Goal: Information Seeking & Learning: Check status

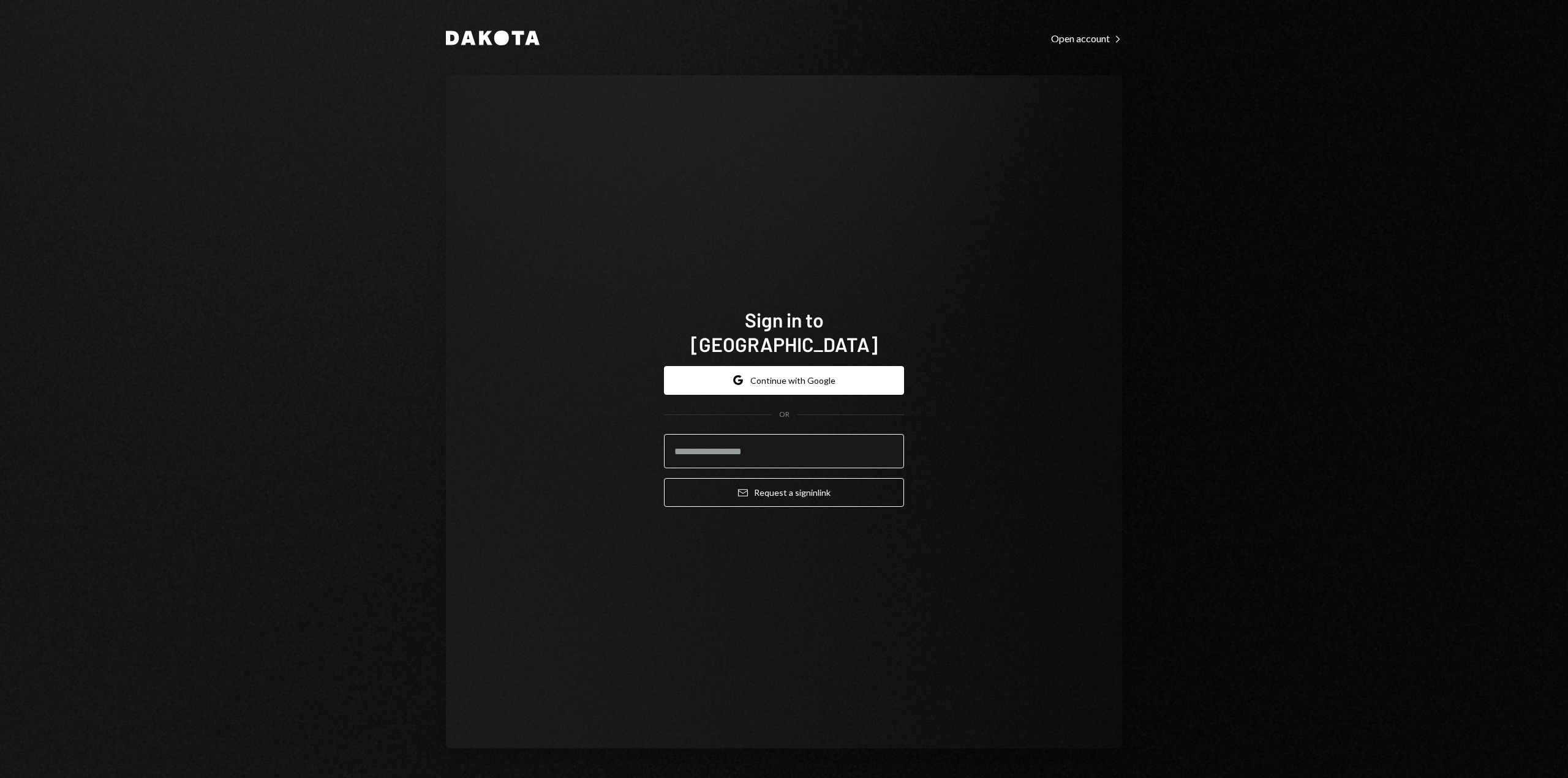
click at [751, 434] on input "email" at bounding box center [784, 451] width 241 height 34
type input "**********"
click at [750, 484] on button "Email Request a sign in link" at bounding box center [784, 493] width 241 height 29
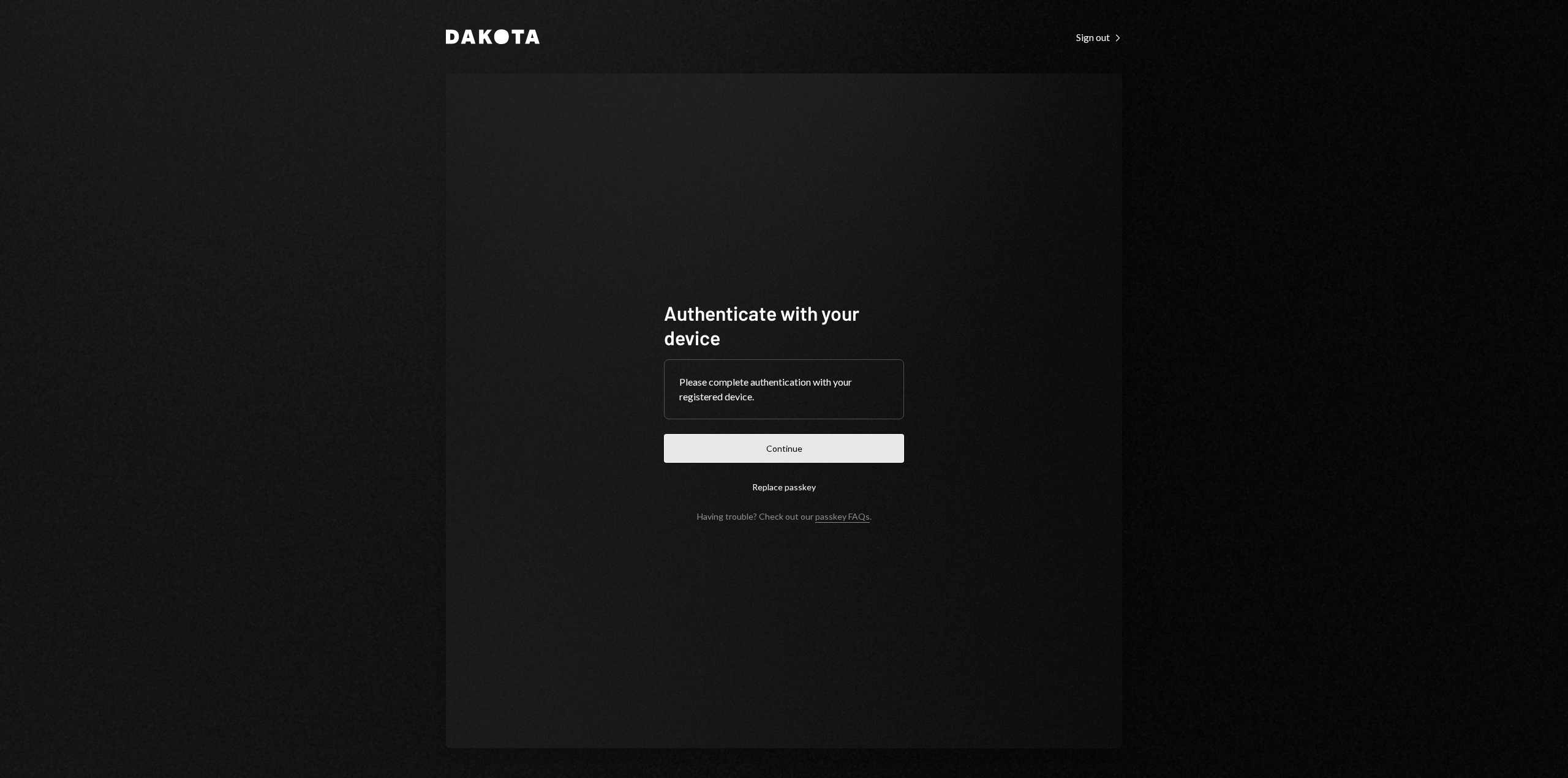
click at [751, 444] on button "Continue" at bounding box center [784, 448] width 241 height 29
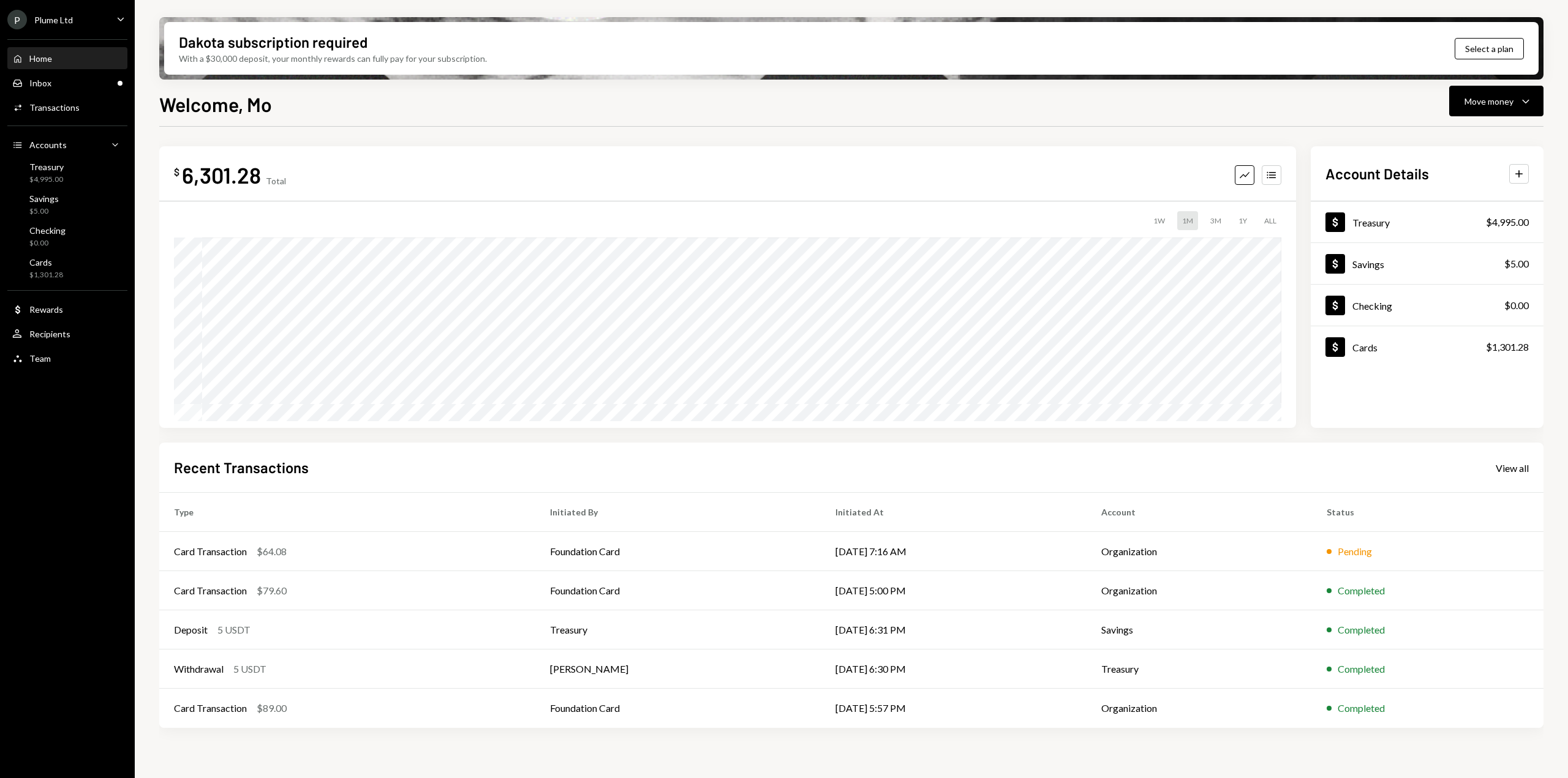
click at [116, 15] on icon "Caret Down" at bounding box center [121, 19] width 14 height 14
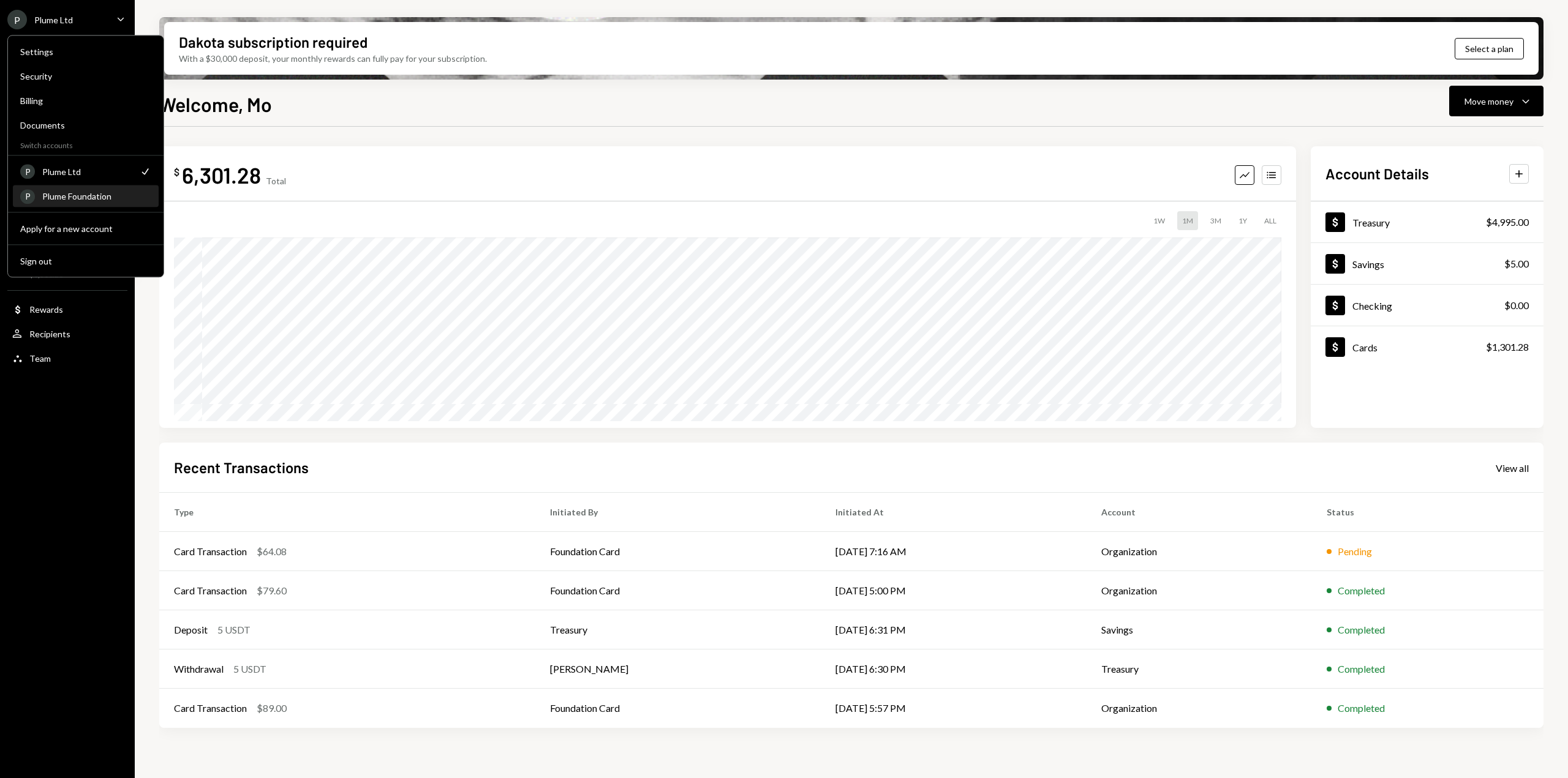
click at [71, 196] on div "Plume Foundation" at bounding box center [97, 196] width 109 height 10
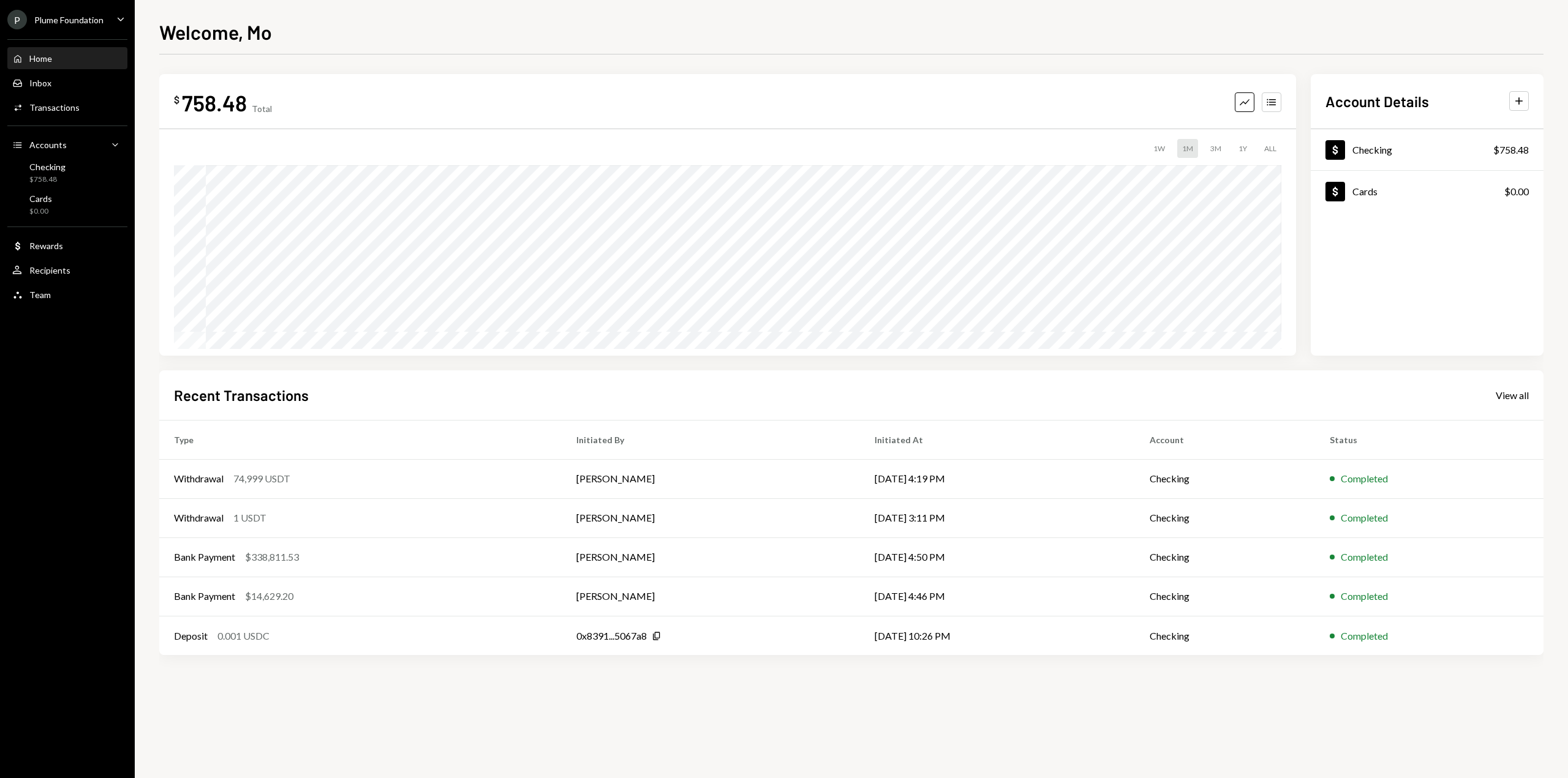
click at [116, 19] on icon "Caret Down" at bounding box center [121, 19] width 14 height 14
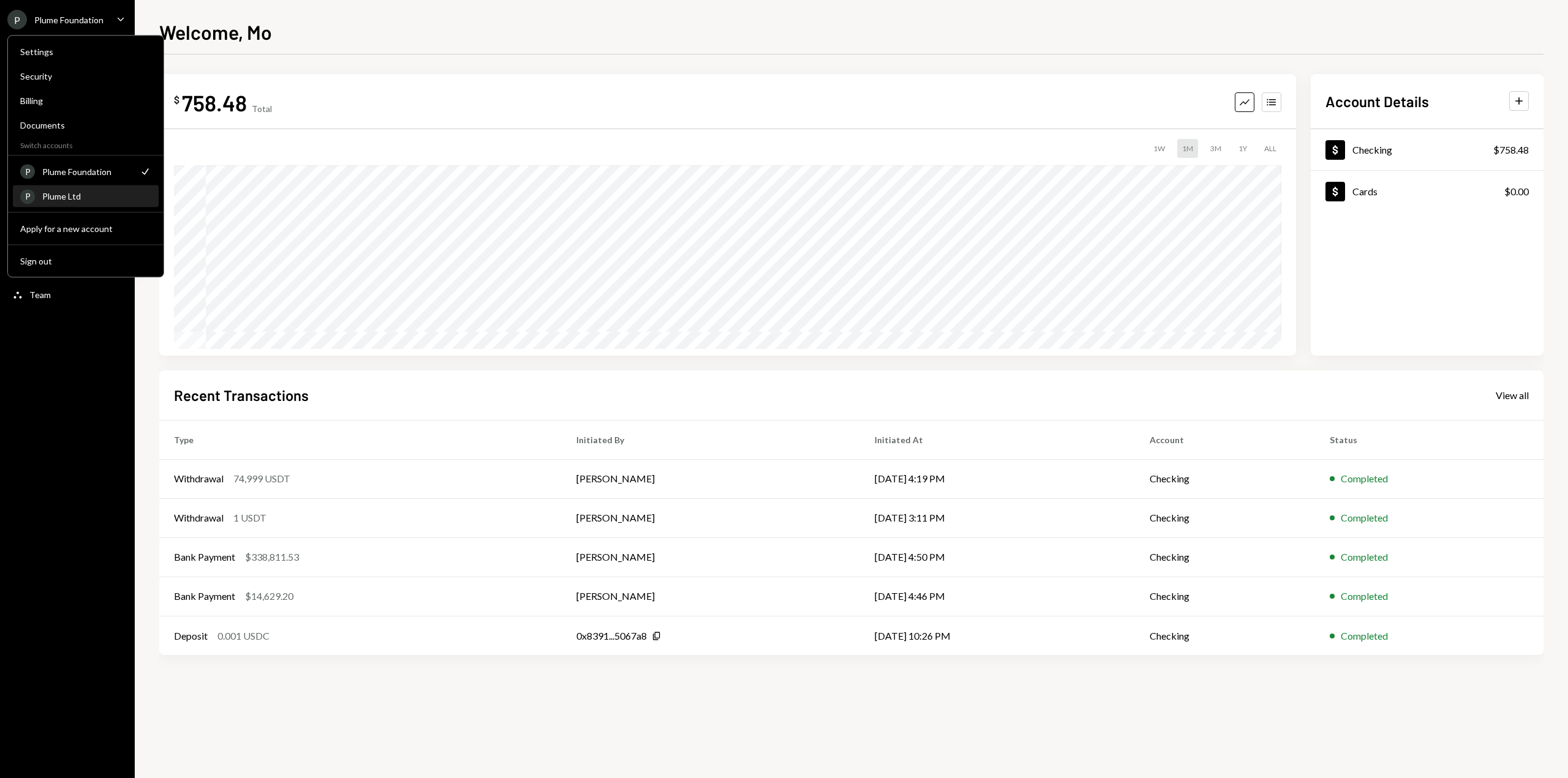
click at [69, 197] on div "Plume Ltd" at bounding box center [97, 196] width 109 height 10
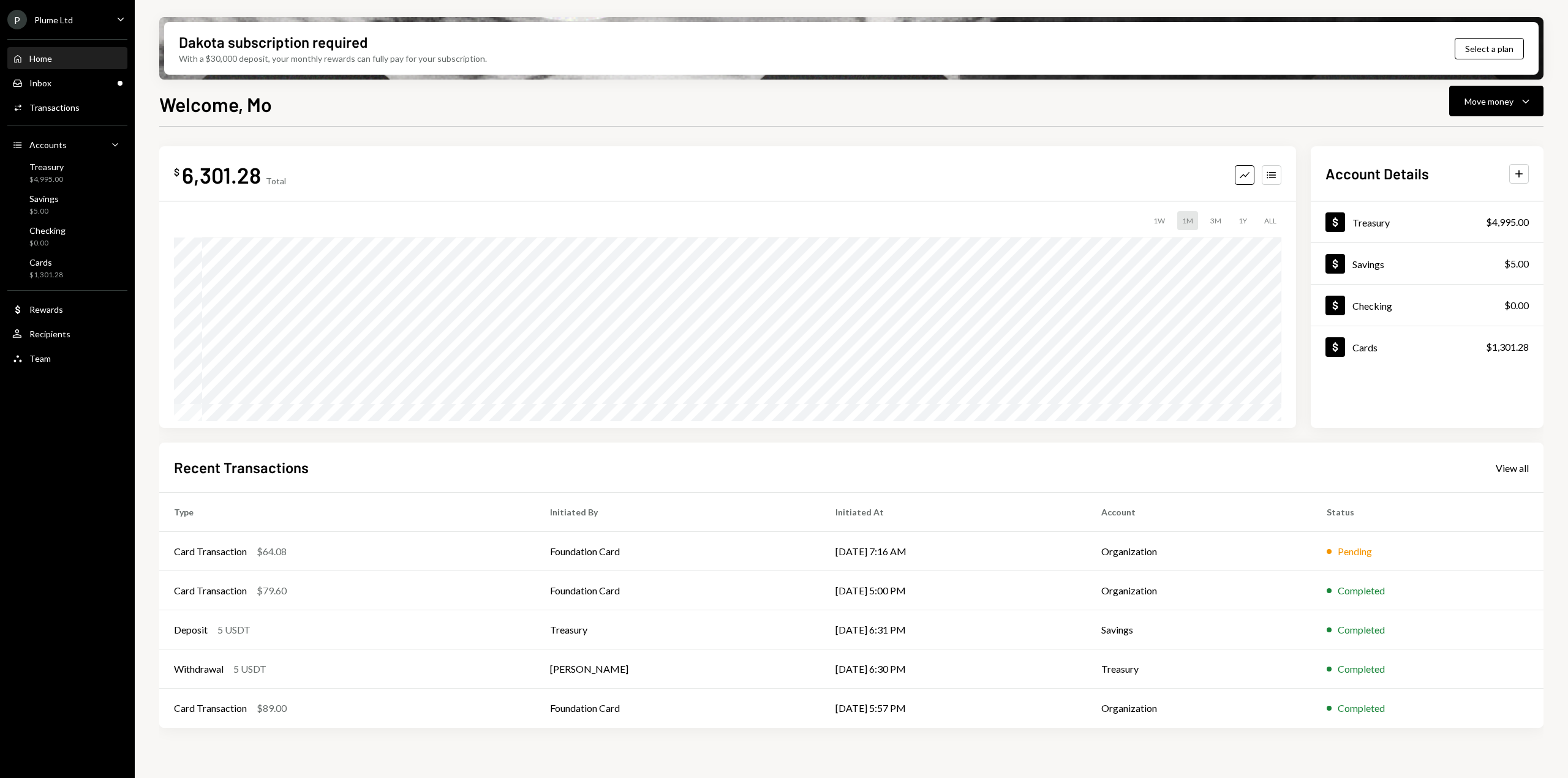
click at [111, 18] on div "P Plume Ltd Caret Down" at bounding box center [67, 20] width 135 height 20
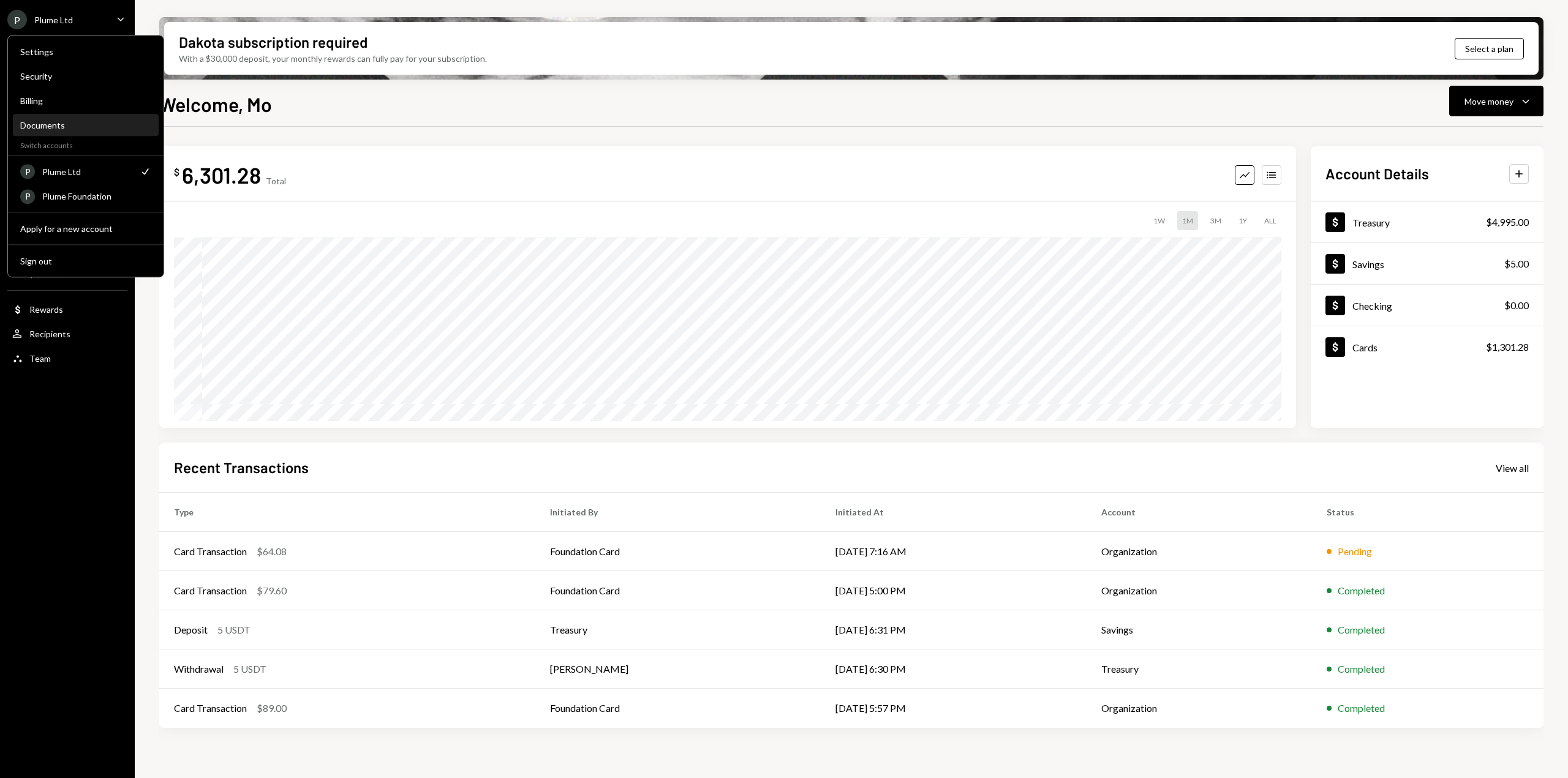
click at [64, 124] on div "Documents" at bounding box center [86, 125] width 131 height 10
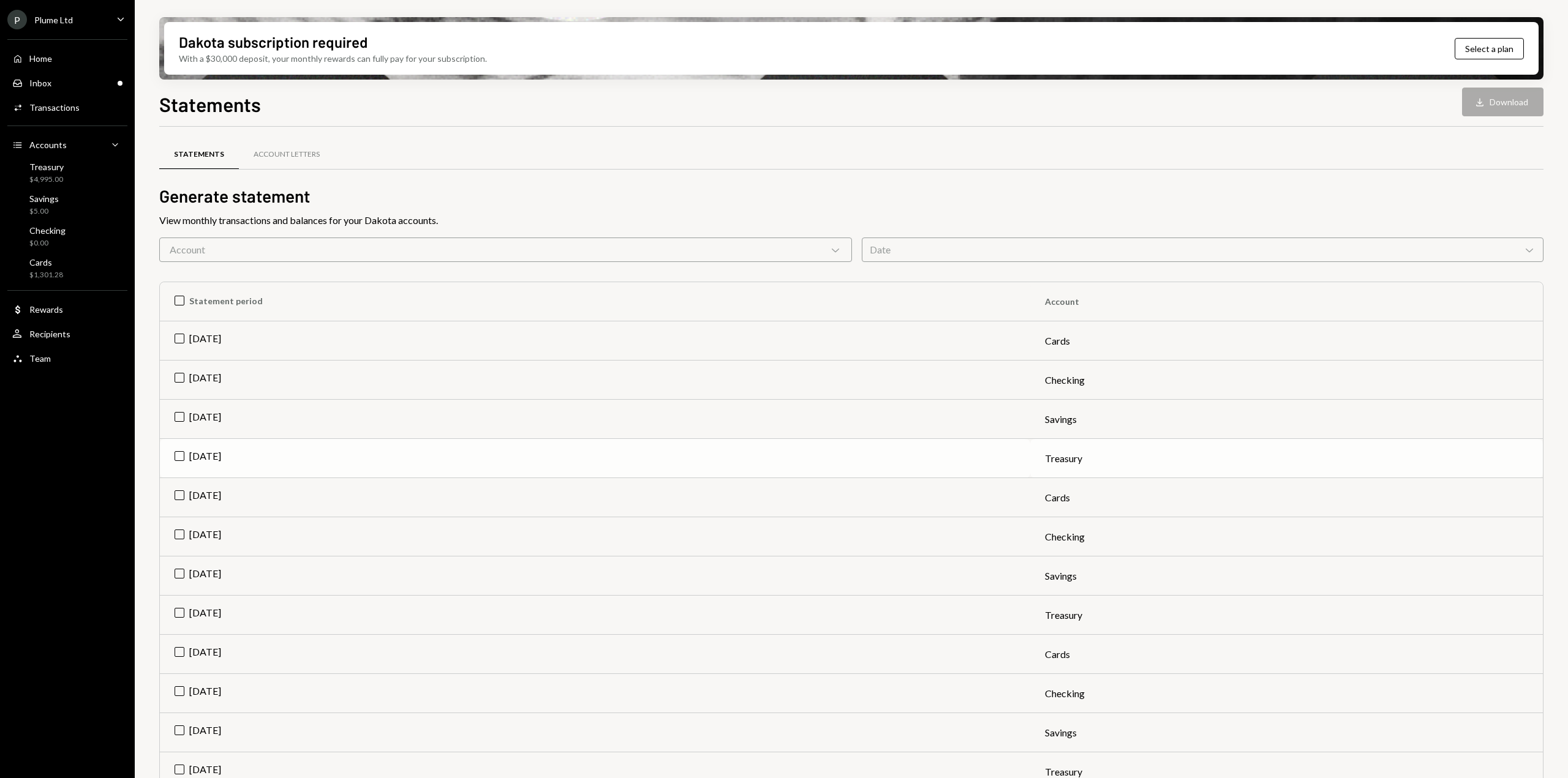
click at [184, 452] on td "Aug 2025" at bounding box center [595, 459] width 870 height 39
click at [181, 418] on td "Aug 2025" at bounding box center [595, 420] width 870 height 39
click at [178, 374] on td "Aug 2025" at bounding box center [595, 381] width 870 height 39
click at [180, 341] on td "Aug 2025" at bounding box center [595, 341] width 870 height 39
click at [1480, 104] on button "Download Download (4)" at bounding box center [1497, 102] width 93 height 29
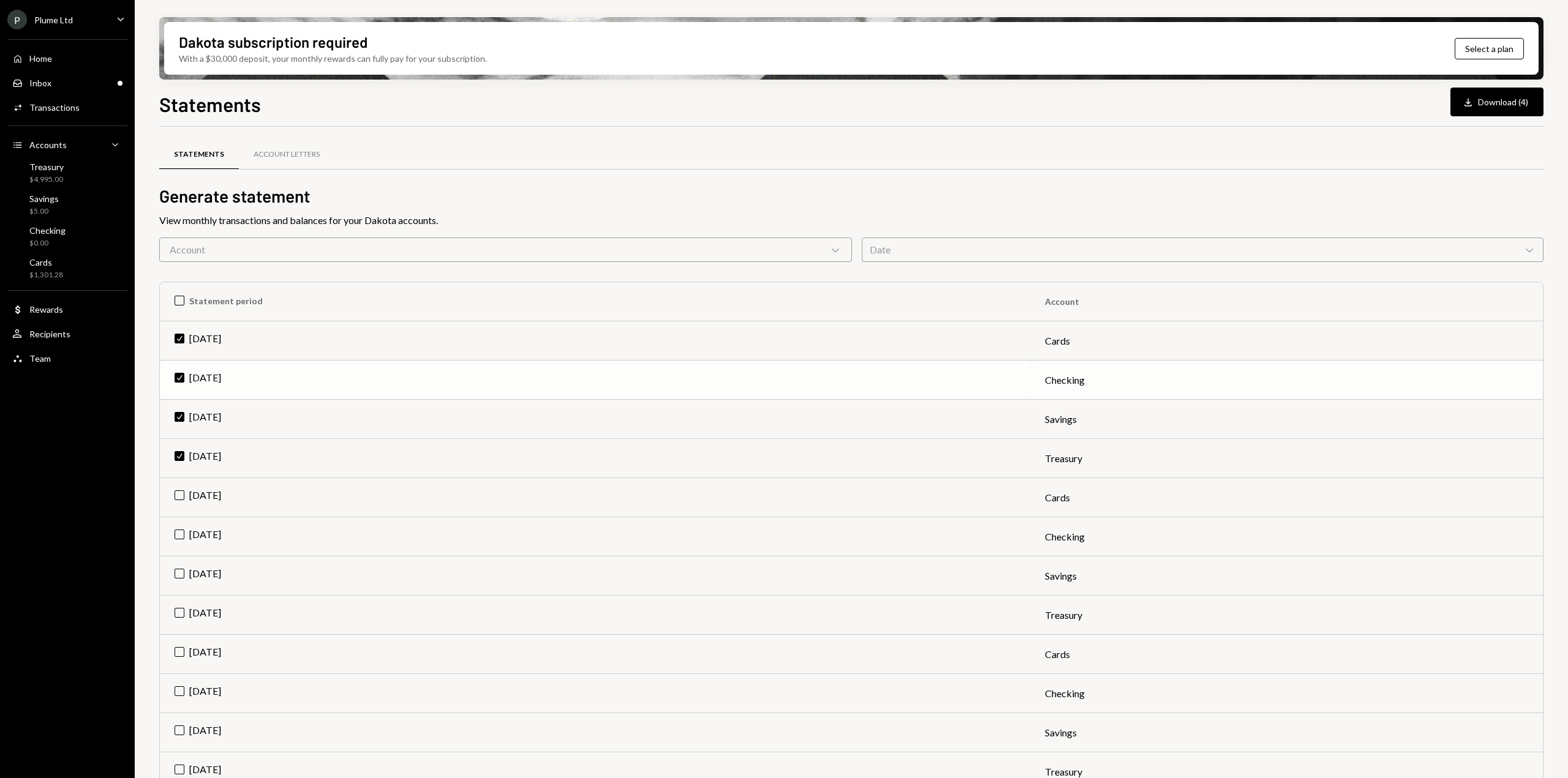
drag, startPoint x: 178, startPoint y: 339, endPoint x: 181, endPoint y: 374, distance: 35.1
click at [178, 339] on td "Check Aug 2025" at bounding box center [595, 341] width 870 height 39
click at [181, 375] on td "Check Aug 2025" at bounding box center [595, 381] width 870 height 39
click at [178, 418] on td "Check Aug 2025" at bounding box center [595, 420] width 870 height 39
click at [177, 451] on td "Check Aug 2025" at bounding box center [595, 459] width 870 height 39
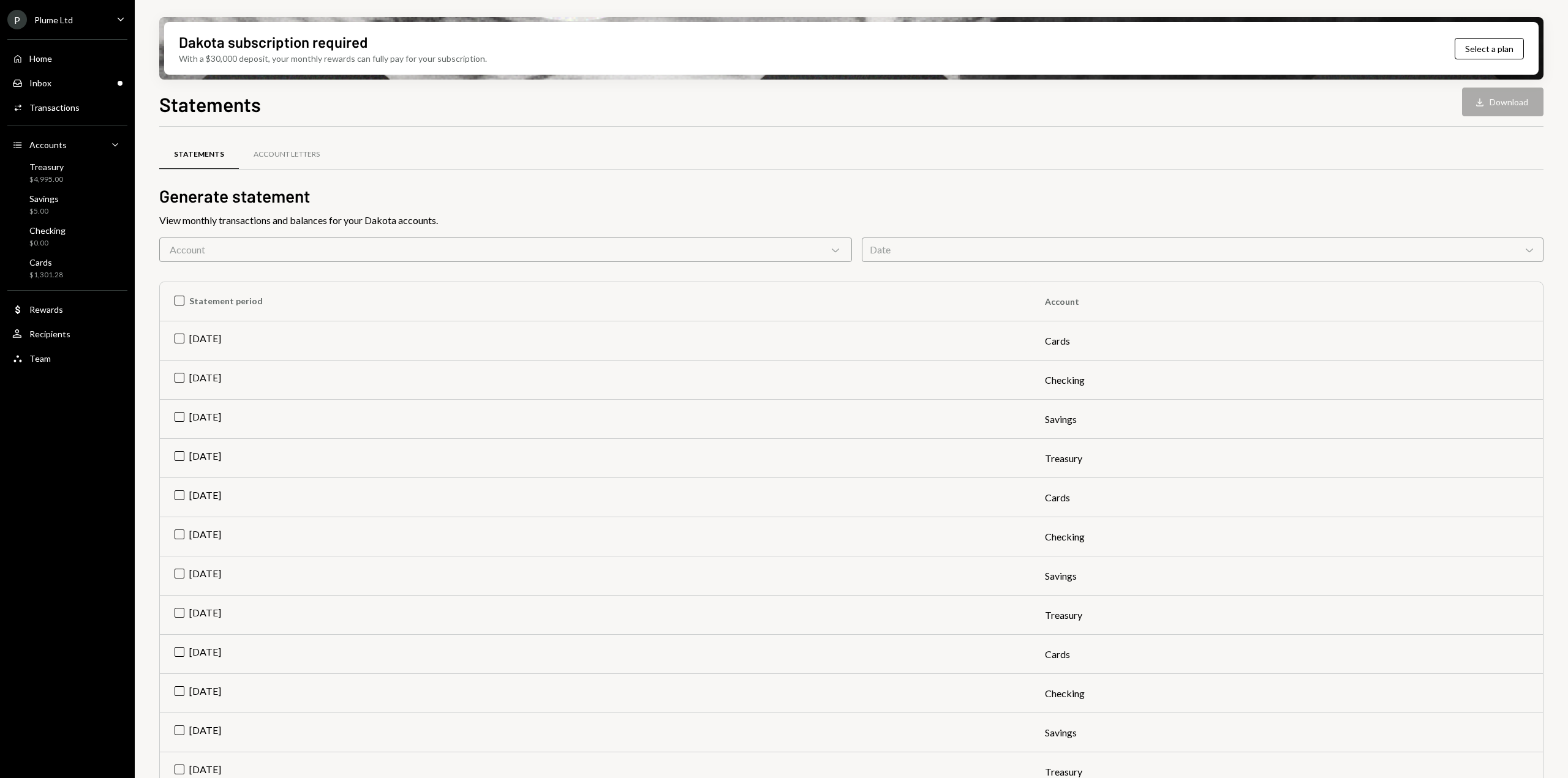
click at [321, 243] on div "Account Chevron Down" at bounding box center [505, 250] width 693 height 25
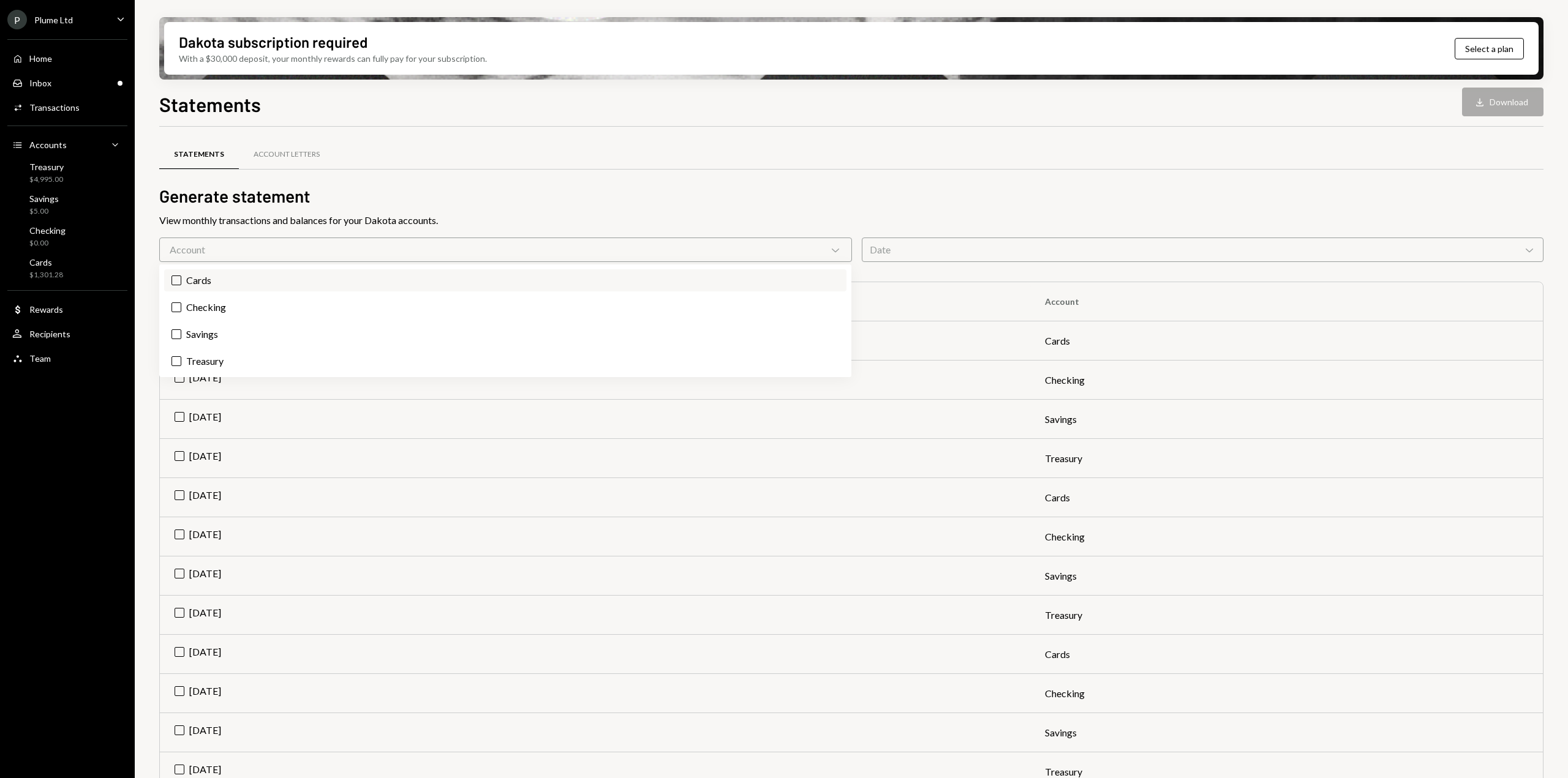
click at [322, 282] on label "Cards" at bounding box center [505, 280] width 682 height 22
click at [181, 282] on button "Cards" at bounding box center [177, 280] width 10 height 10
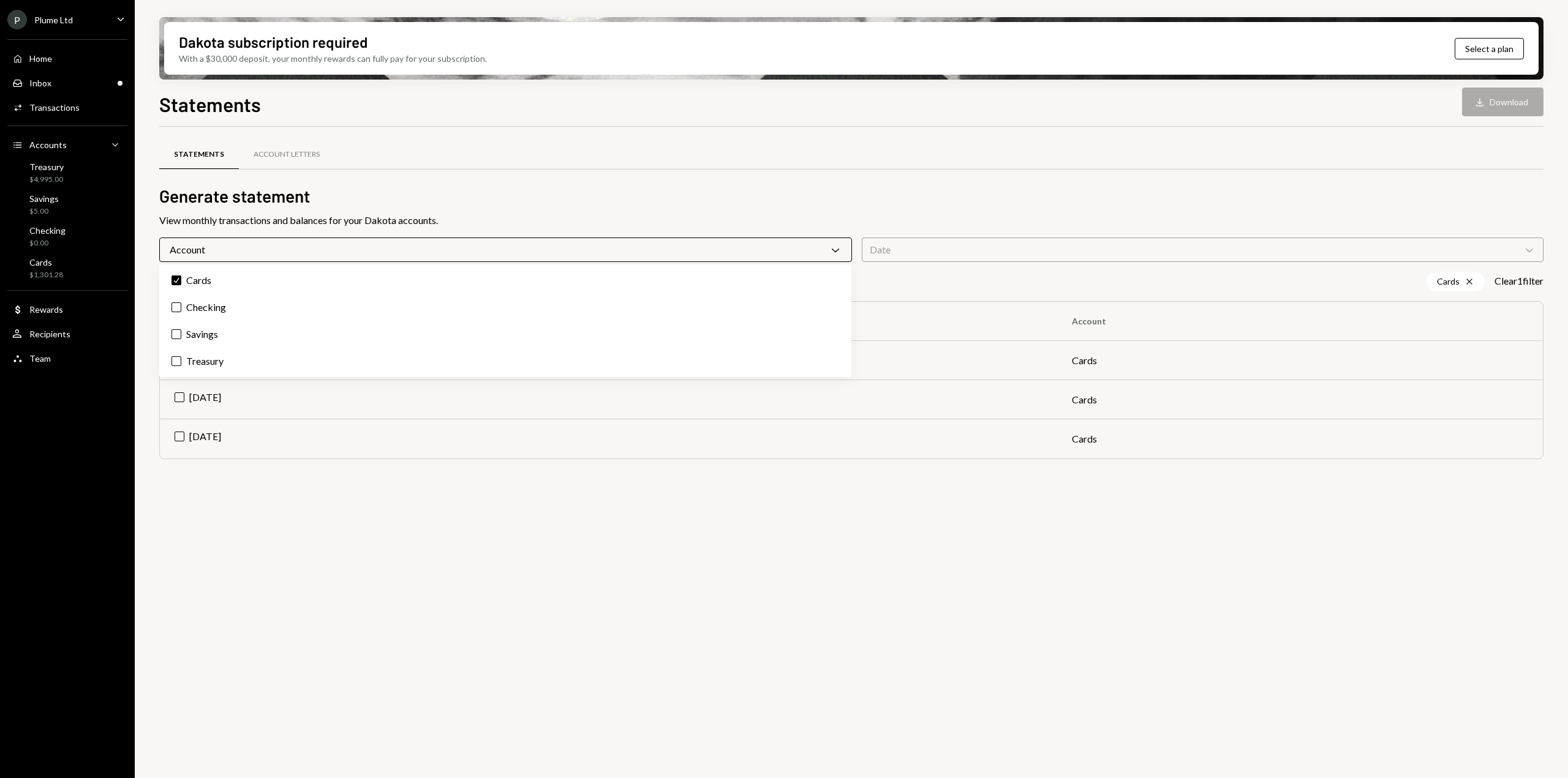
click at [815, 257] on div "Account Chevron Down" at bounding box center [505, 250] width 693 height 25
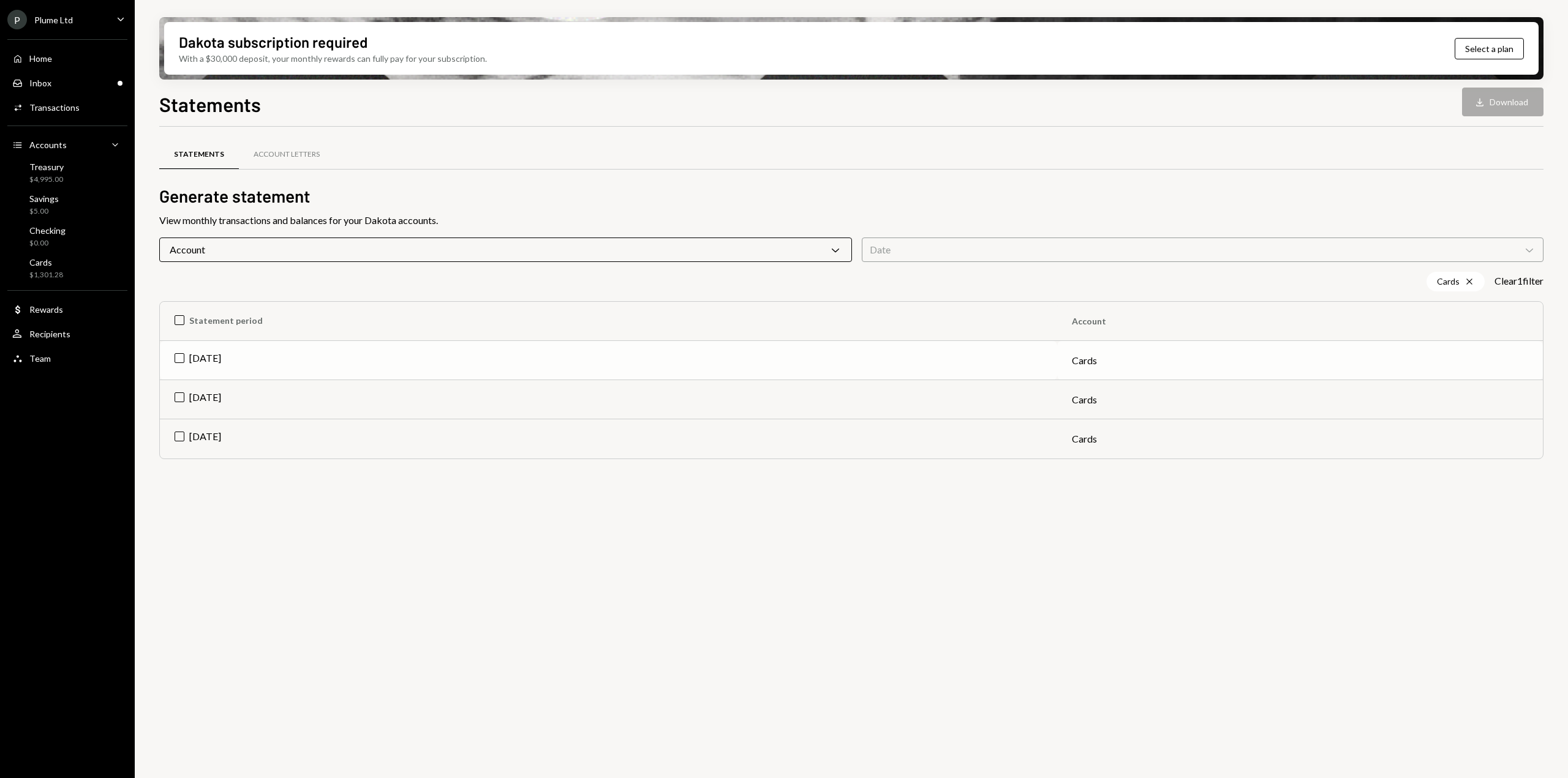
click at [1417, 358] on td "Cards" at bounding box center [1300, 360] width 486 height 39
click at [1509, 106] on button "Download Download" at bounding box center [1503, 102] width 82 height 29
click at [48, 109] on div "Transactions" at bounding box center [54, 107] width 50 height 10
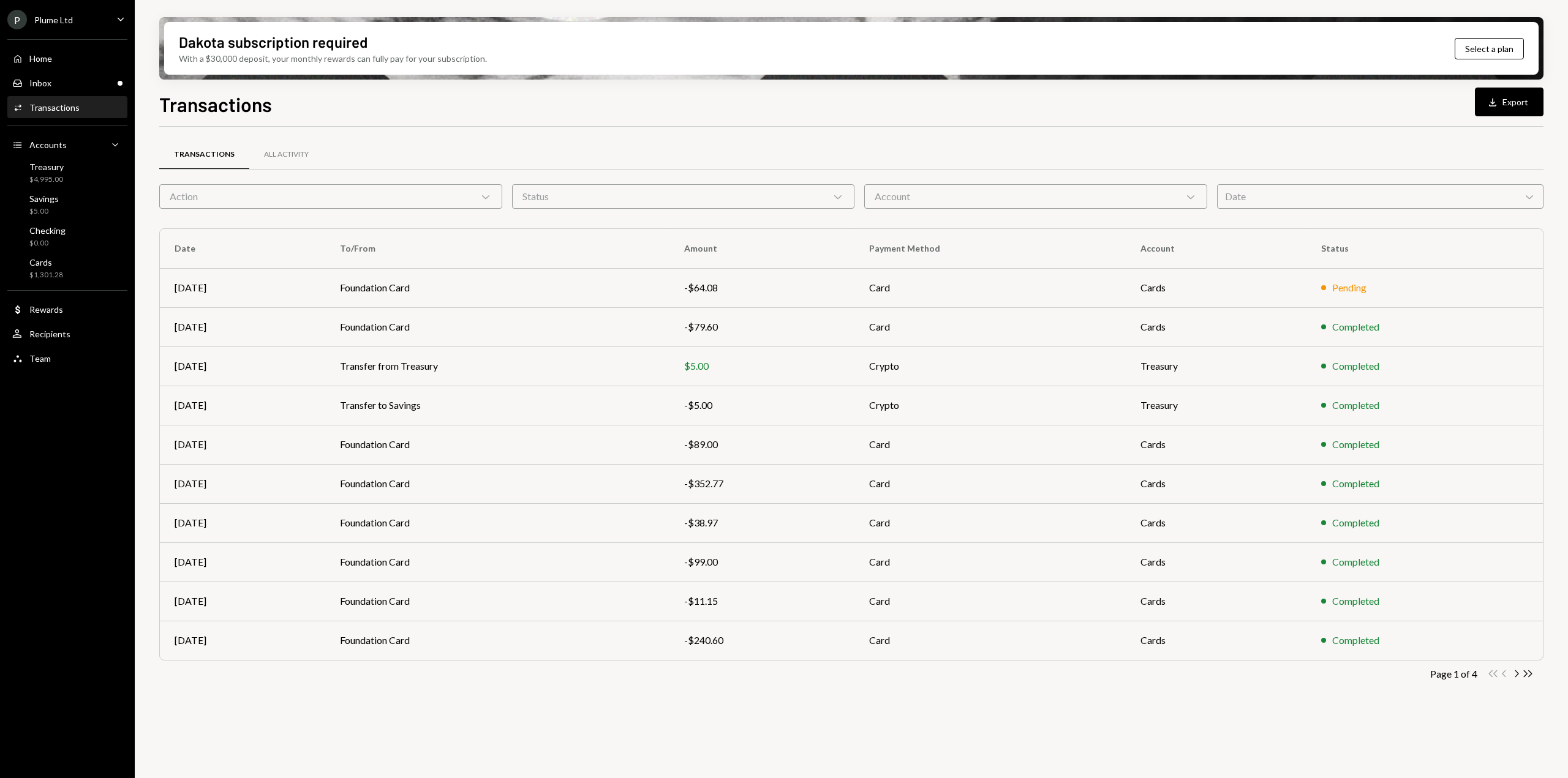
click at [499, 202] on div "Action Chevron Down" at bounding box center [331, 196] width 343 height 25
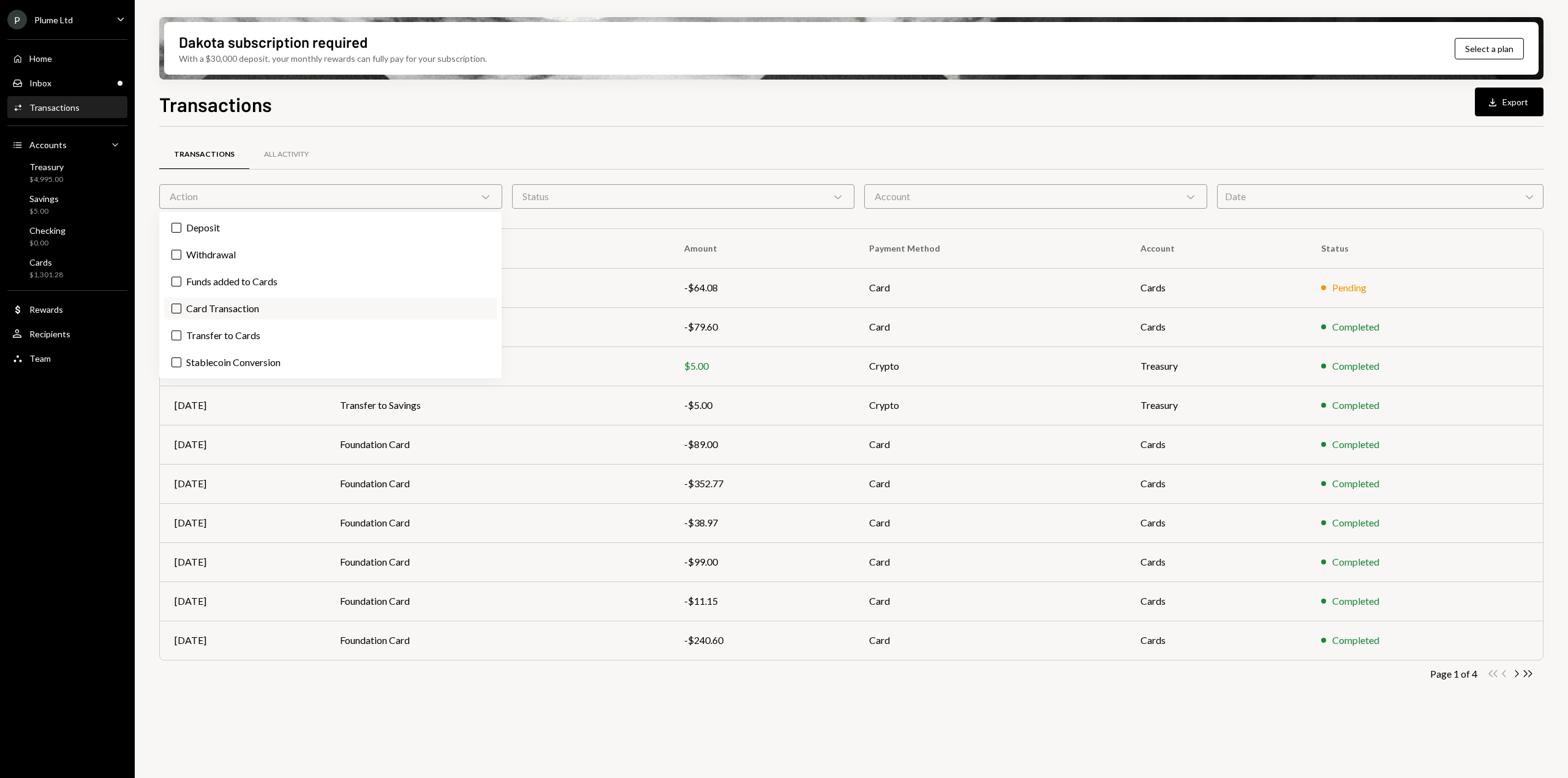
click at [366, 306] on label "Card Transaction" at bounding box center [330, 308] width 332 height 22
click at [181, 306] on button "Card Transaction" at bounding box center [177, 309] width 10 height 10
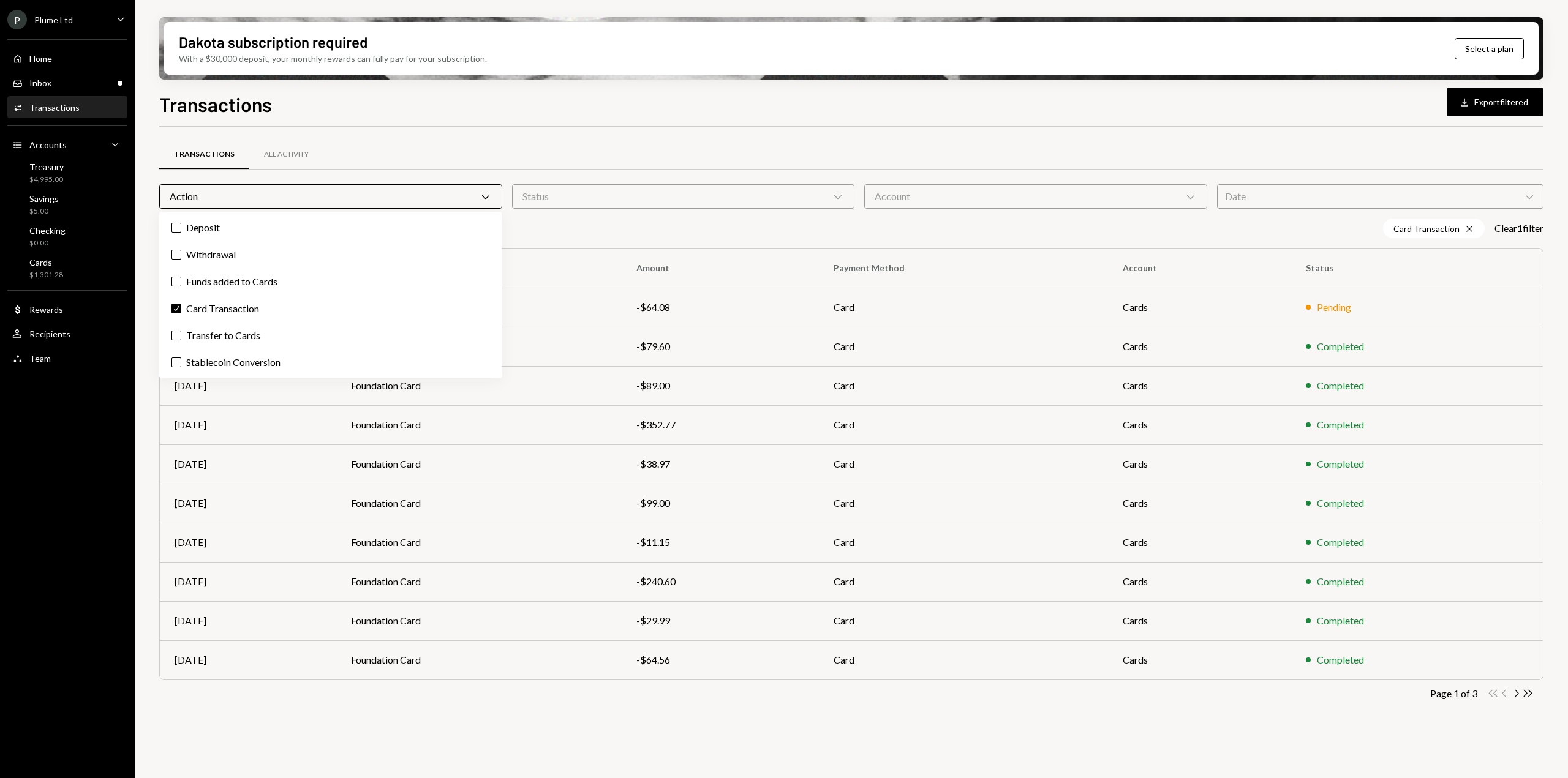
click at [477, 194] on div "Action Chevron Down" at bounding box center [331, 196] width 343 height 25
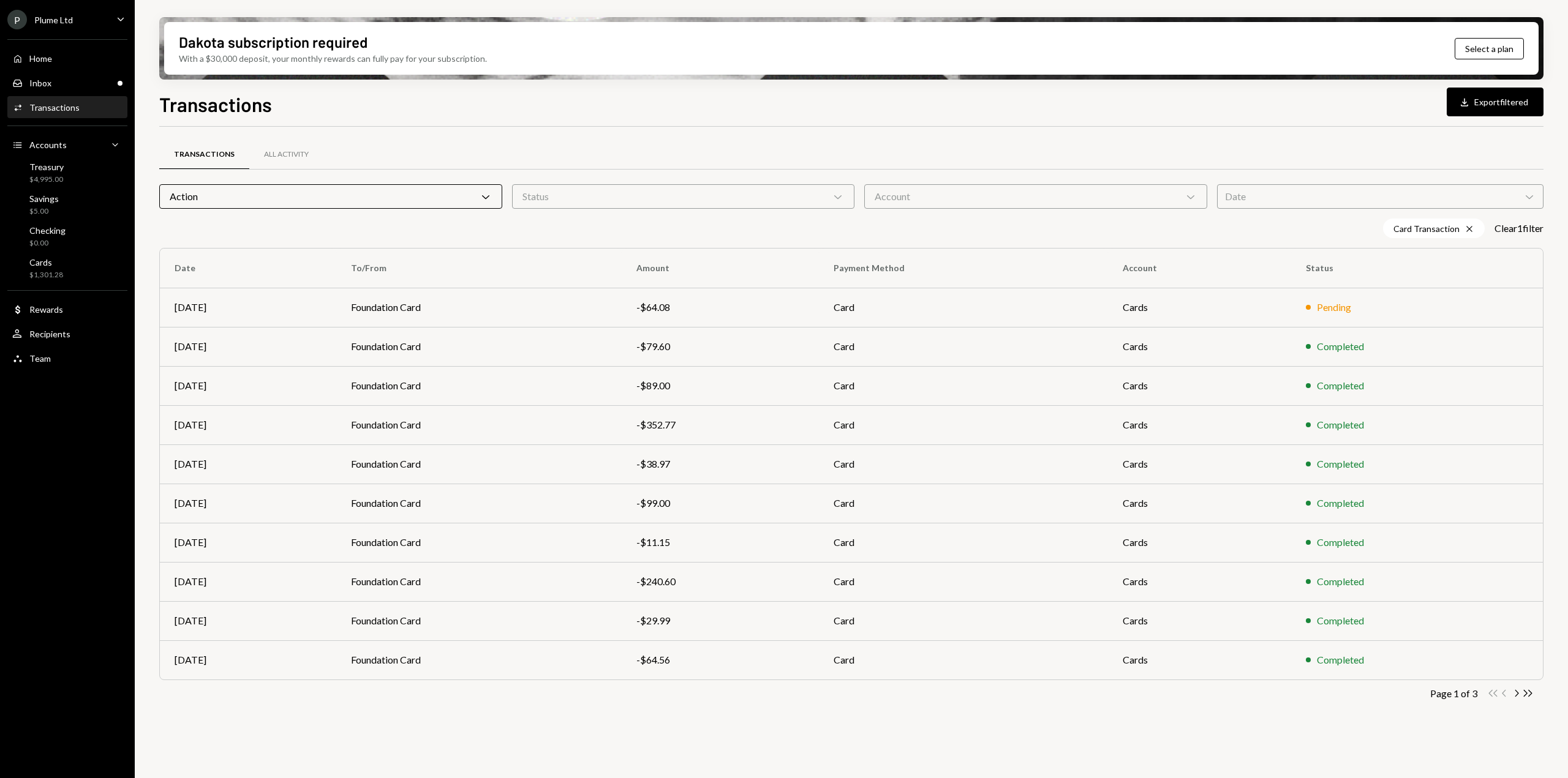
click at [1268, 206] on div "Date Chevron Down" at bounding box center [1380, 196] width 327 height 25
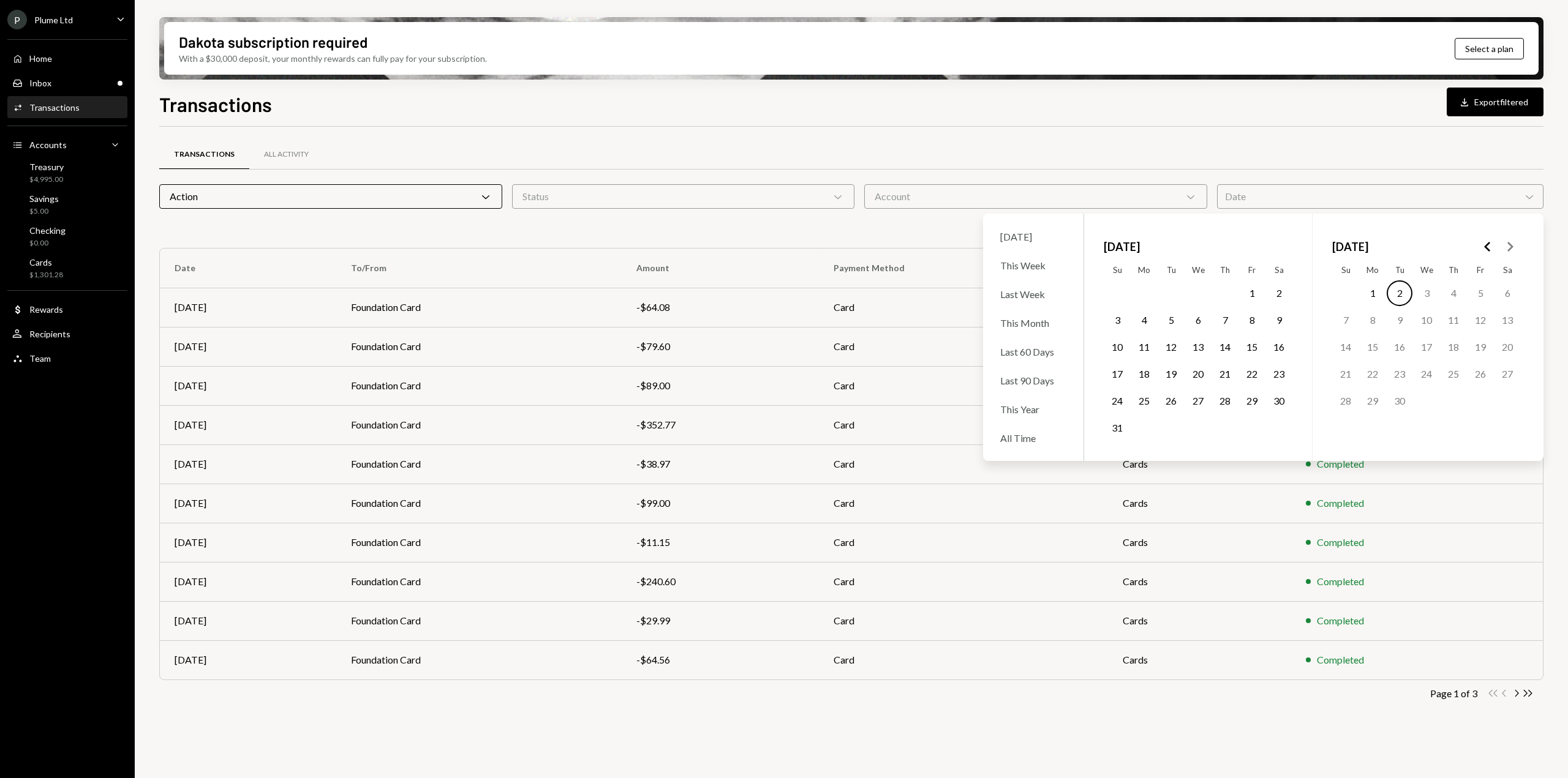
click at [1251, 293] on button "1" at bounding box center [1252, 293] width 25 height 25
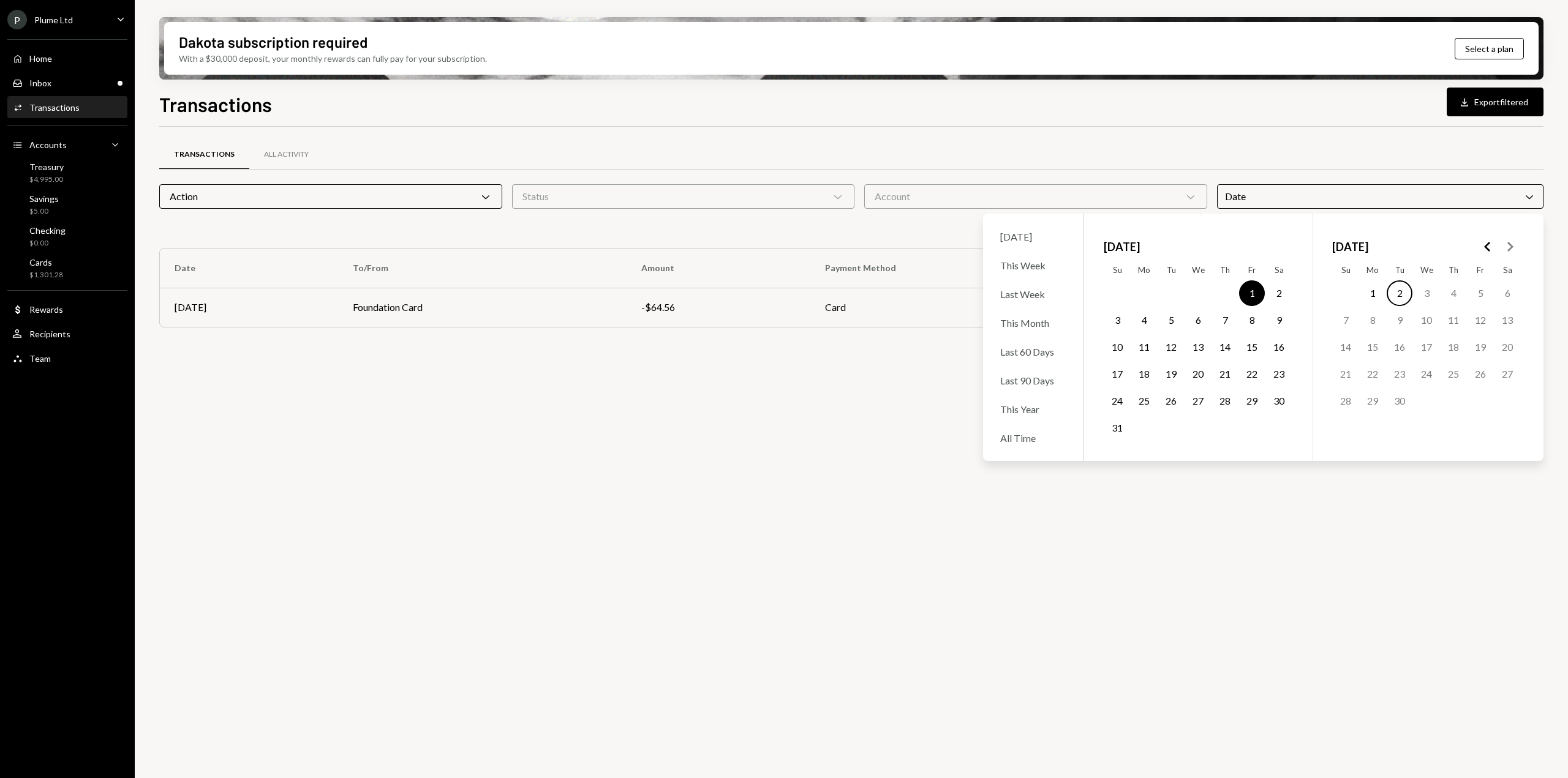
click at [1114, 426] on button "31" at bounding box center [1118, 428] width 25 height 25
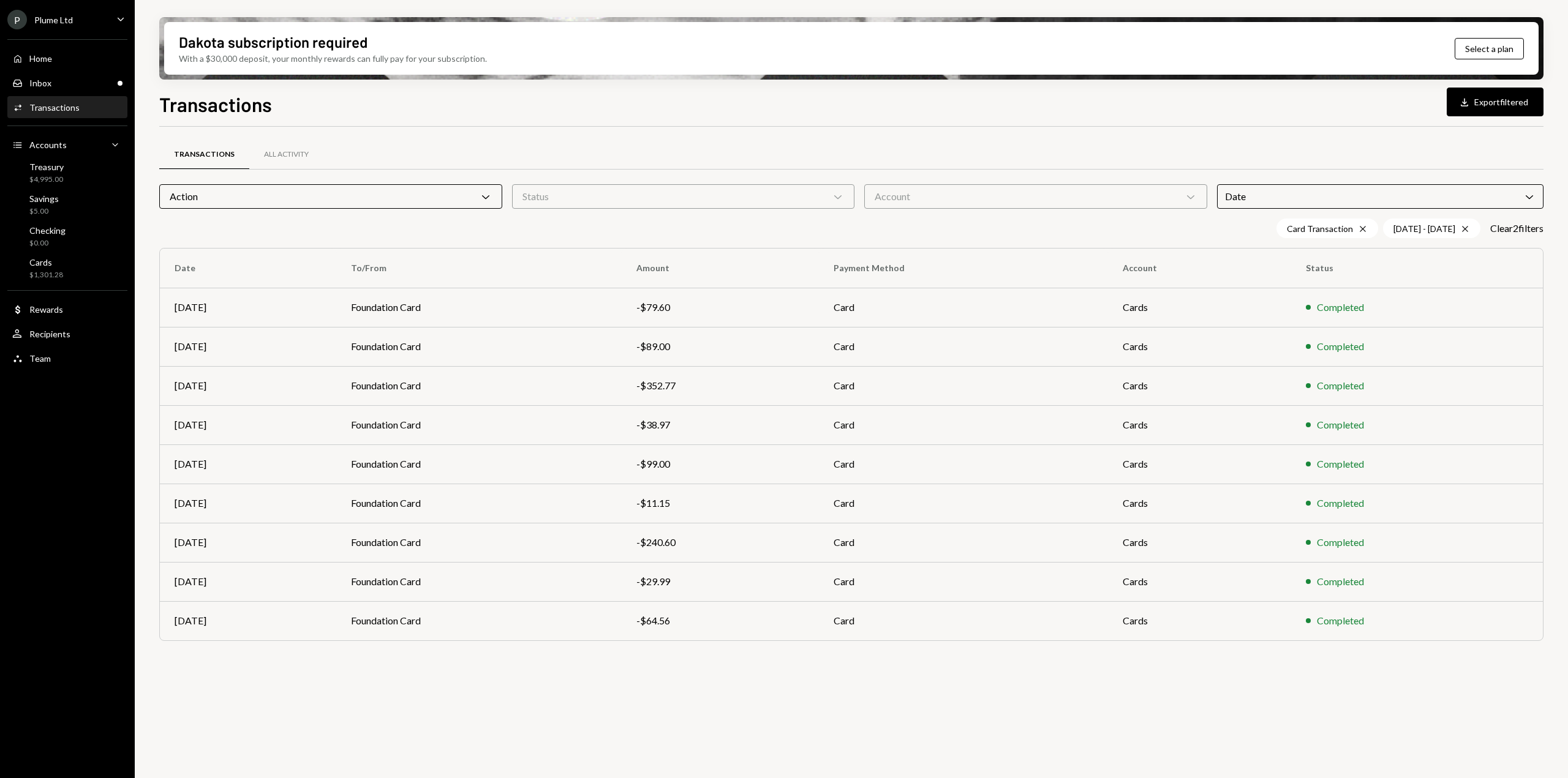
click at [1314, 160] on div "Transactions All Activity" at bounding box center [851, 155] width 1384 height 31
click at [514, 630] on td "Foundation Card" at bounding box center [479, 621] width 286 height 39
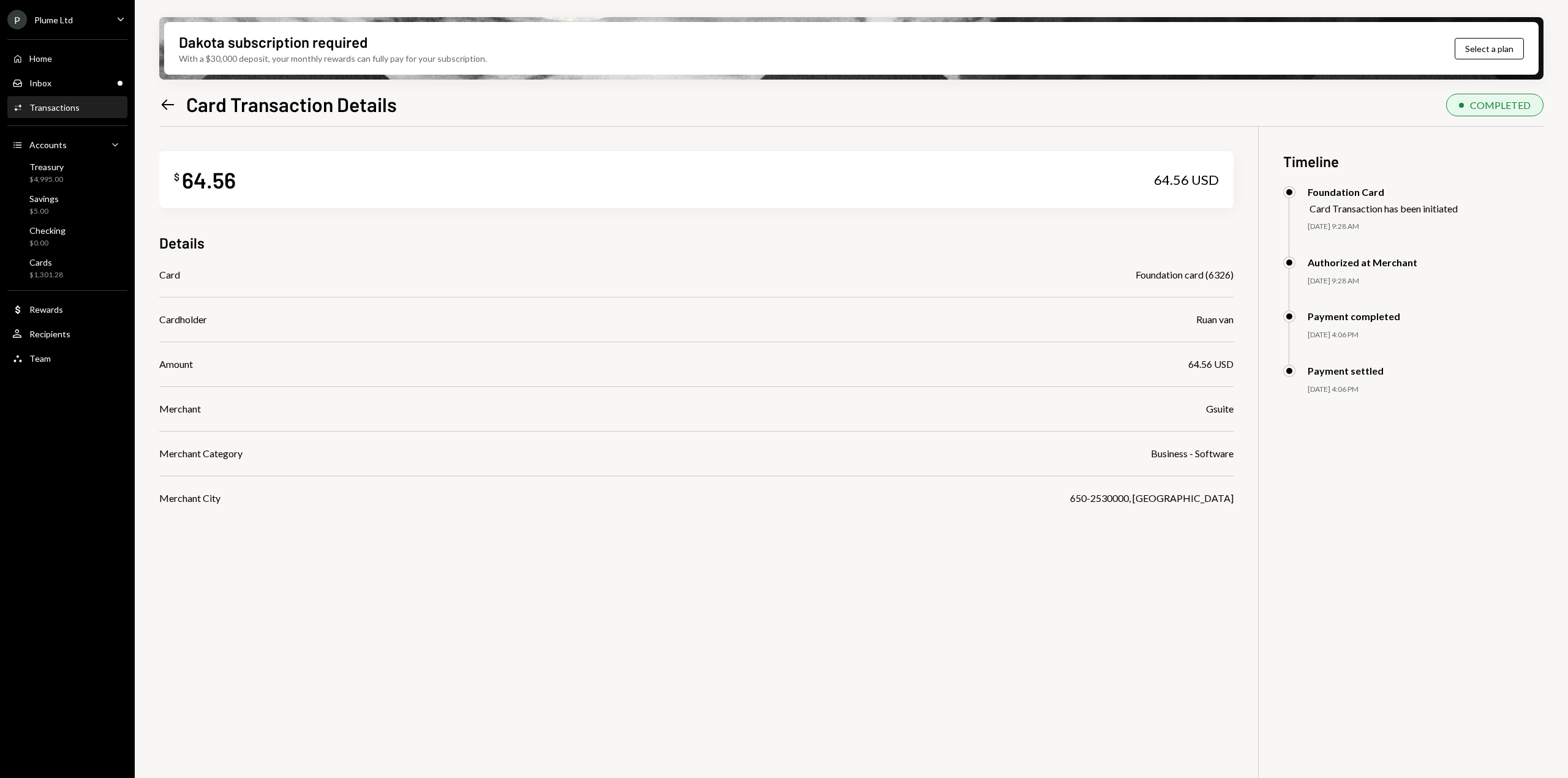
click at [166, 109] on icon "Left Arrow" at bounding box center [167, 104] width 17 height 17
click at [166, 110] on icon "Left Arrow" at bounding box center [167, 104] width 17 height 17
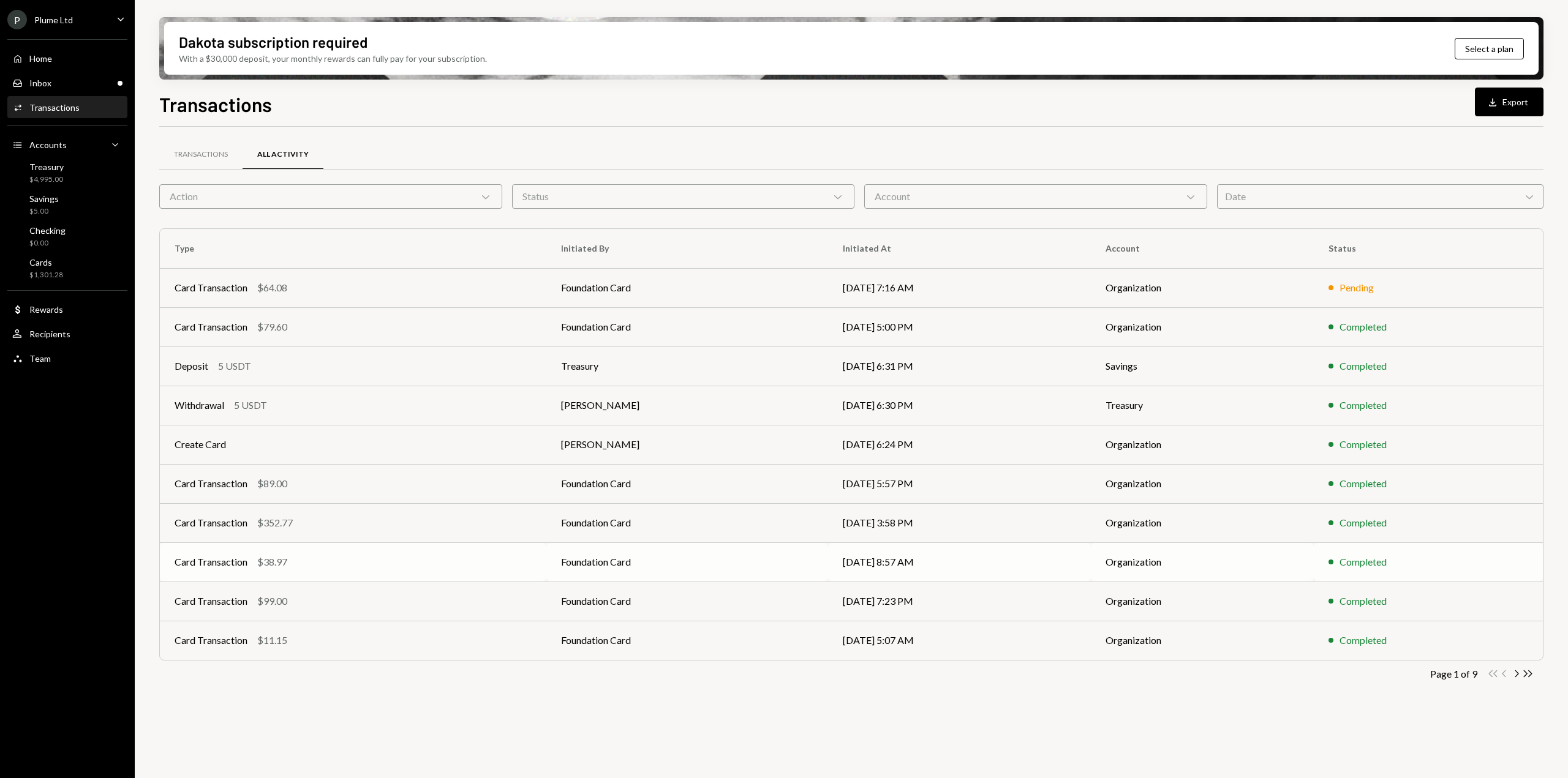
click at [763, 551] on td "Foundation Card" at bounding box center [688, 562] width 282 height 39
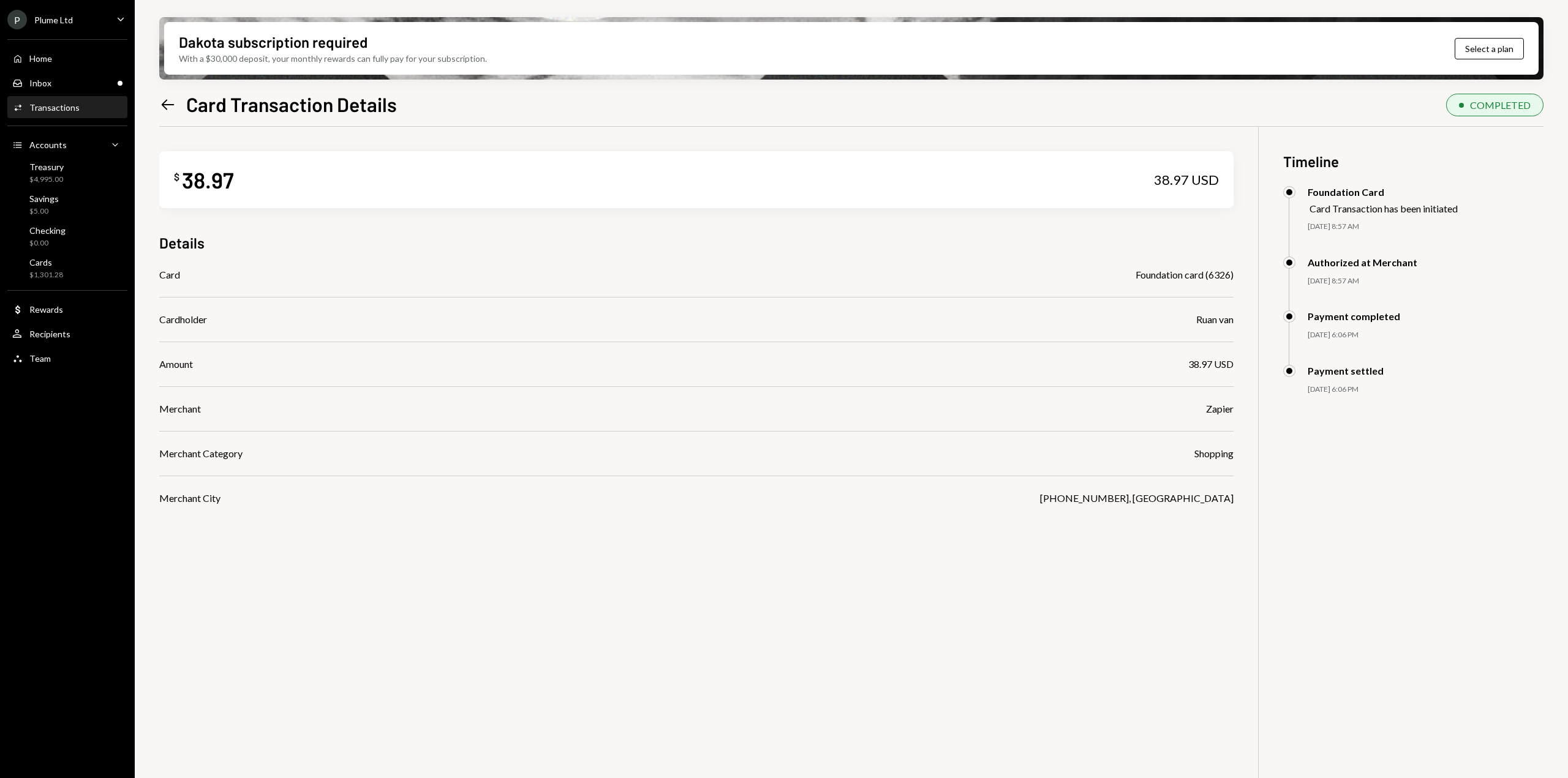
click at [172, 113] on div "Left Arrow Card Transaction Details" at bounding box center [278, 104] width 238 height 25
click at [170, 110] on icon "Left Arrow" at bounding box center [167, 104] width 17 height 17
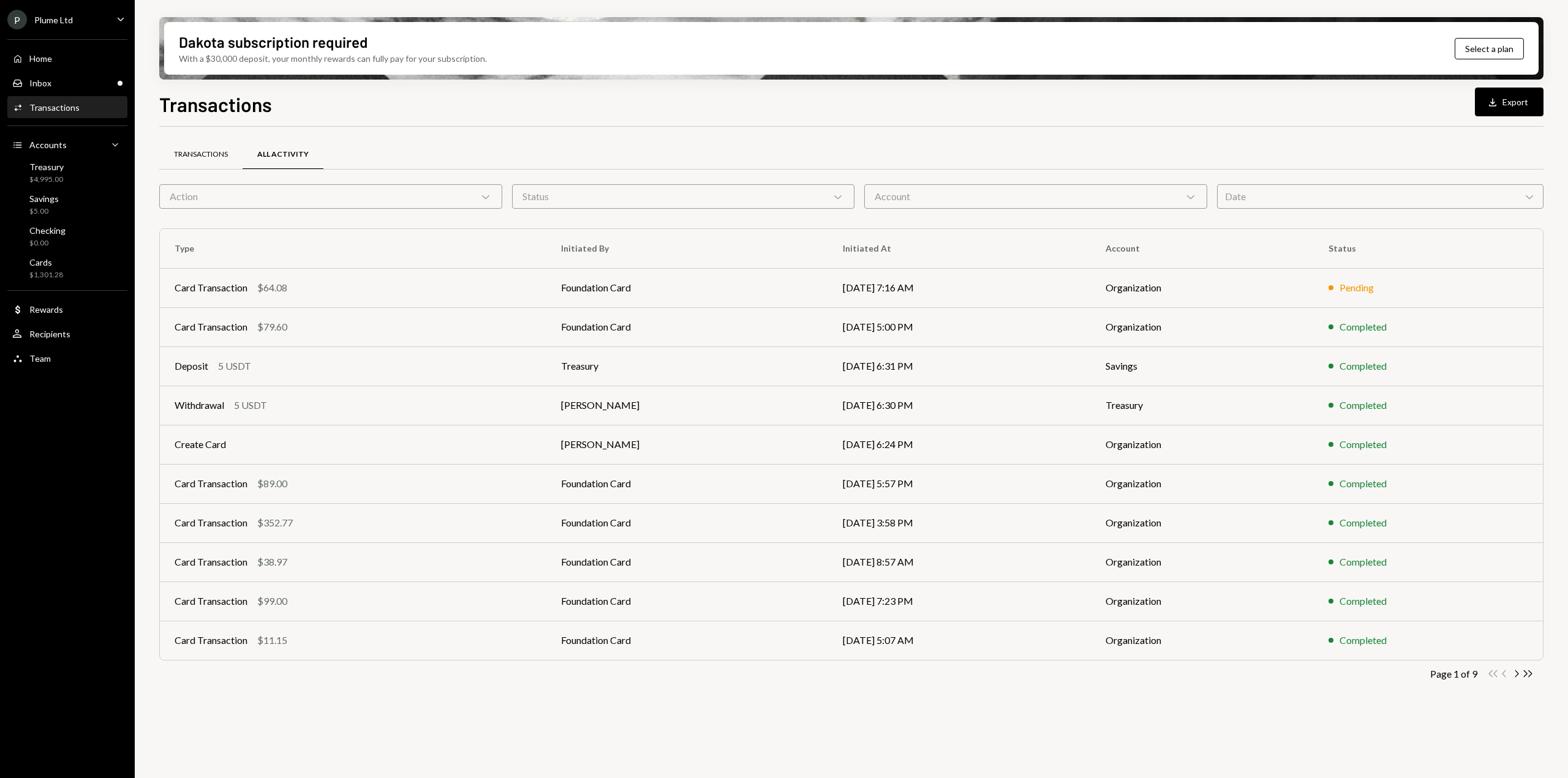
click at [199, 146] on div "Transactions" at bounding box center [201, 155] width 83 height 30
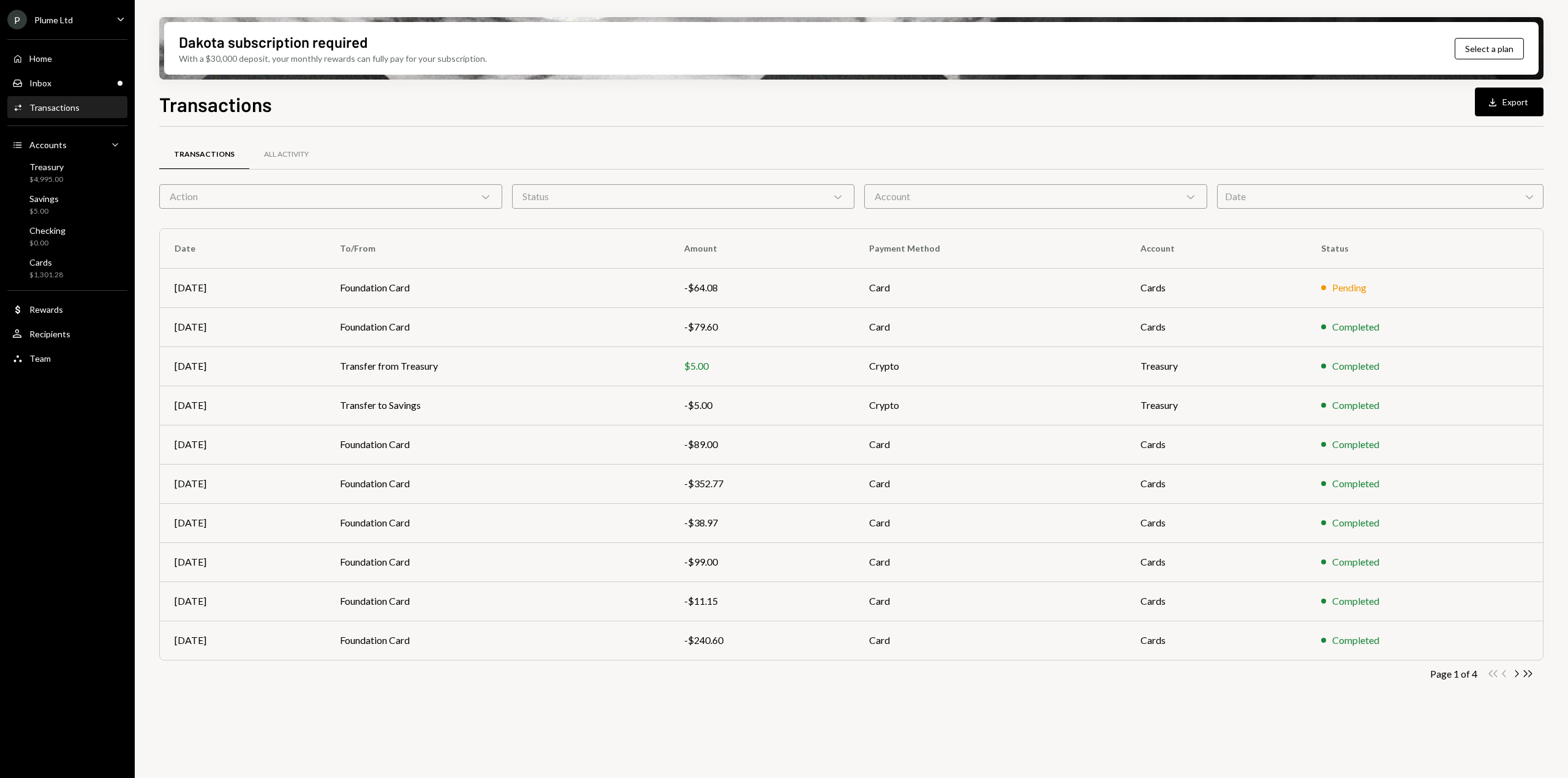
click at [429, 188] on div "Action Chevron Down" at bounding box center [331, 196] width 343 height 25
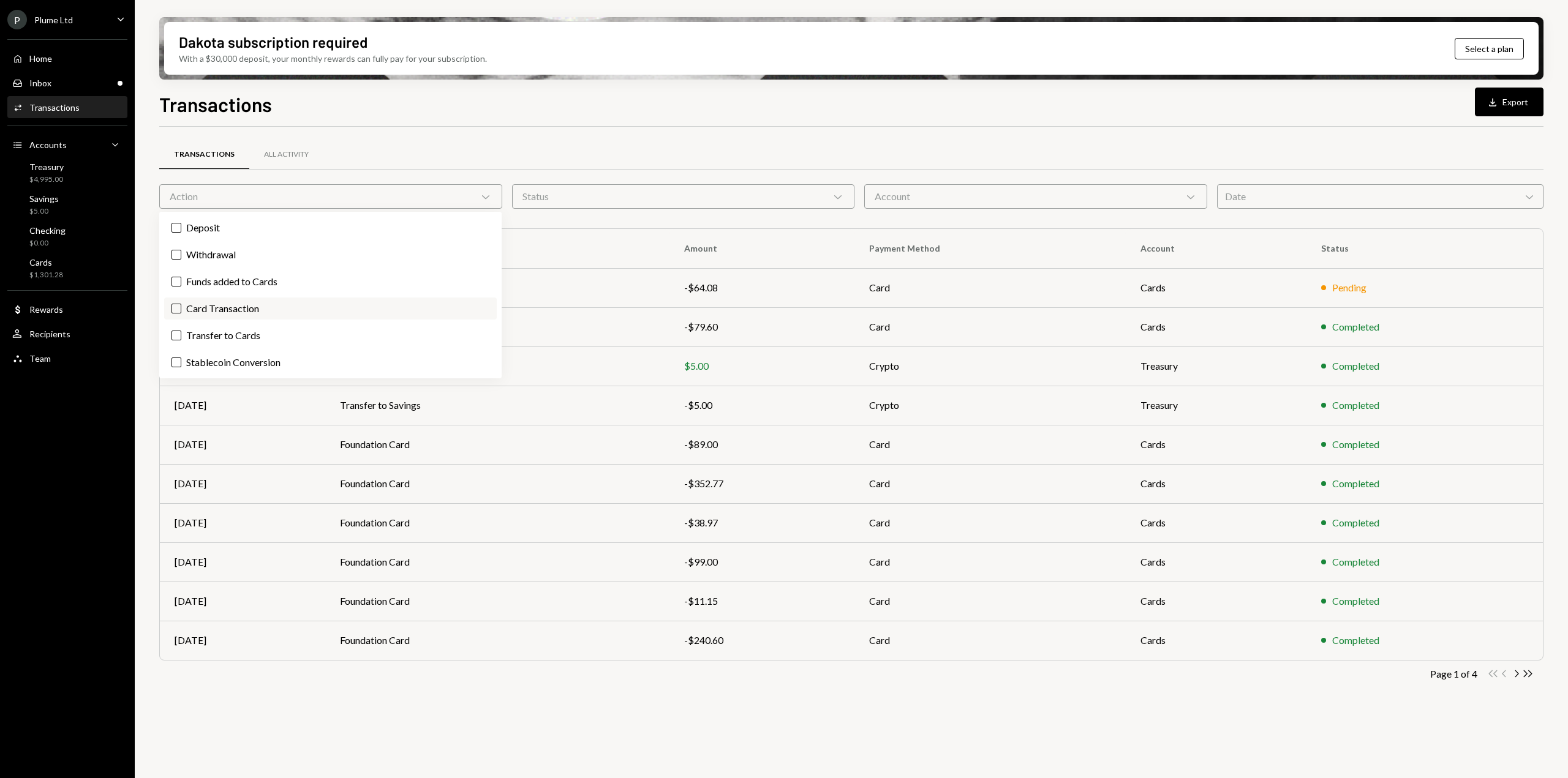
click at [245, 313] on label "Card Transaction" at bounding box center [330, 308] width 332 height 22
click at [181, 313] on button "Card Transaction" at bounding box center [177, 309] width 10 height 10
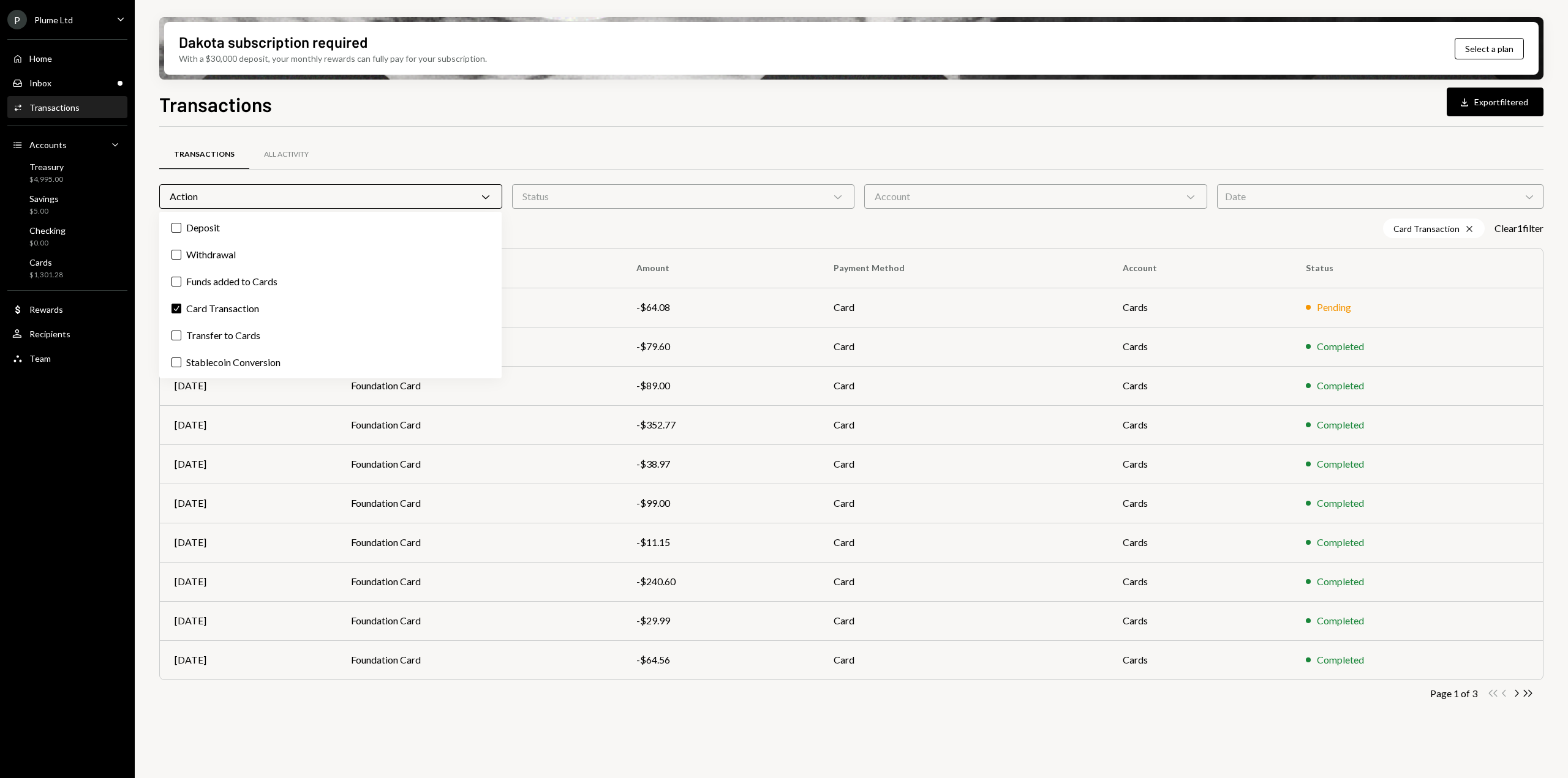
click at [475, 200] on div "Action Chevron Down" at bounding box center [331, 196] width 343 height 25
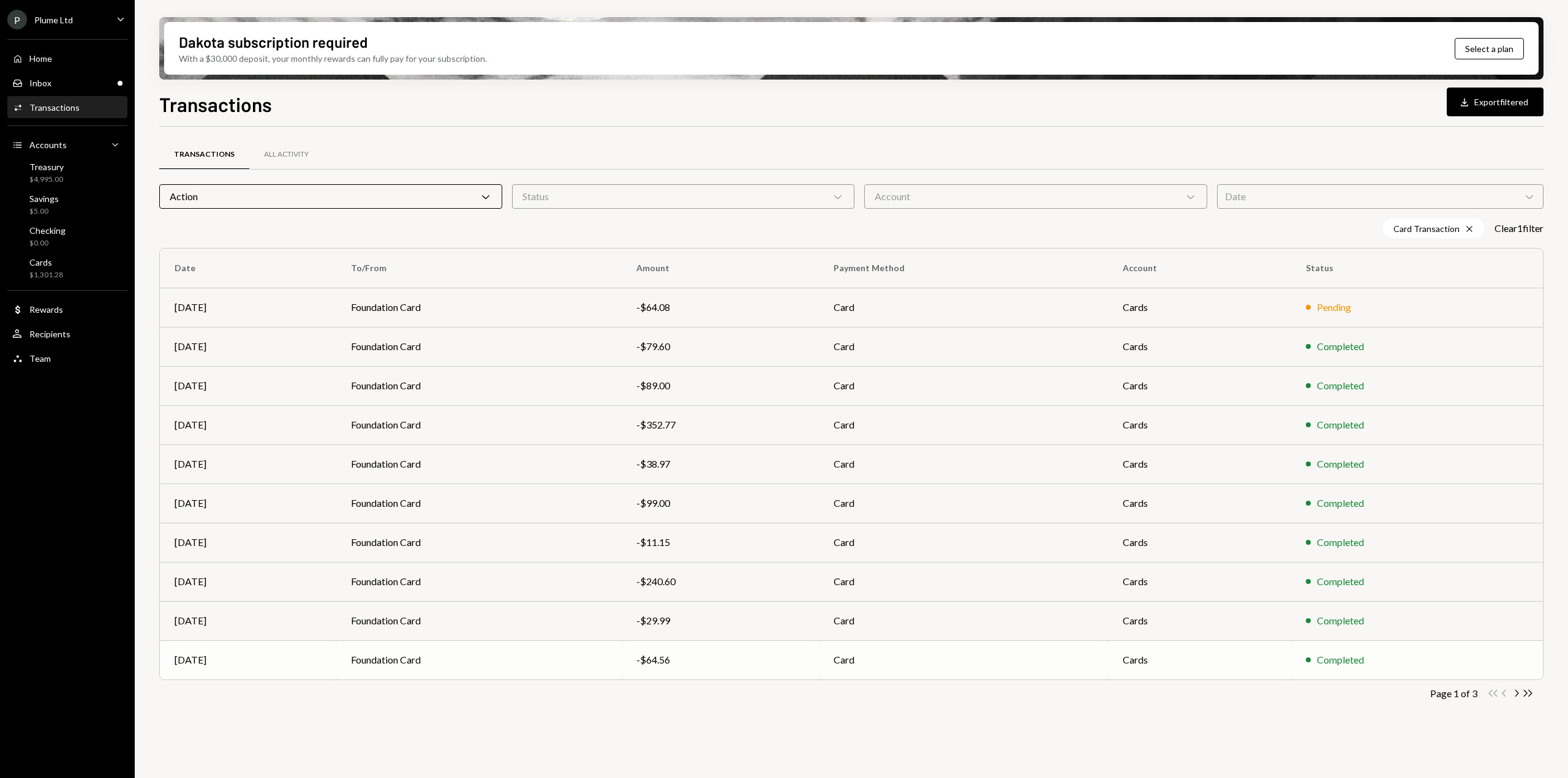
click at [740, 663] on div "-$64.56" at bounding box center [720, 659] width 167 height 14
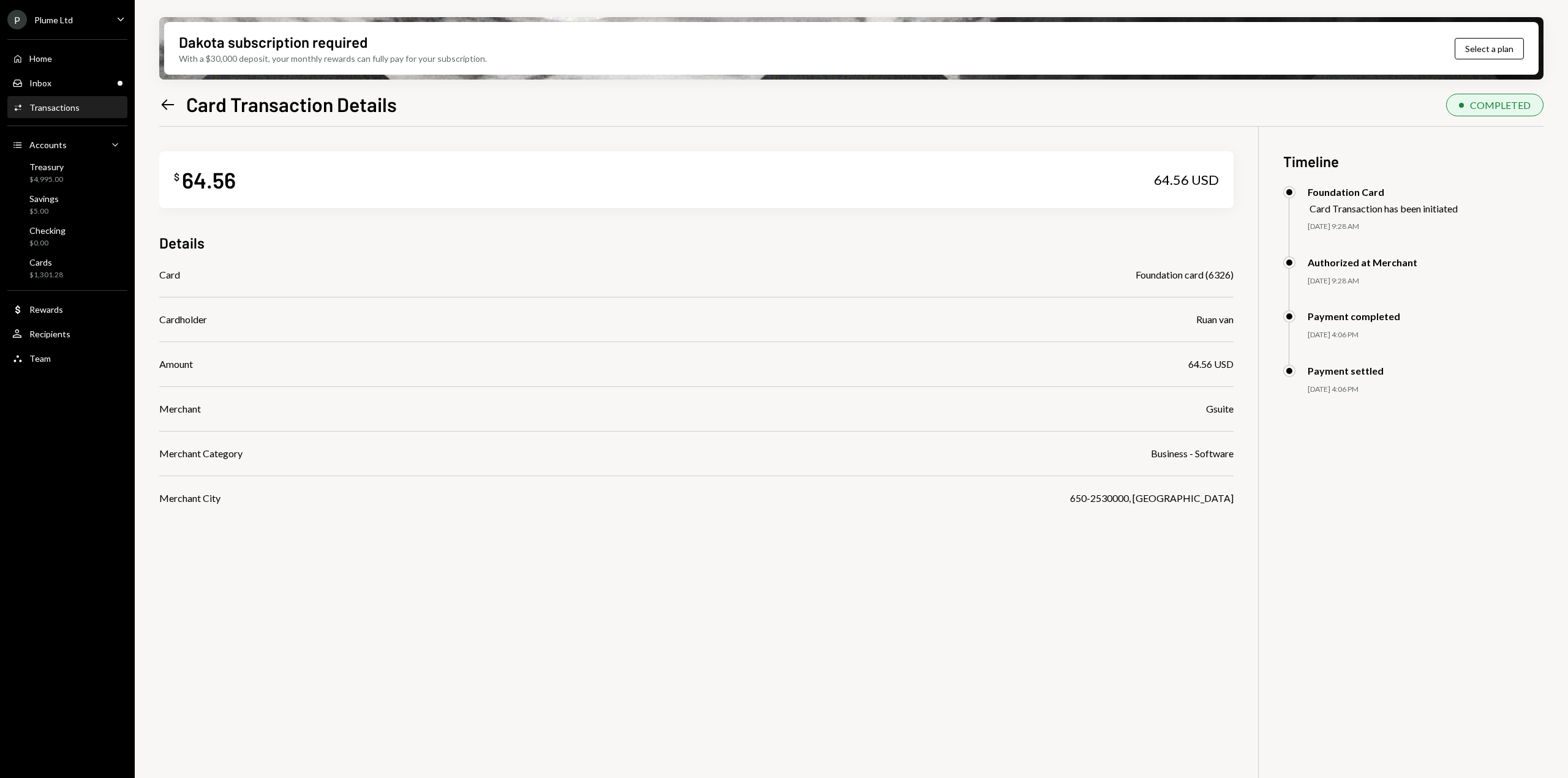
click at [170, 106] on icon "Left Arrow" at bounding box center [167, 104] width 17 height 17
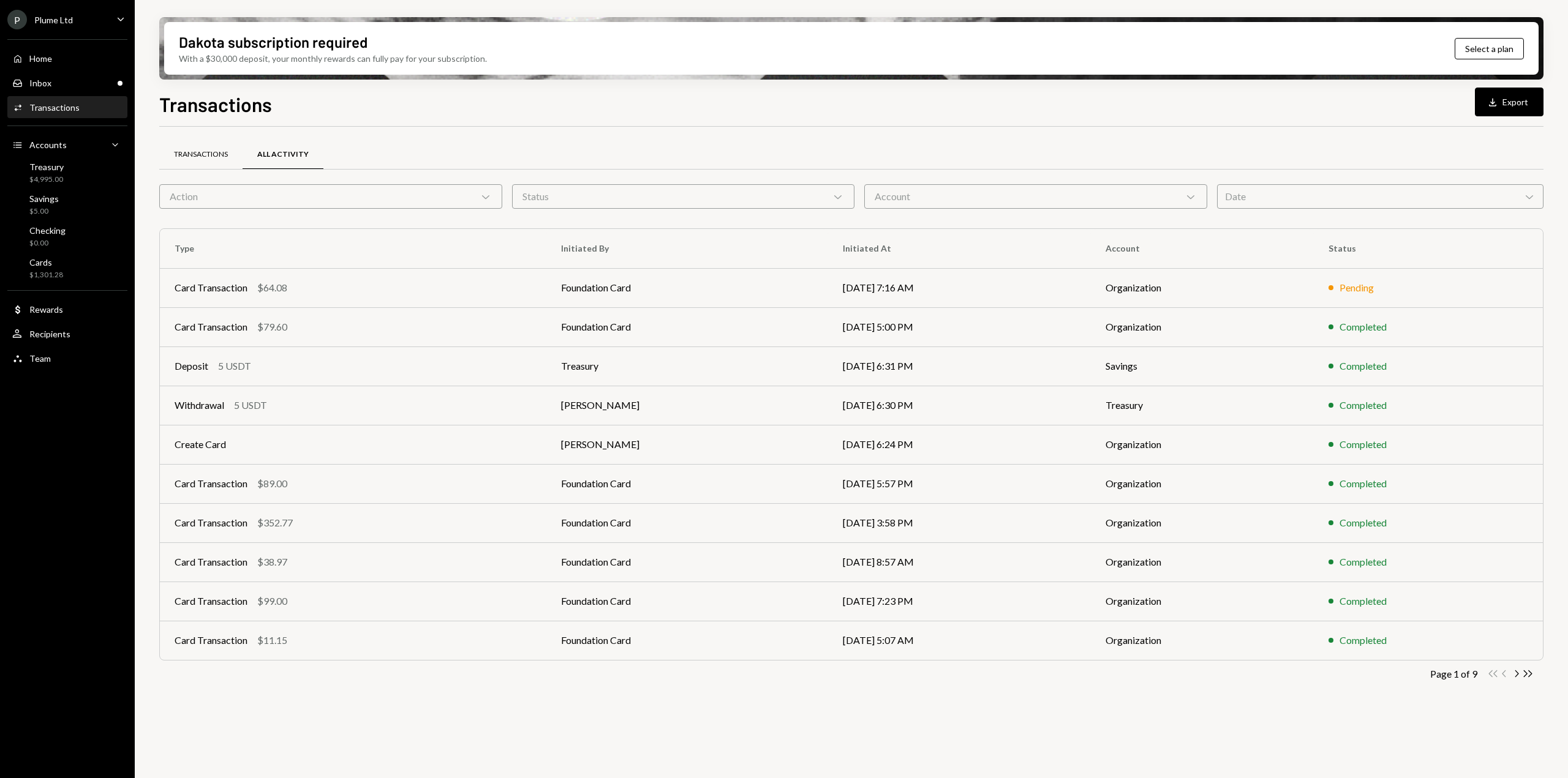
click at [199, 151] on div "Transactions" at bounding box center [201, 155] width 54 height 10
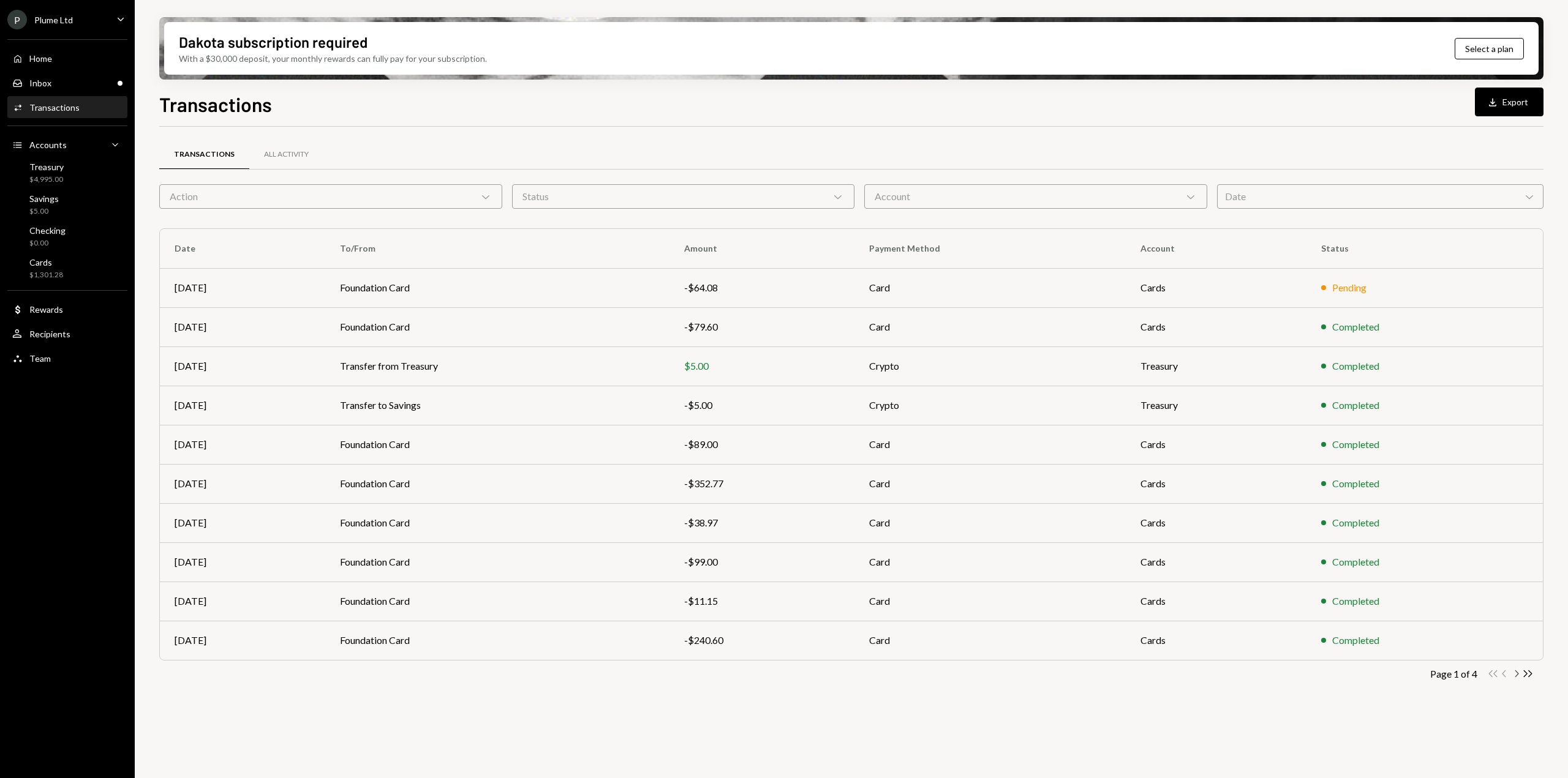
click at [1517, 672] on icon "Chevron Right" at bounding box center [1516, 674] width 12 height 12
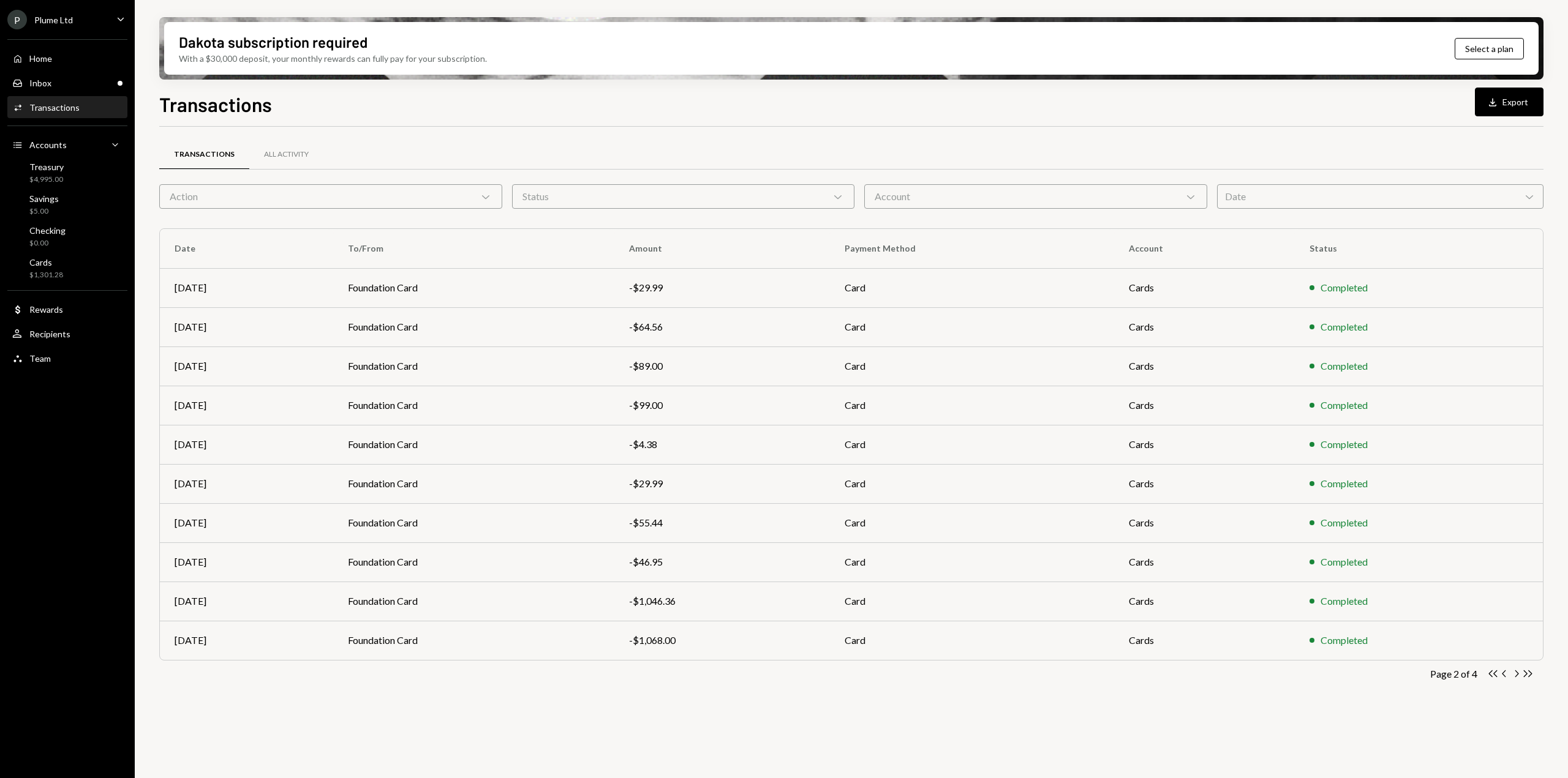
click at [246, 207] on div "Action Chevron Down" at bounding box center [331, 196] width 343 height 25
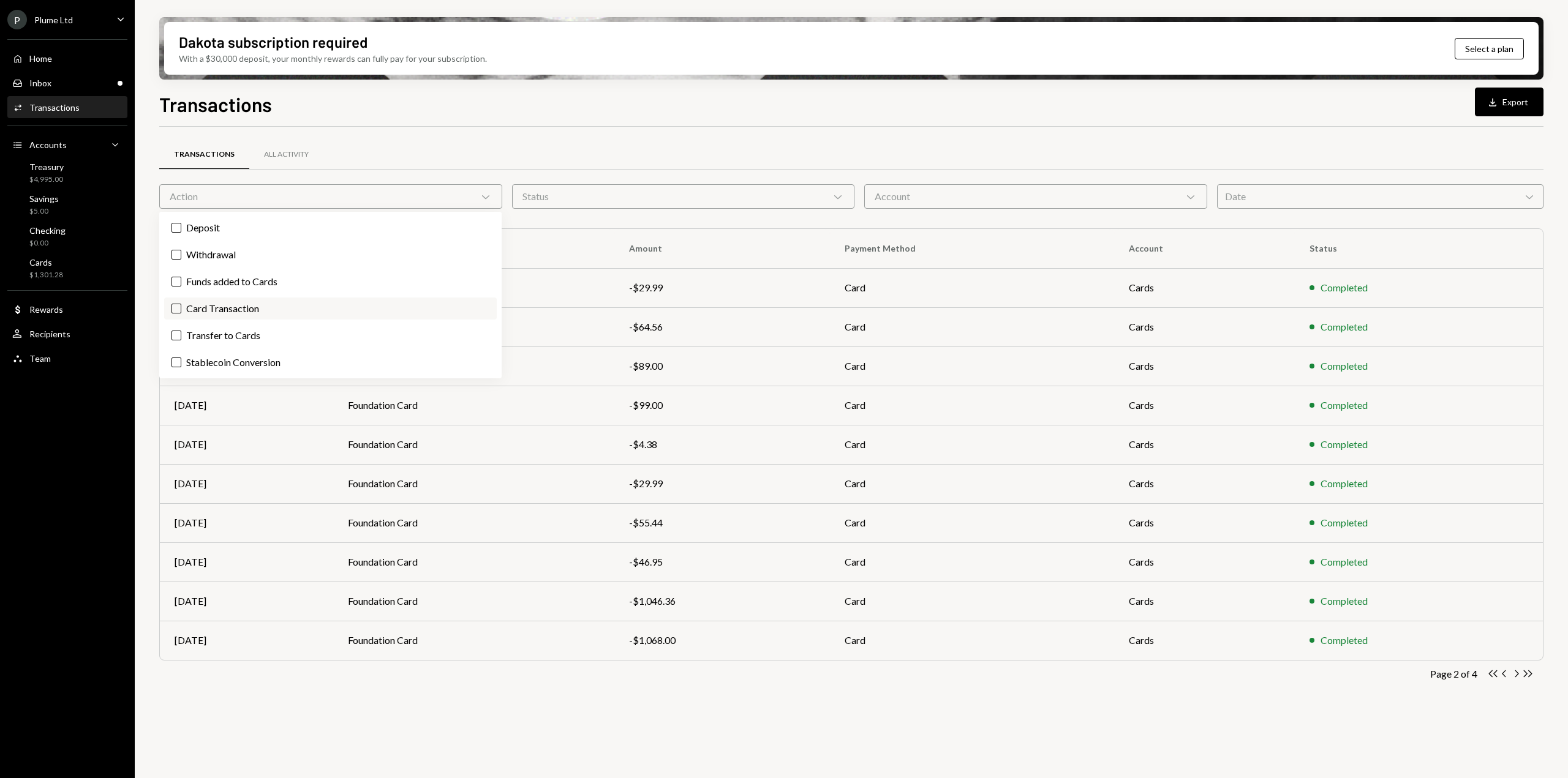
click at [232, 302] on label "Card Transaction" at bounding box center [330, 308] width 332 height 22
click at [181, 304] on button "Card Transaction" at bounding box center [177, 309] width 10 height 10
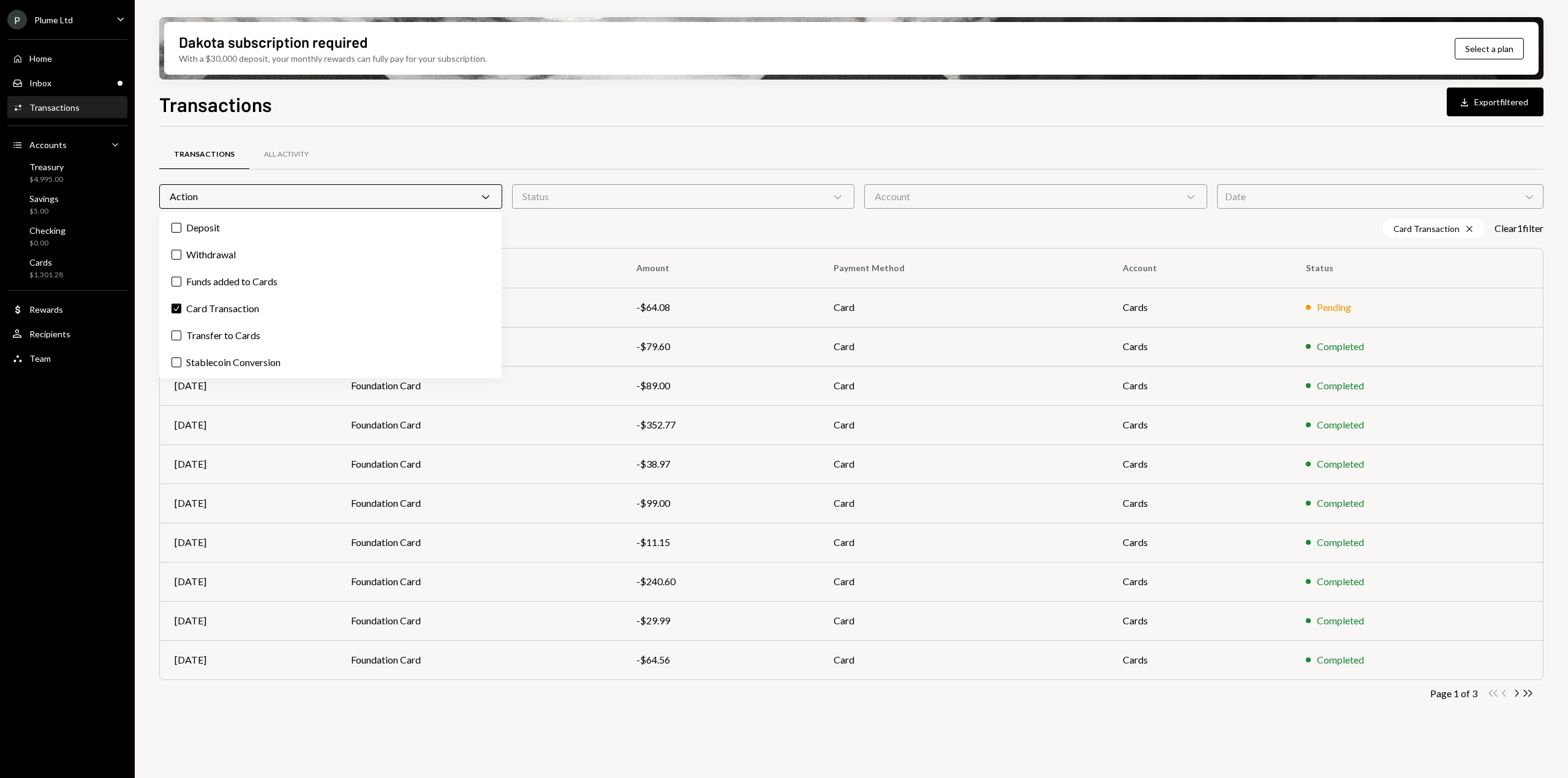
click at [434, 194] on div "Action Chevron Down" at bounding box center [331, 196] width 343 height 25
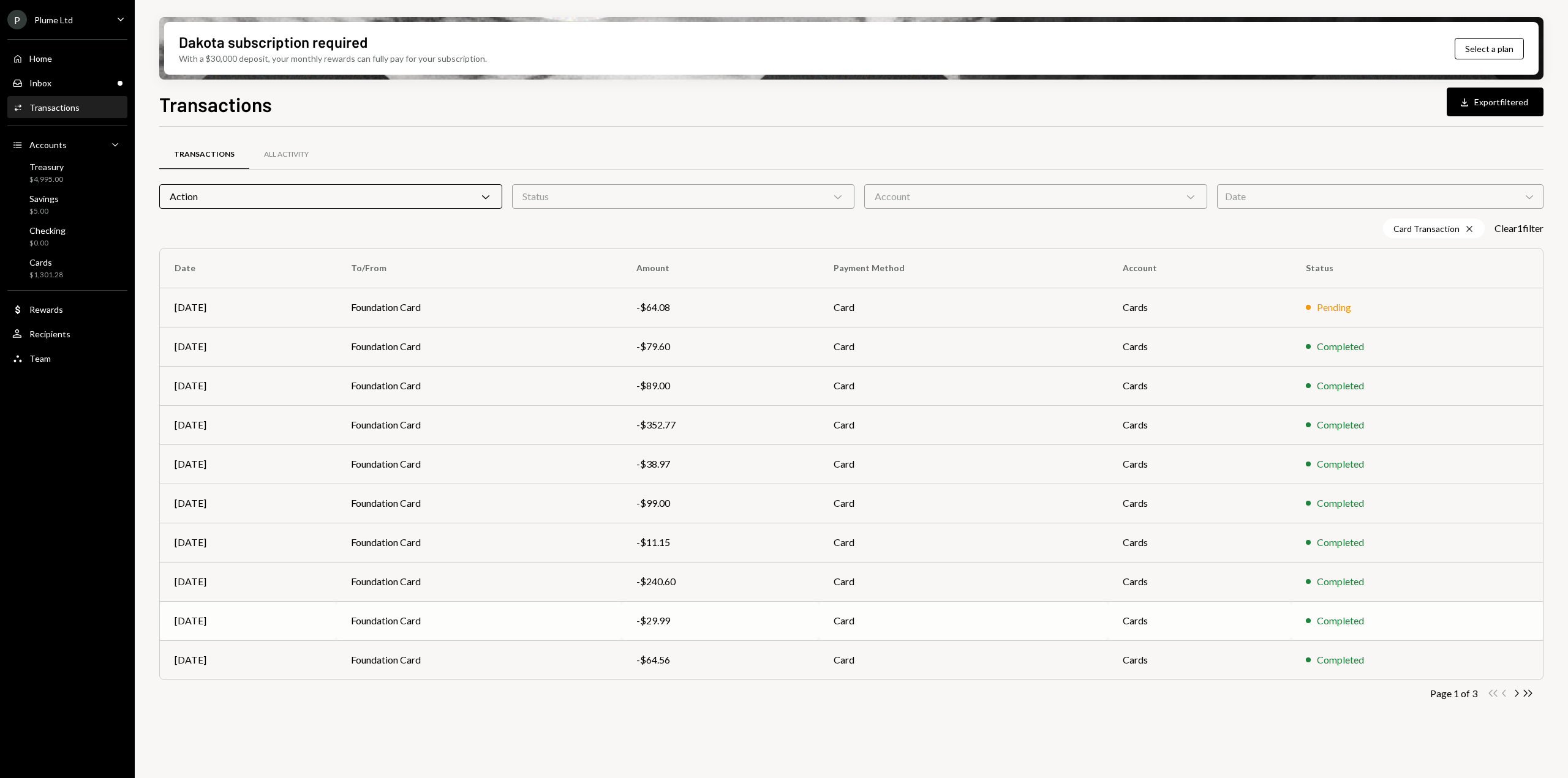
click at [524, 619] on td "Foundation Card" at bounding box center [479, 621] width 286 height 39
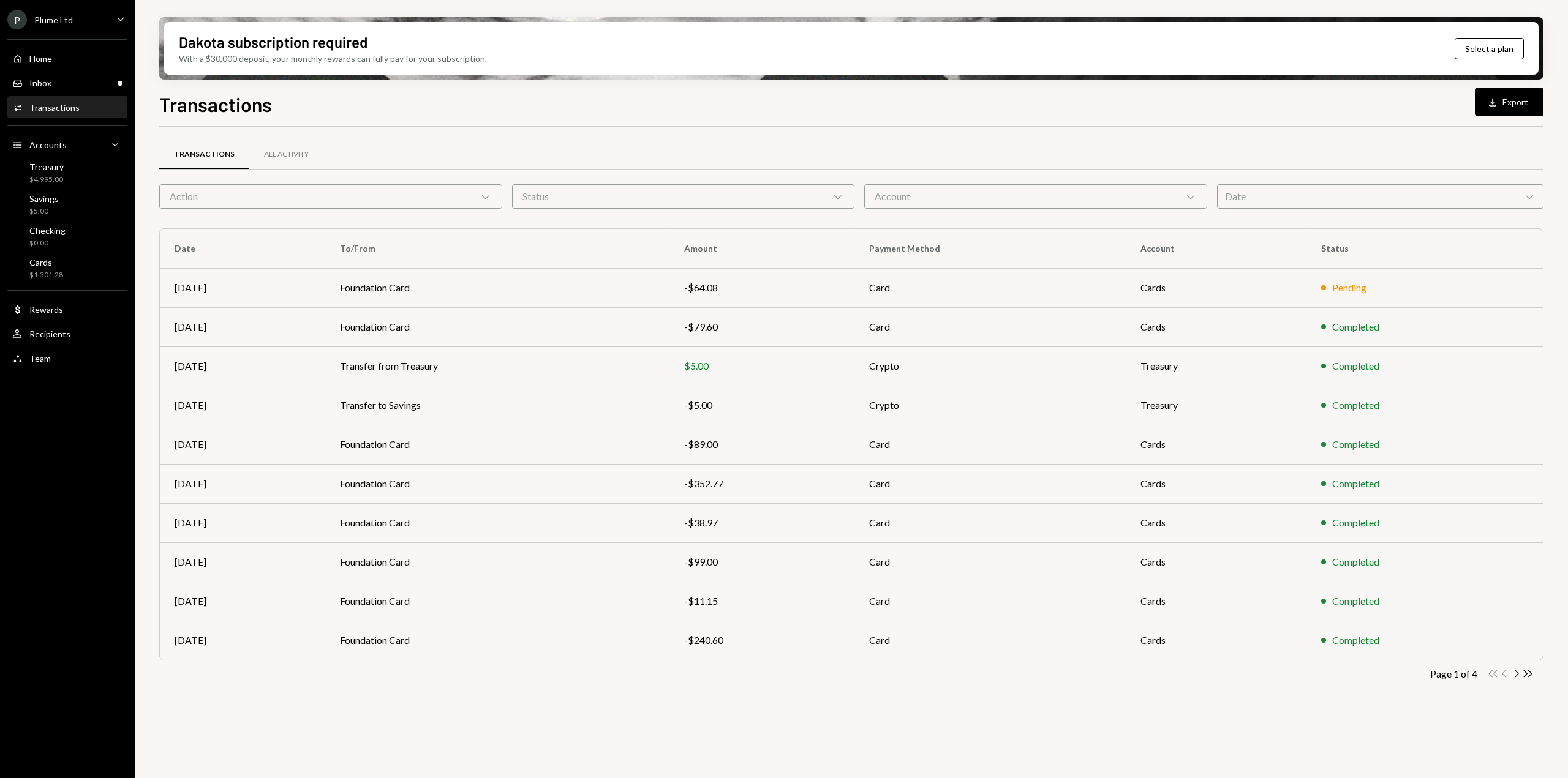
click at [341, 184] on div "Action Chevron Down" at bounding box center [331, 196] width 343 height 25
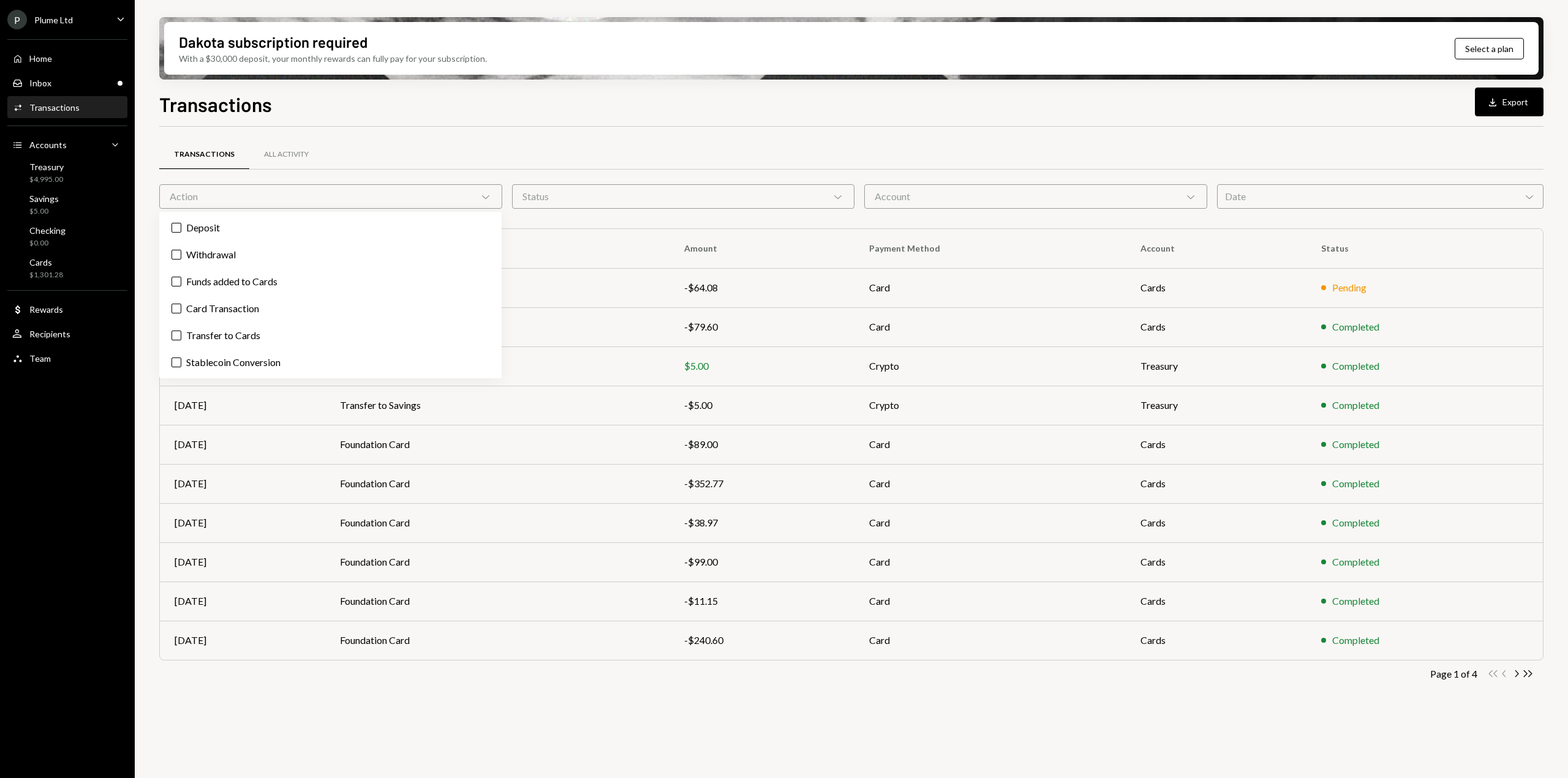
click at [342, 188] on div "Action Chevron Down" at bounding box center [331, 196] width 343 height 25
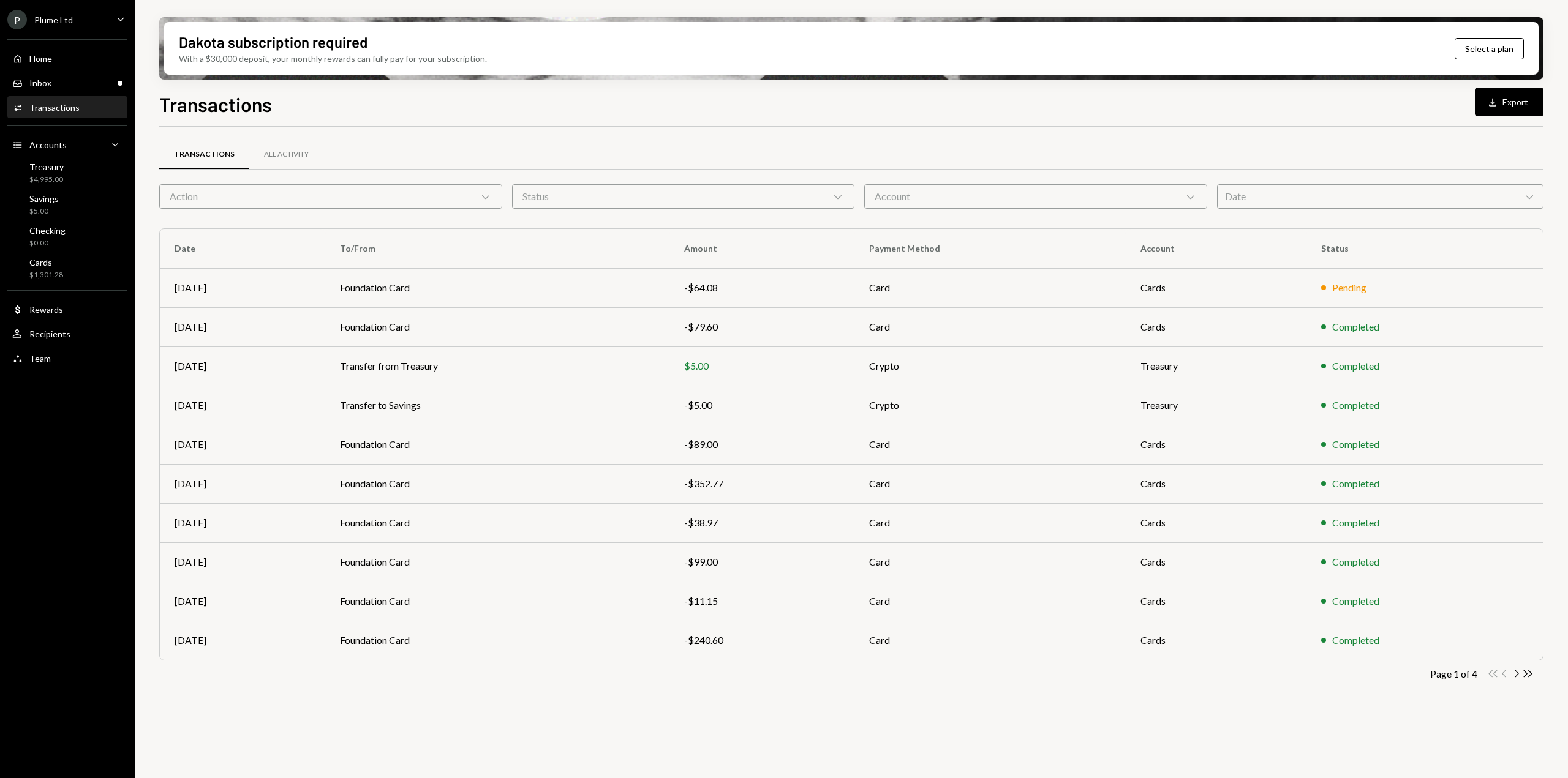
click at [342, 188] on div "Action Chevron Down" at bounding box center [331, 196] width 343 height 25
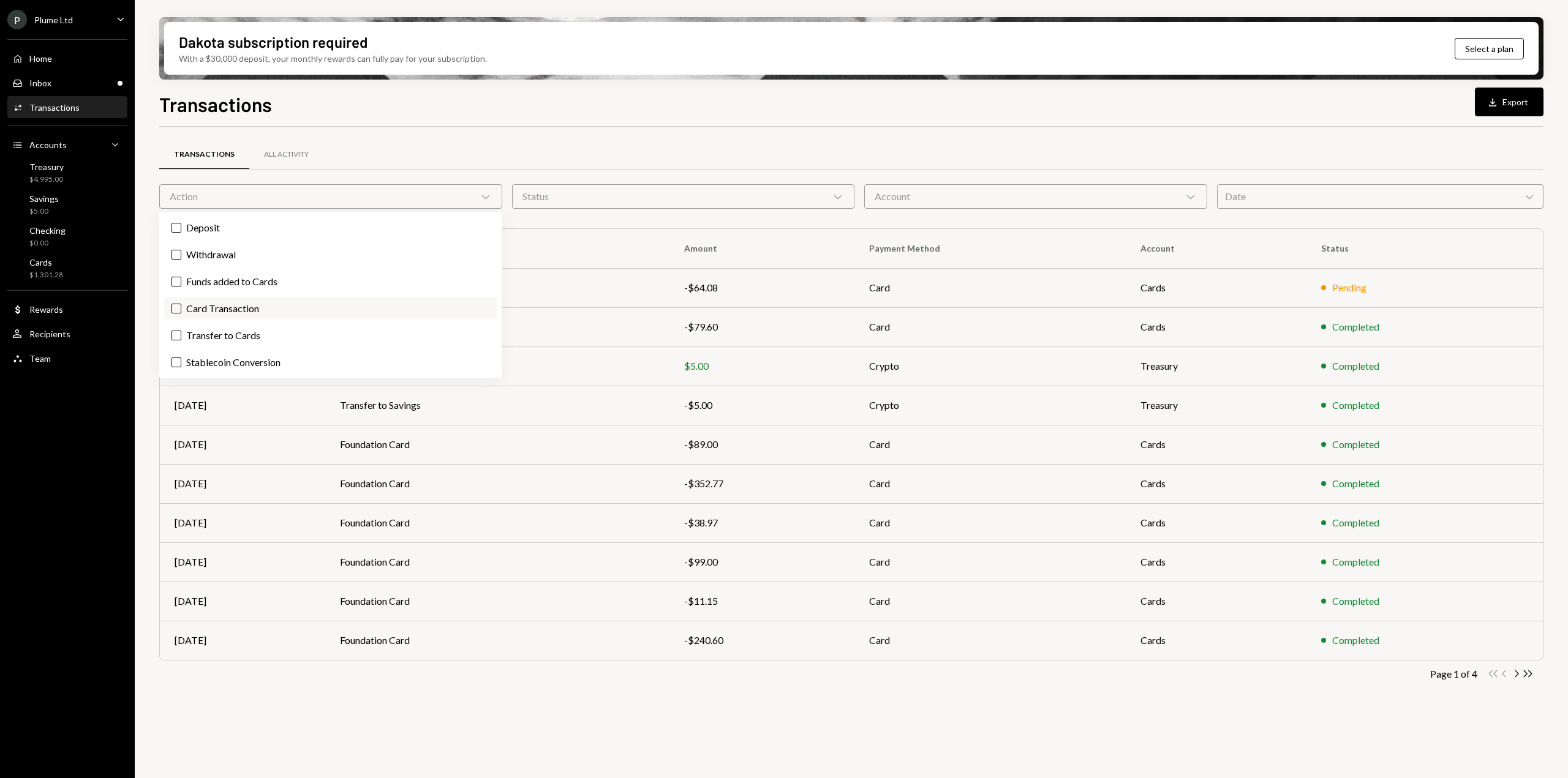
click at [295, 302] on label "Card Transaction" at bounding box center [330, 308] width 332 height 22
click at [181, 304] on button "Card Transaction" at bounding box center [177, 309] width 10 height 10
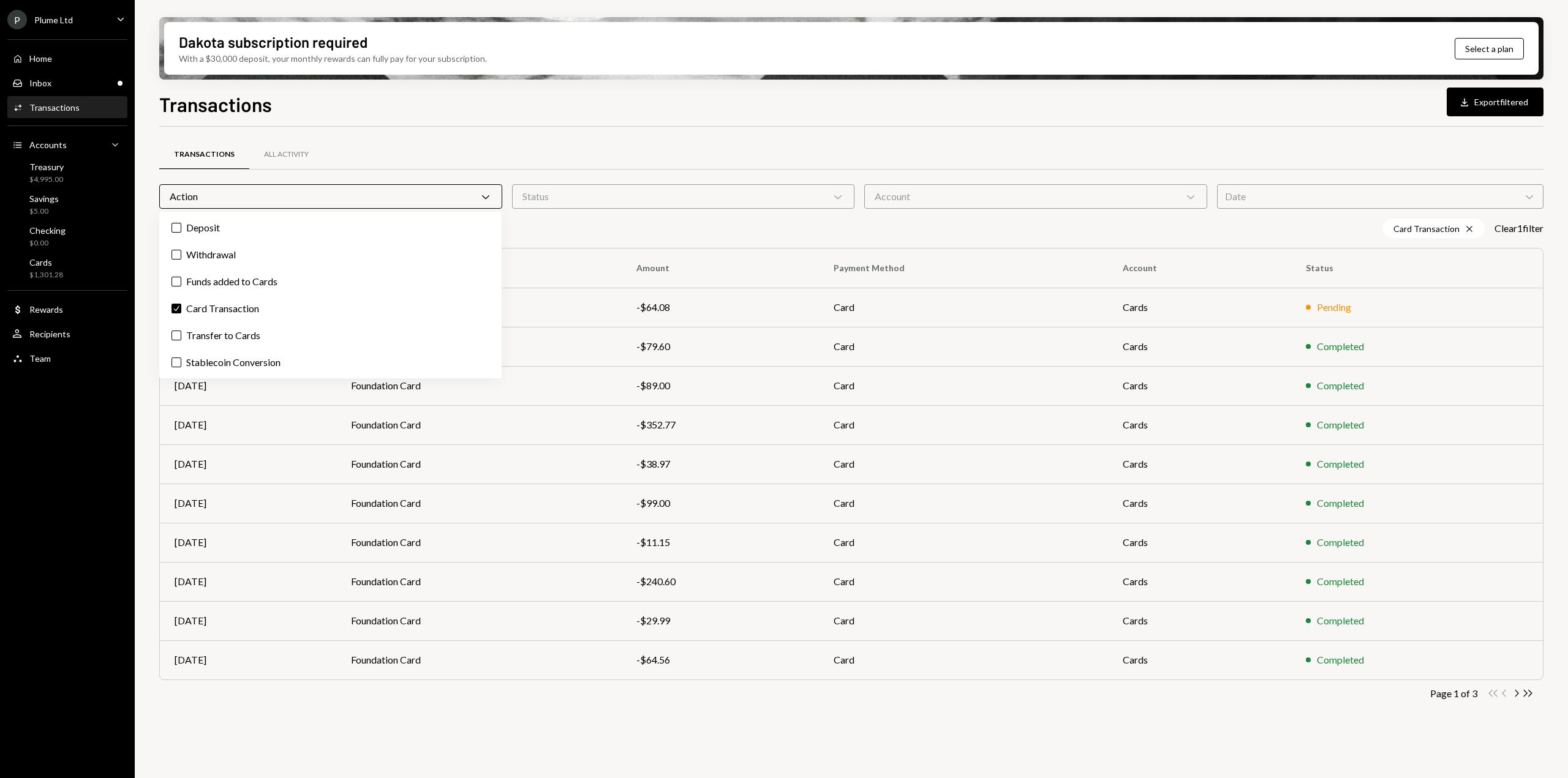
click at [308, 194] on div "Action Chevron Down" at bounding box center [331, 196] width 343 height 25
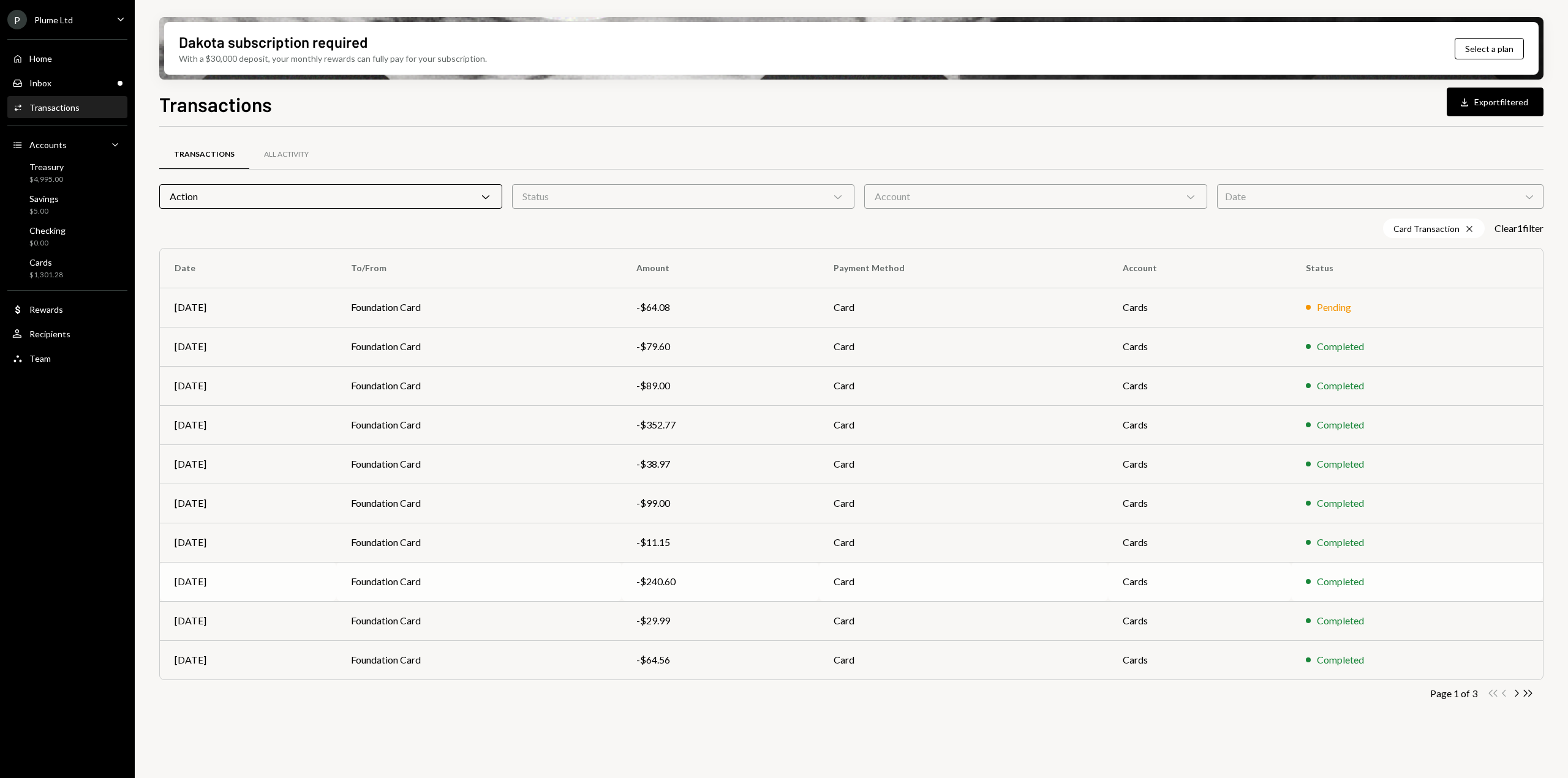
click at [578, 589] on td "Foundation Card" at bounding box center [479, 582] width 286 height 39
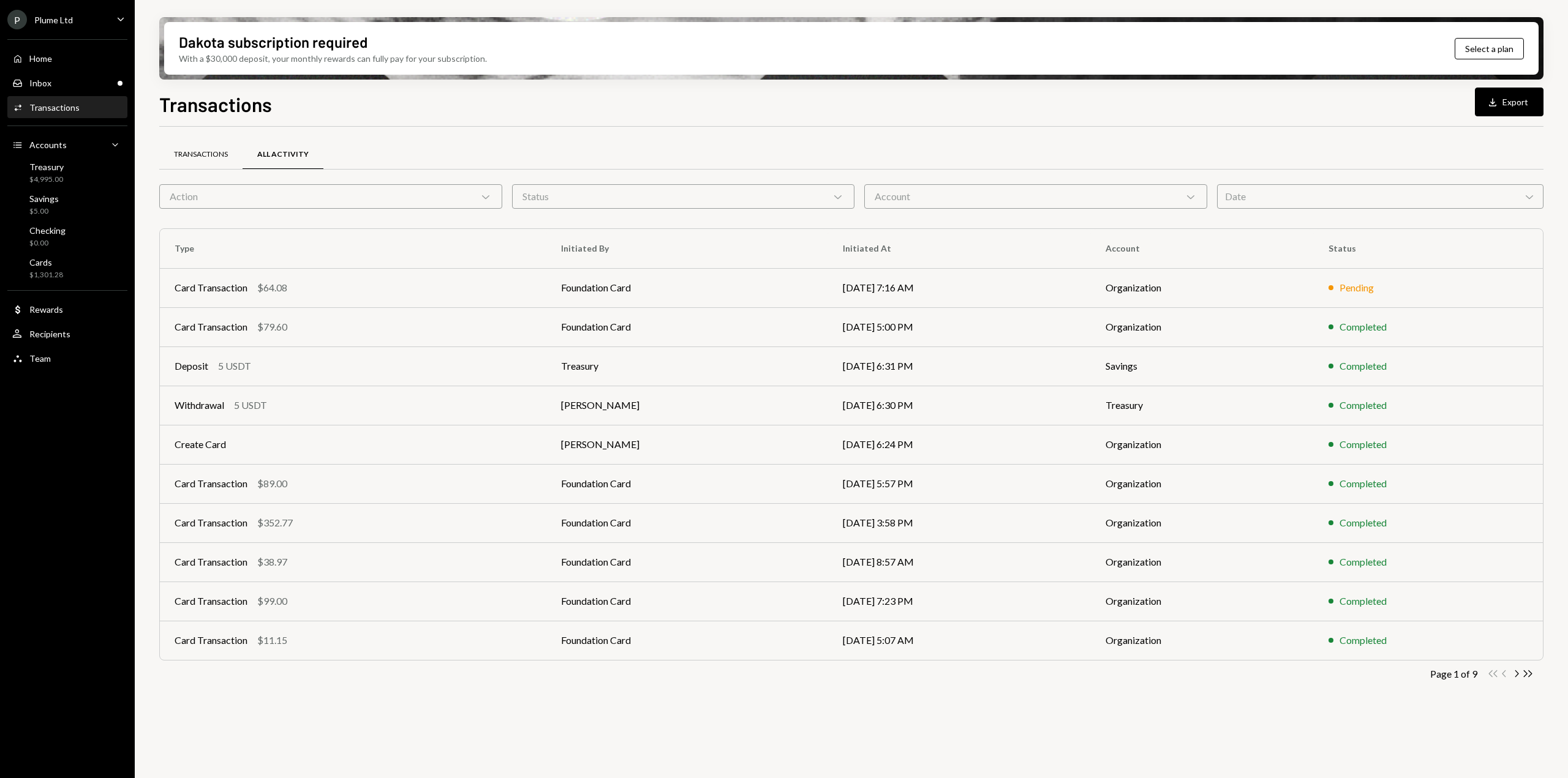
click at [207, 156] on div "Transactions" at bounding box center [201, 155] width 54 height 10
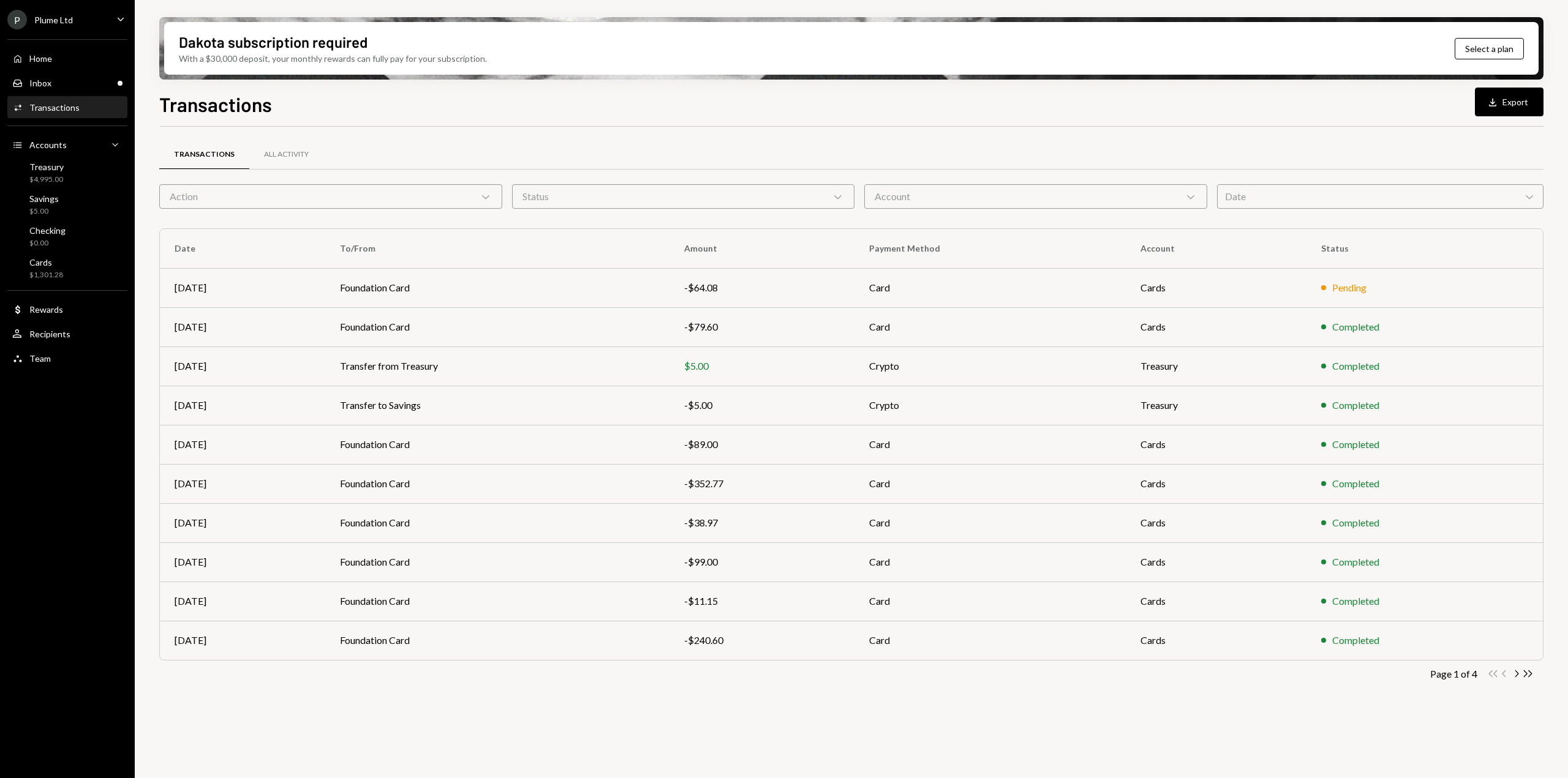
drag, startPoint x: 210, startPoint y: 183, endPoint x: 211, endPoint y: 189, distance: 6.1
click at [210, 183] on div "Transactions All Activity" at bounding box center [851, 161] width 1384 height 45
click at [211, 192] on div "Action Chevron Down" at bounding box center [331, 196] width 343 height 25
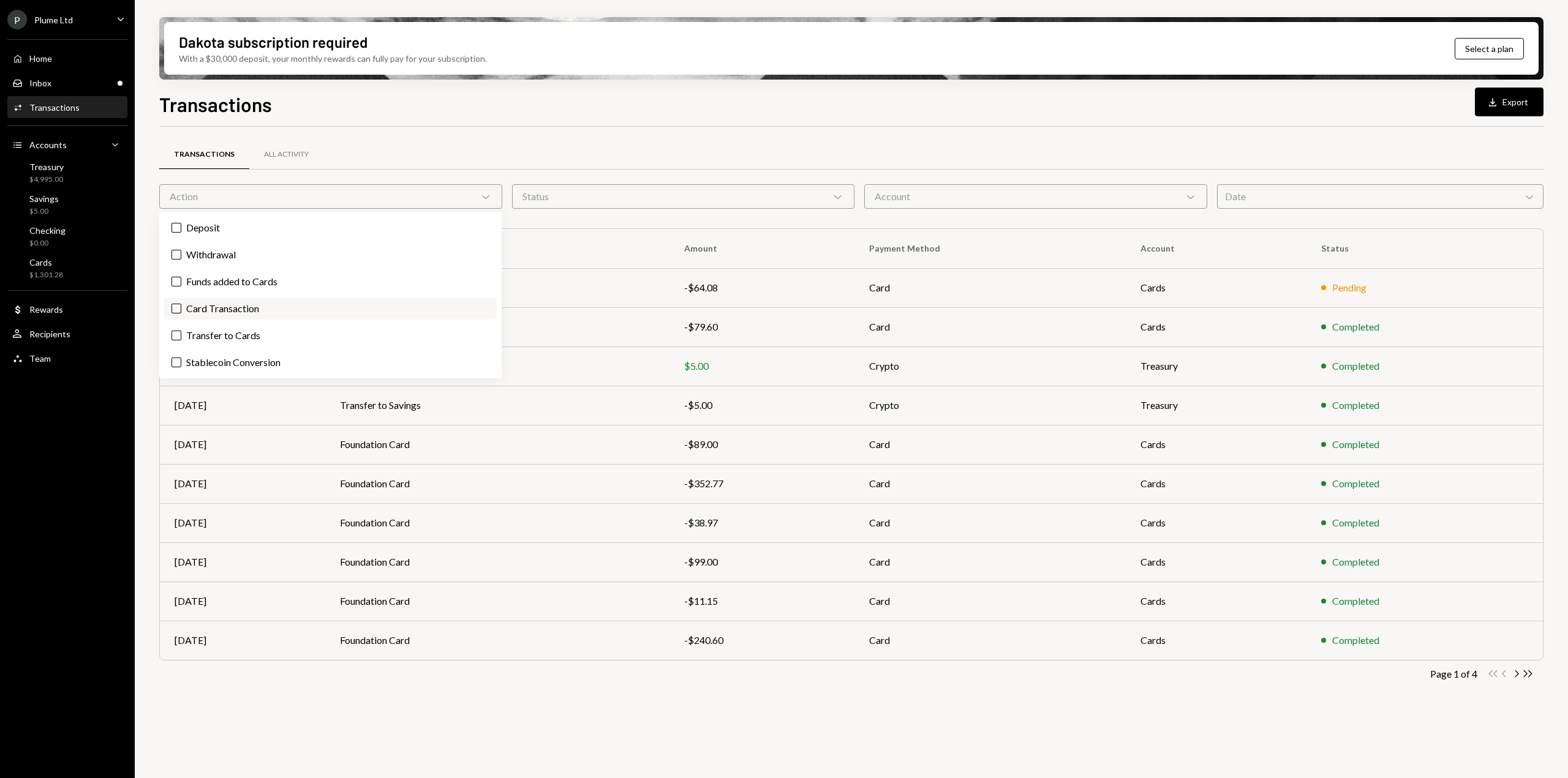
click at [224, 308] on label "Card Transaction" at bounding box center [330, 308] width 332 height 22
click at [181, 308] on button "Card Transaction" at bounding box center [177, 309] width 10 height 10
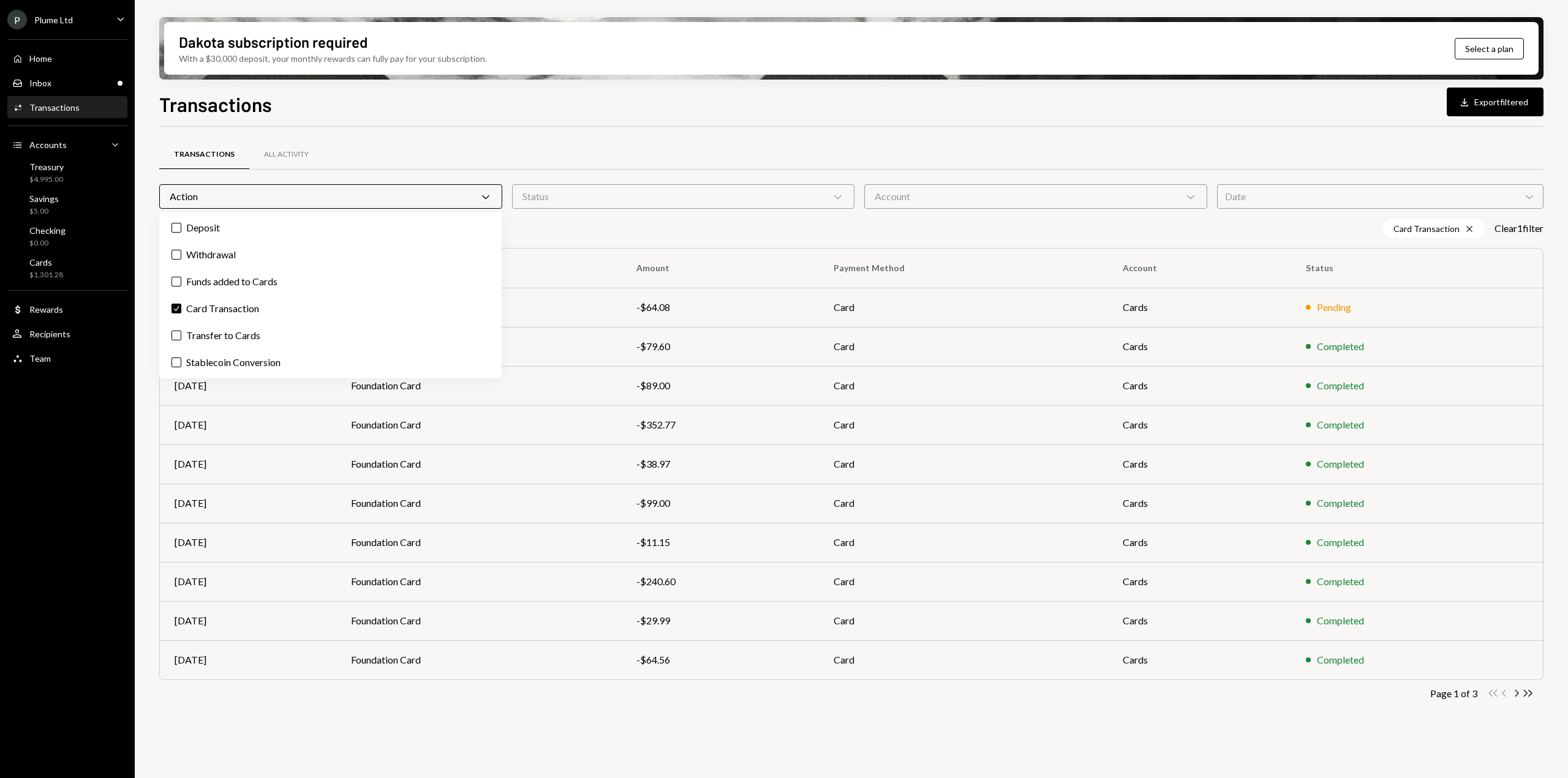
click at [364, 195] on div "Action Chevron Down" at bounding box center [331, 196] width 343 height 25
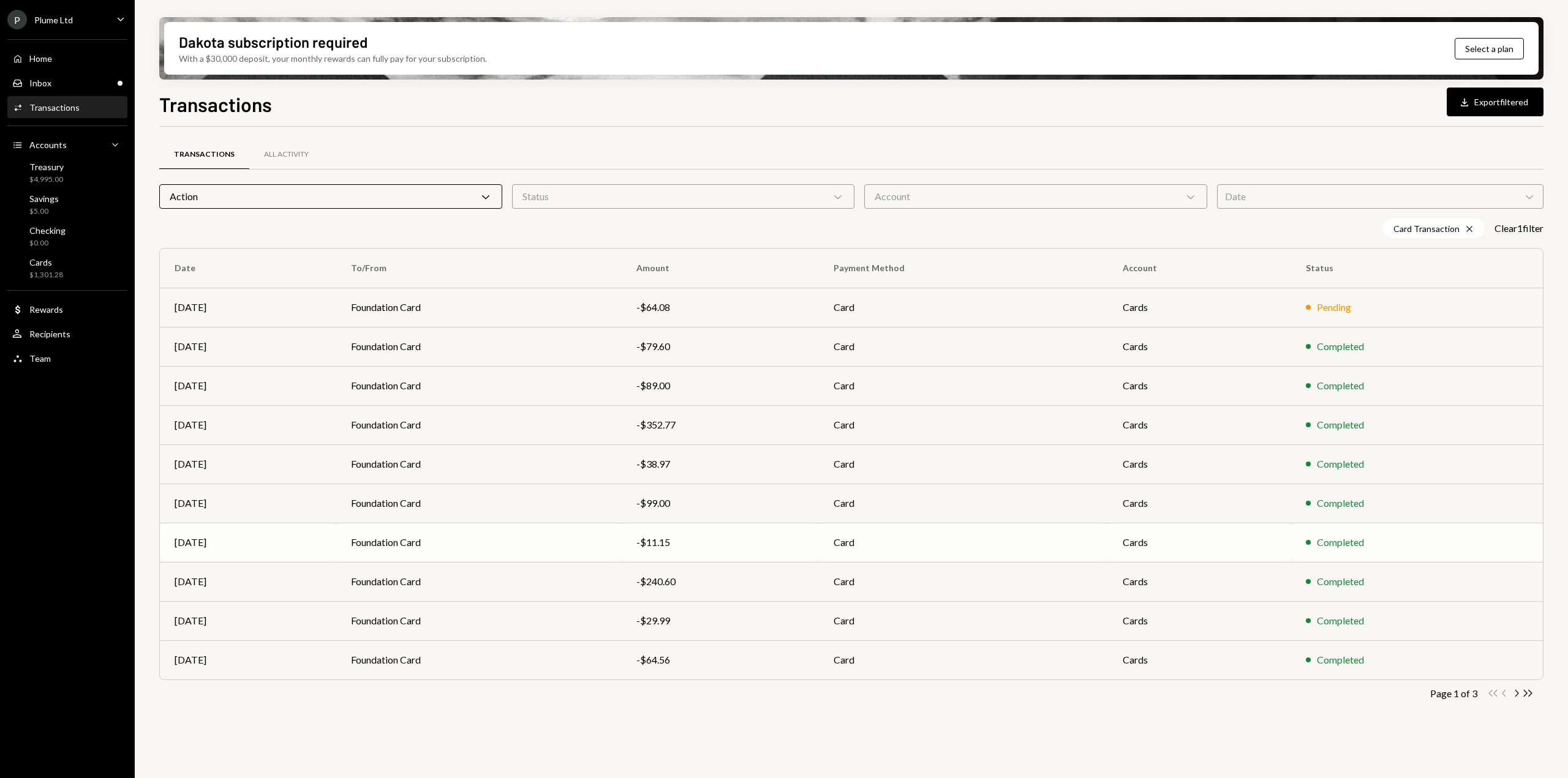
click at [517, 547] on td "Foundation Card" at bounding box center [479, 543] width 286 height 39
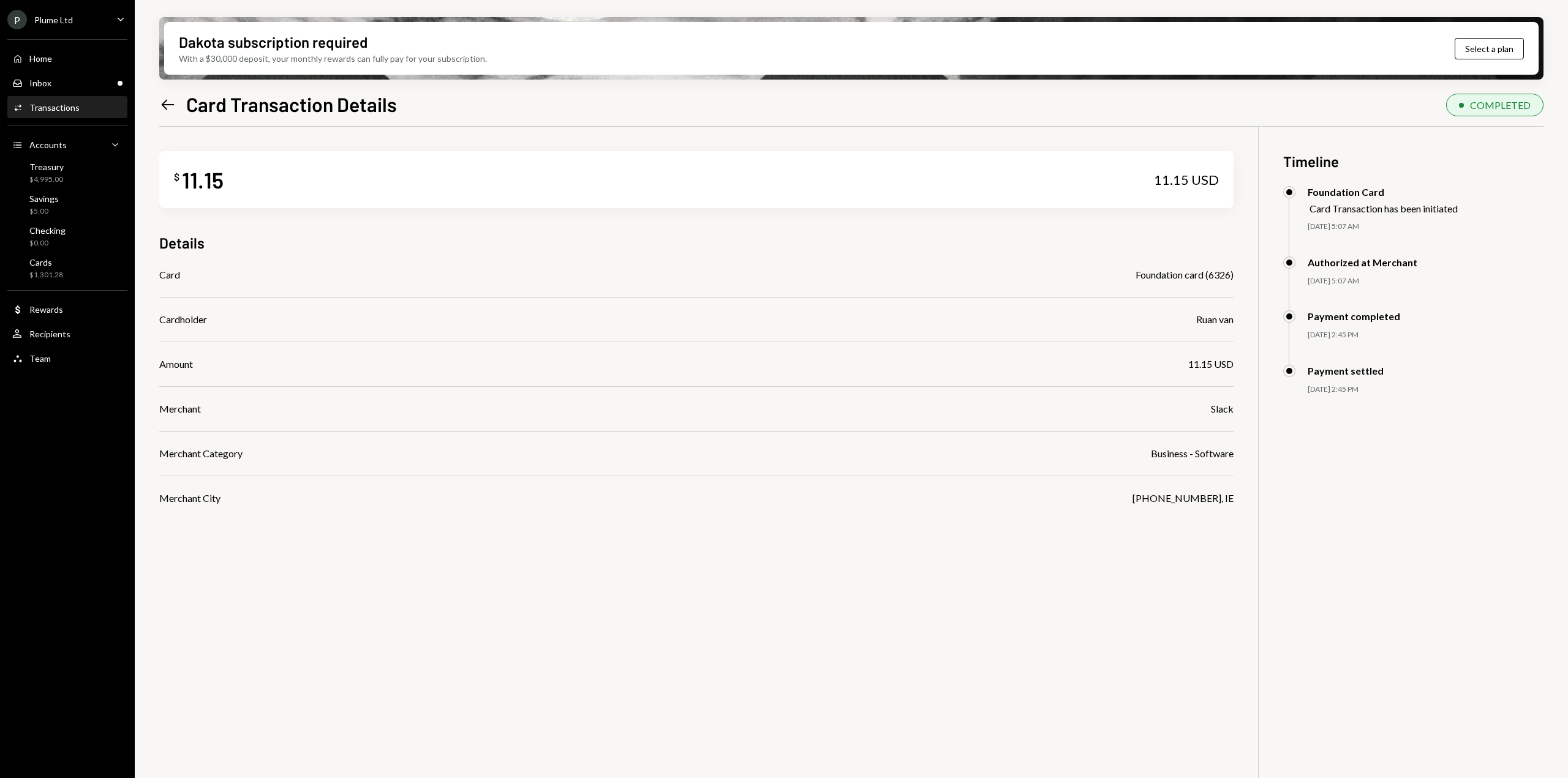
click at [172, 110] on icon "Left Arrow" at bounding box center [167, 104] width 17 height 17
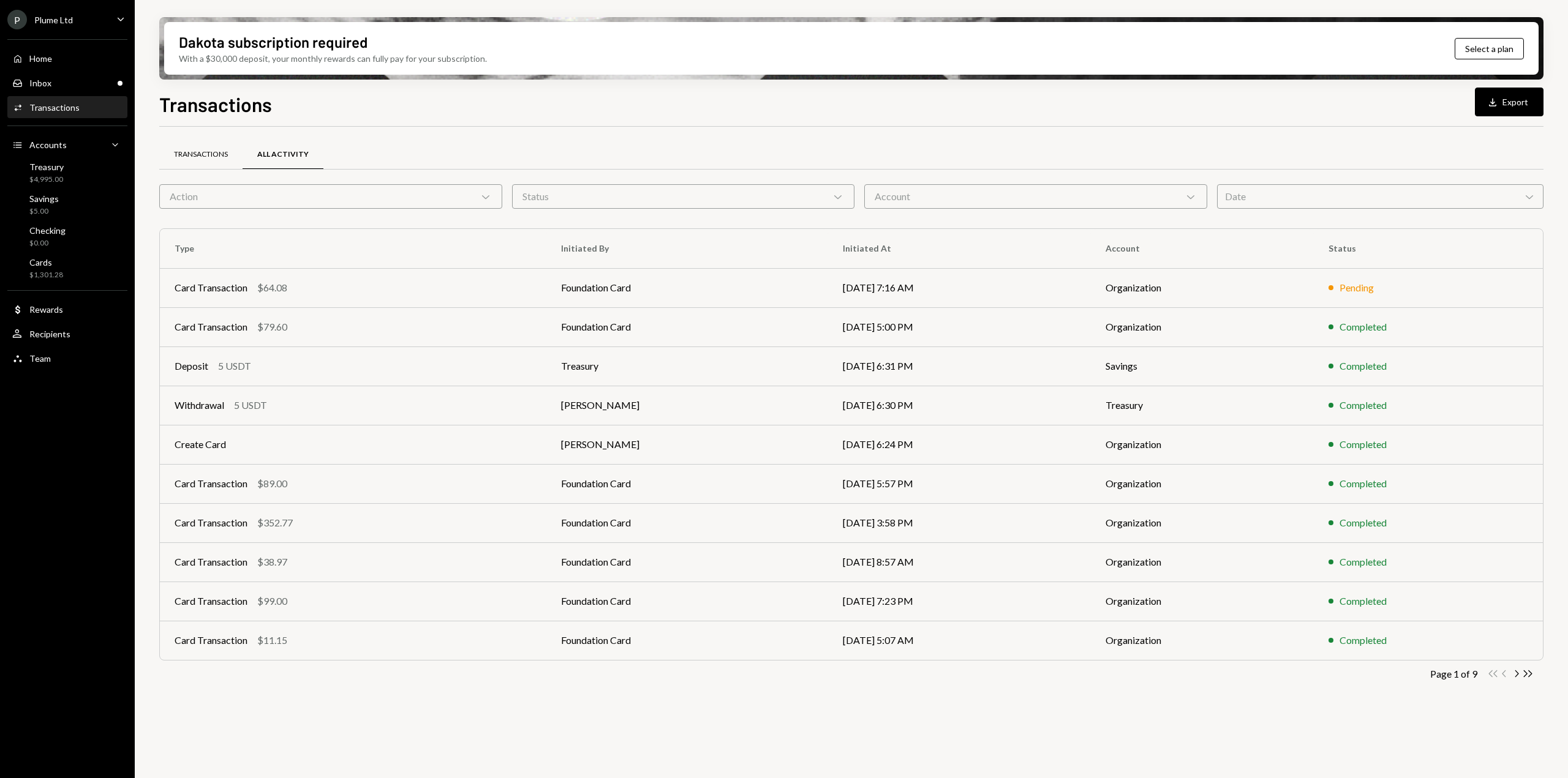
click at [224, 157] on div "Transactions" at bounding box center [201, 155] width 54 height 10
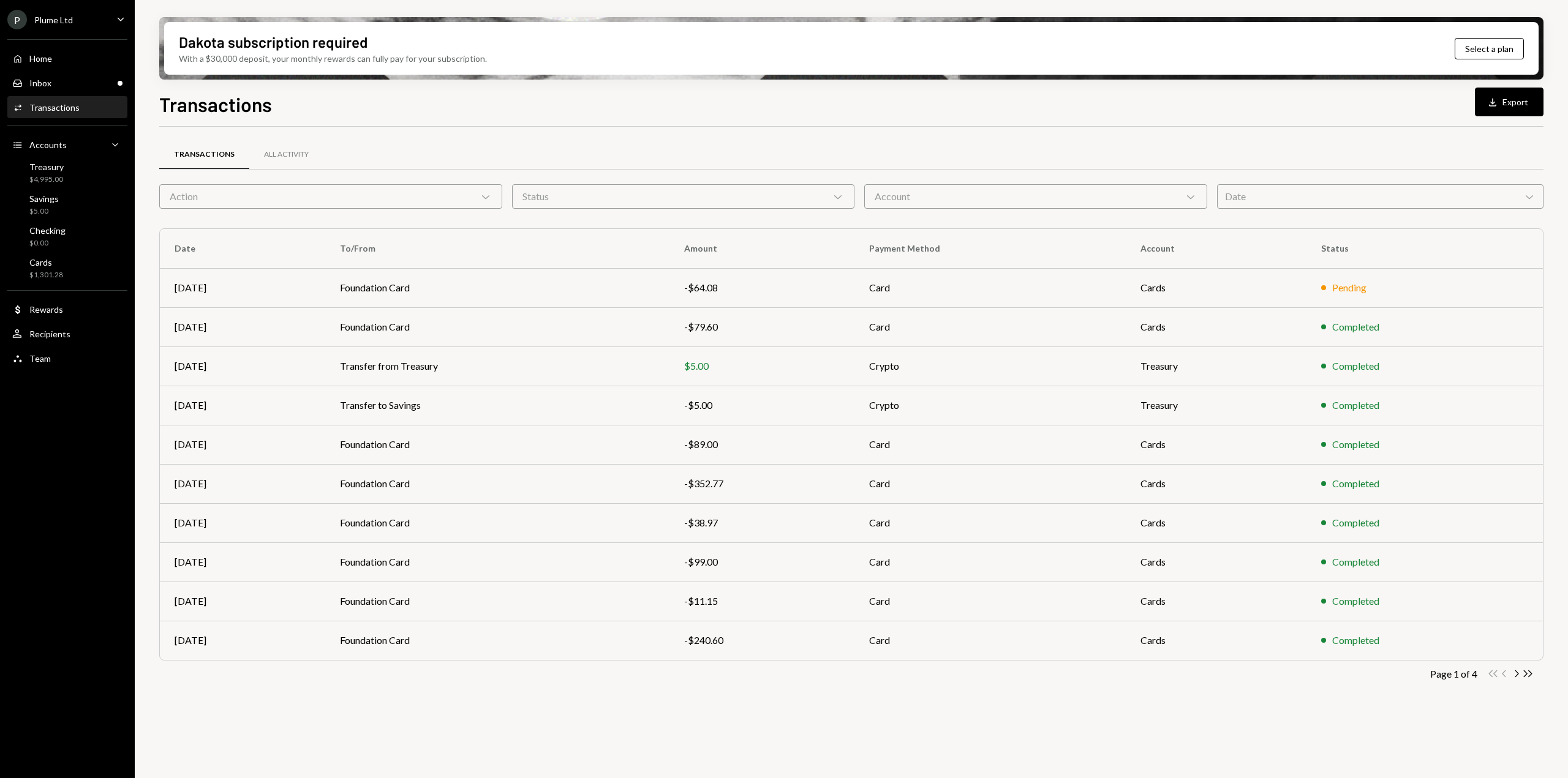
click at [238, 198] on div "Action Chevron Down" at bounding box center [331, 196] width 343 height 25
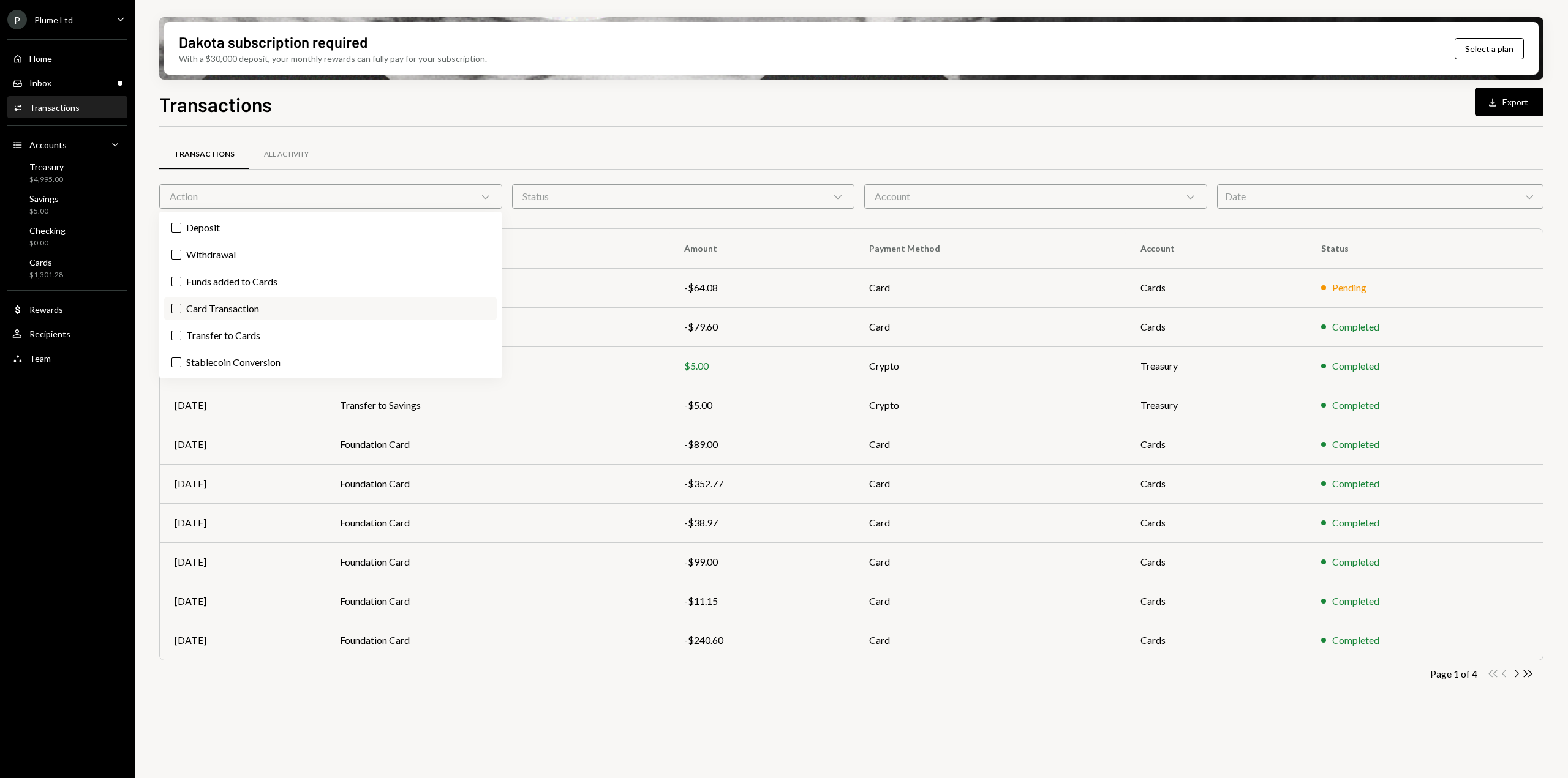
click at [233, 306] on label "Card Transaction" at bounding box center [330, 308] width 332 height 22
click at [181, 306] on button "Card Transaction" at bounding box center [177, 309] width 10 height 10
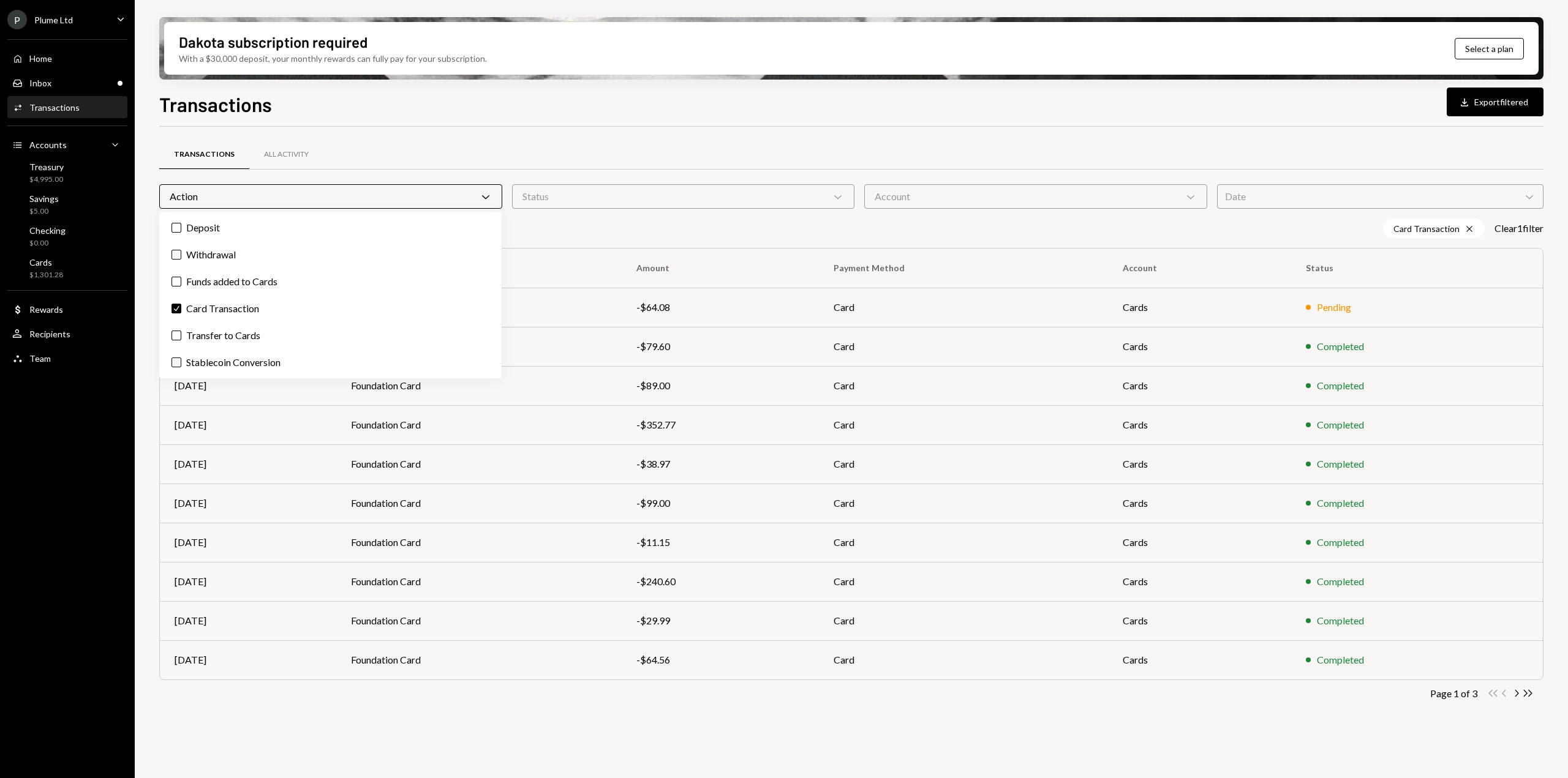
click at [269, 191] on div "Action Chevron Down" at bounding box center [331, 196] width 343 height 25
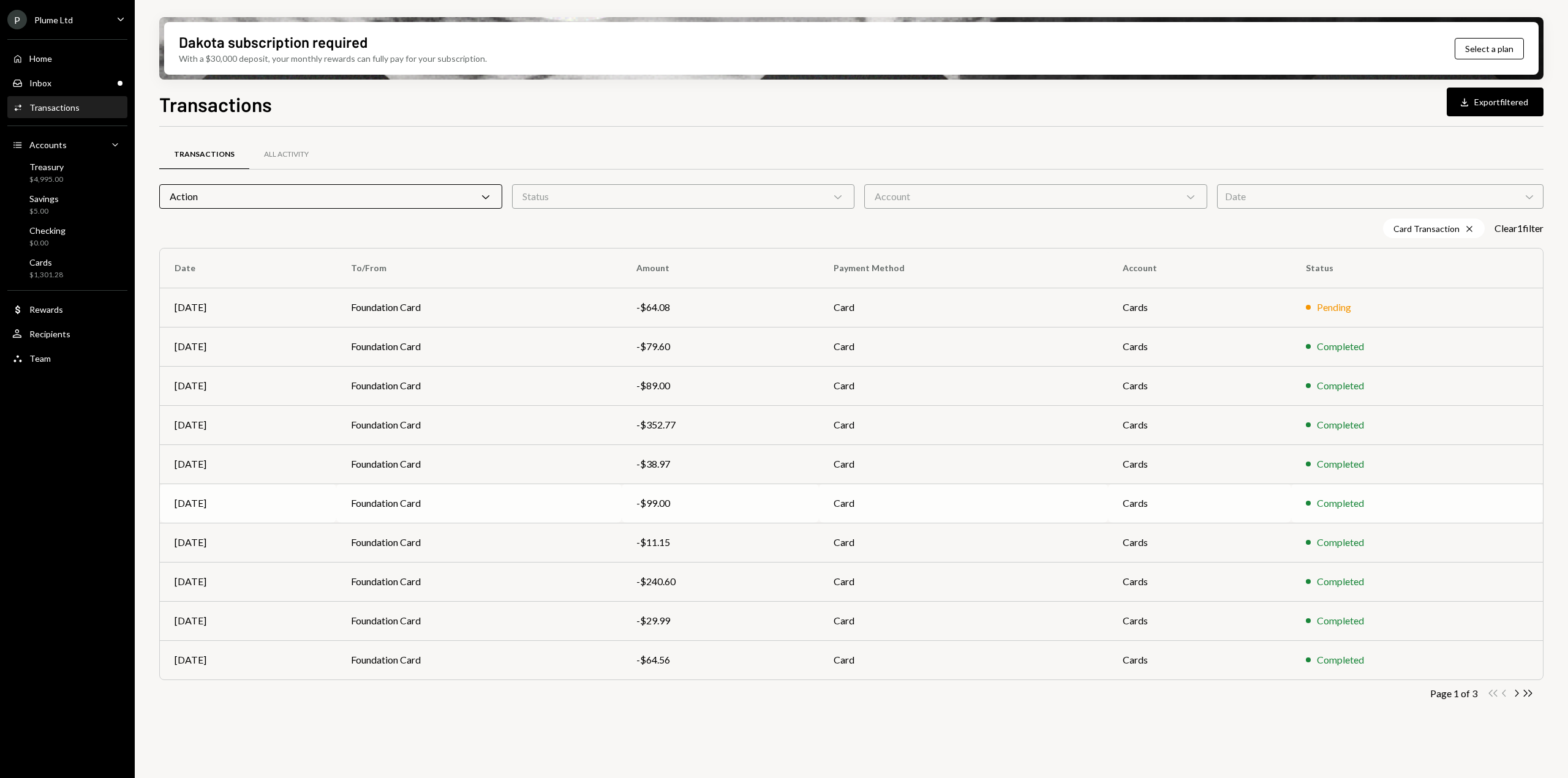
click at [531, 510] on td "Foundation Card" at bounding box center [479, 503] width 286 height 39
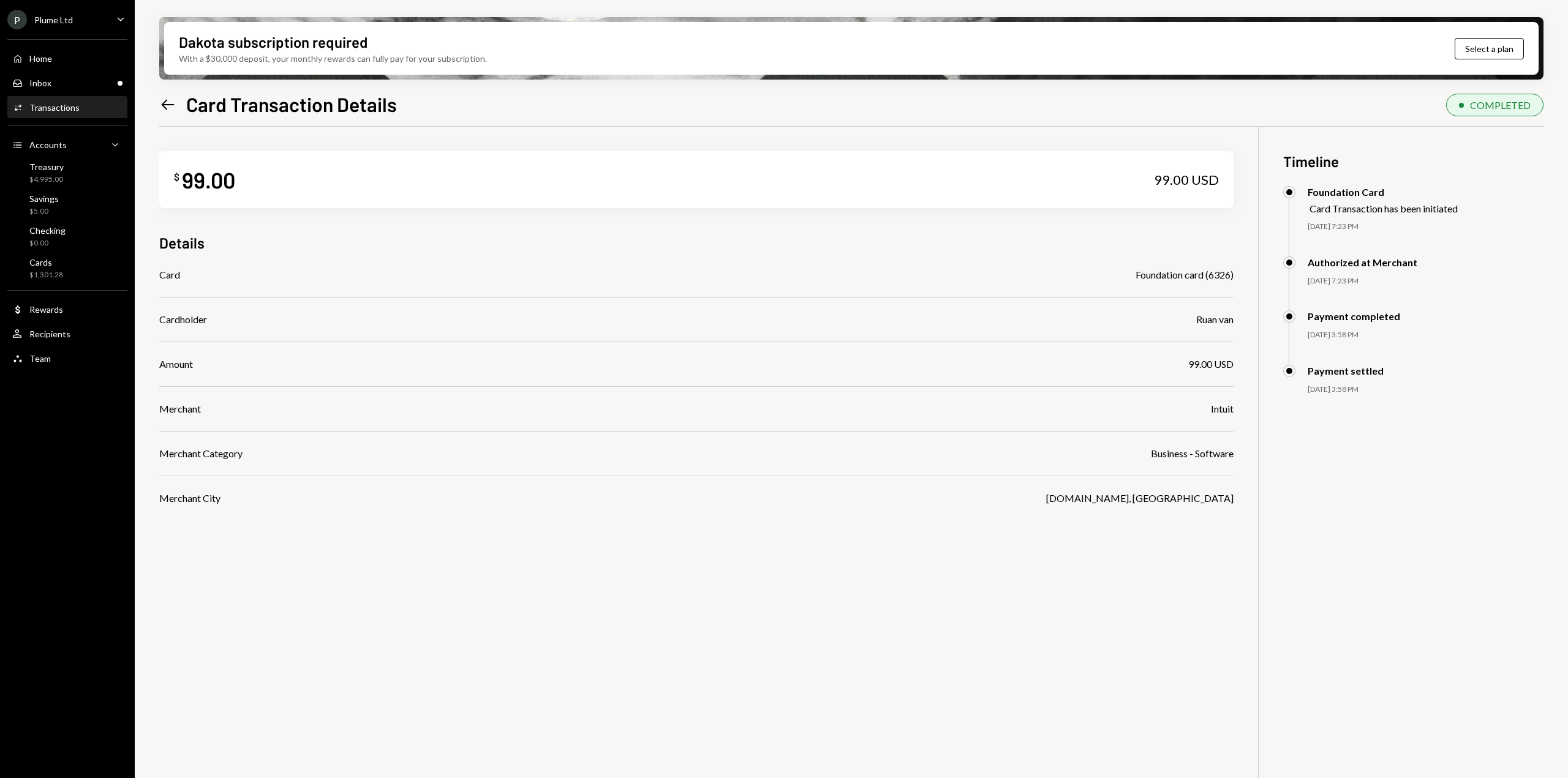
click at [160, 101] on icon "Left Arrow" at bounding box center [167, 104] width 17 height 17
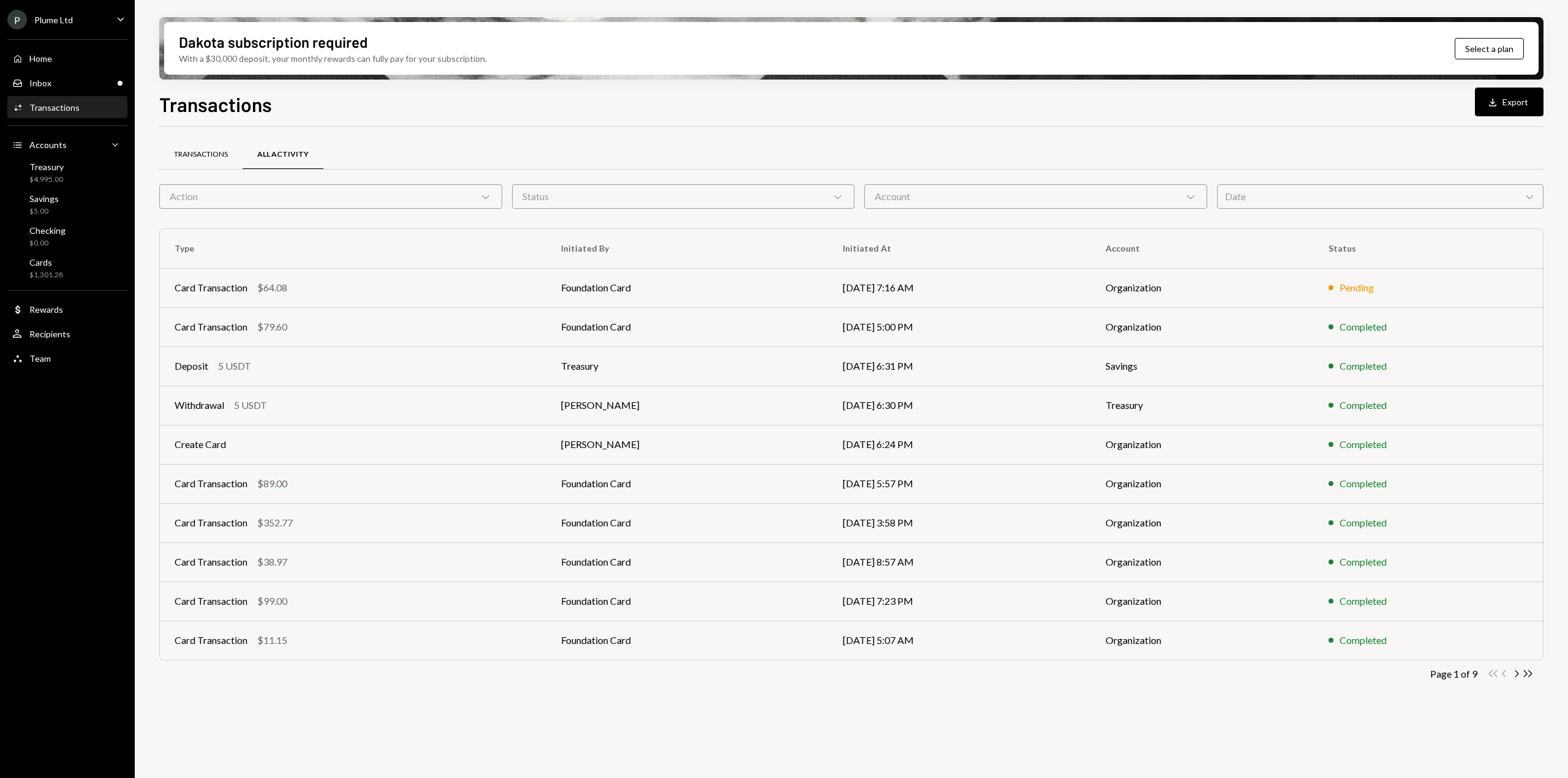
click at [212, 166] on div "Transactions" at bounding box center [201, 155] width 83 height 30
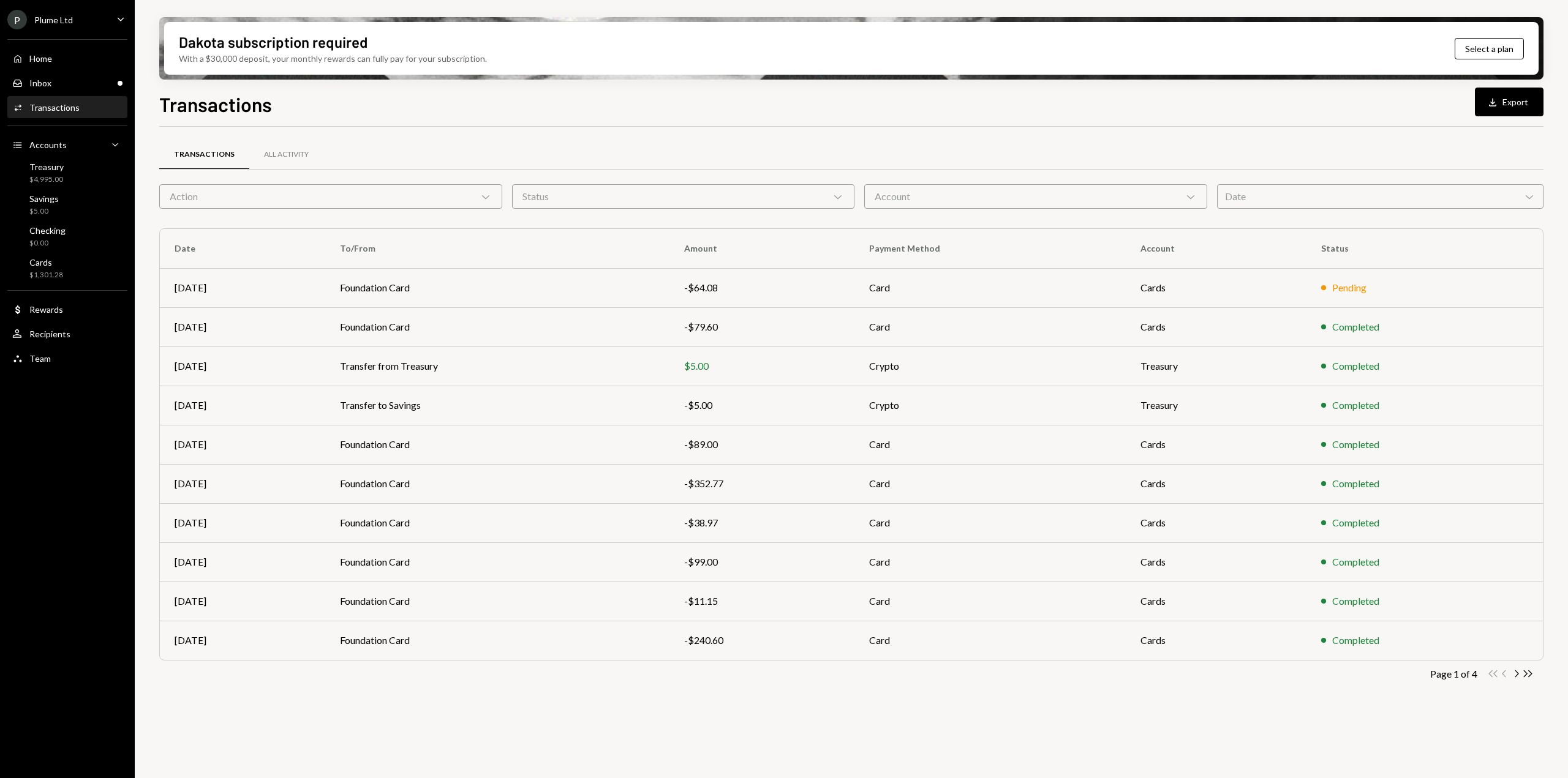
click at [214, 200] on div "Action Chevron Down" at bounding box center [331, 196] width 343 height 25
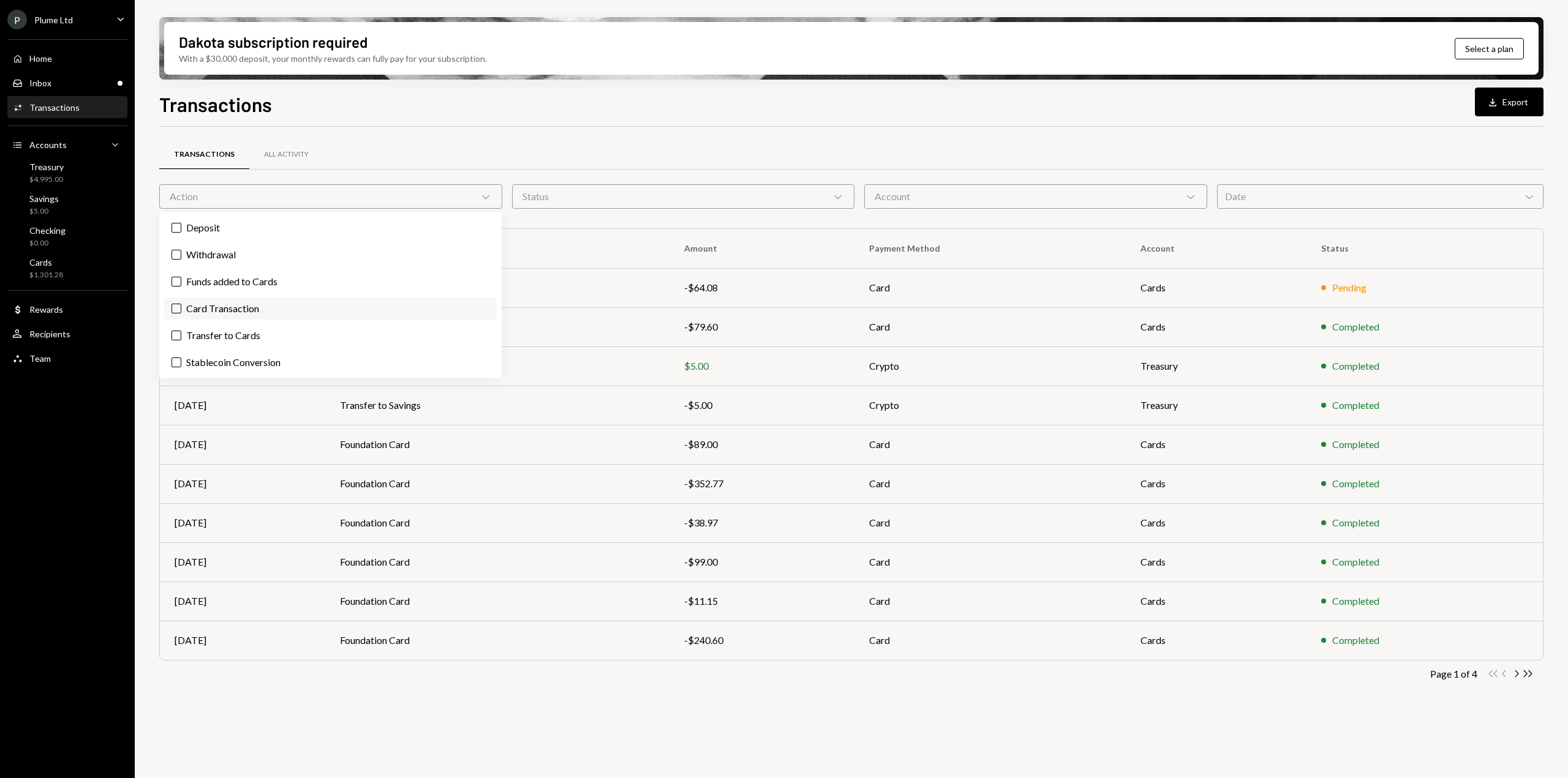
drag, startPoint x: 211, startPoint y: 313, endPoint x: 271, endPoint y: 229, distance: 103.2
click at [211, 313] on label "Card Transaction" at bounding box center [330, 308] width 332 height 22
click at [181, 313] on button "Card Transaction" at bounding box center [177, 309] width 10 height 10
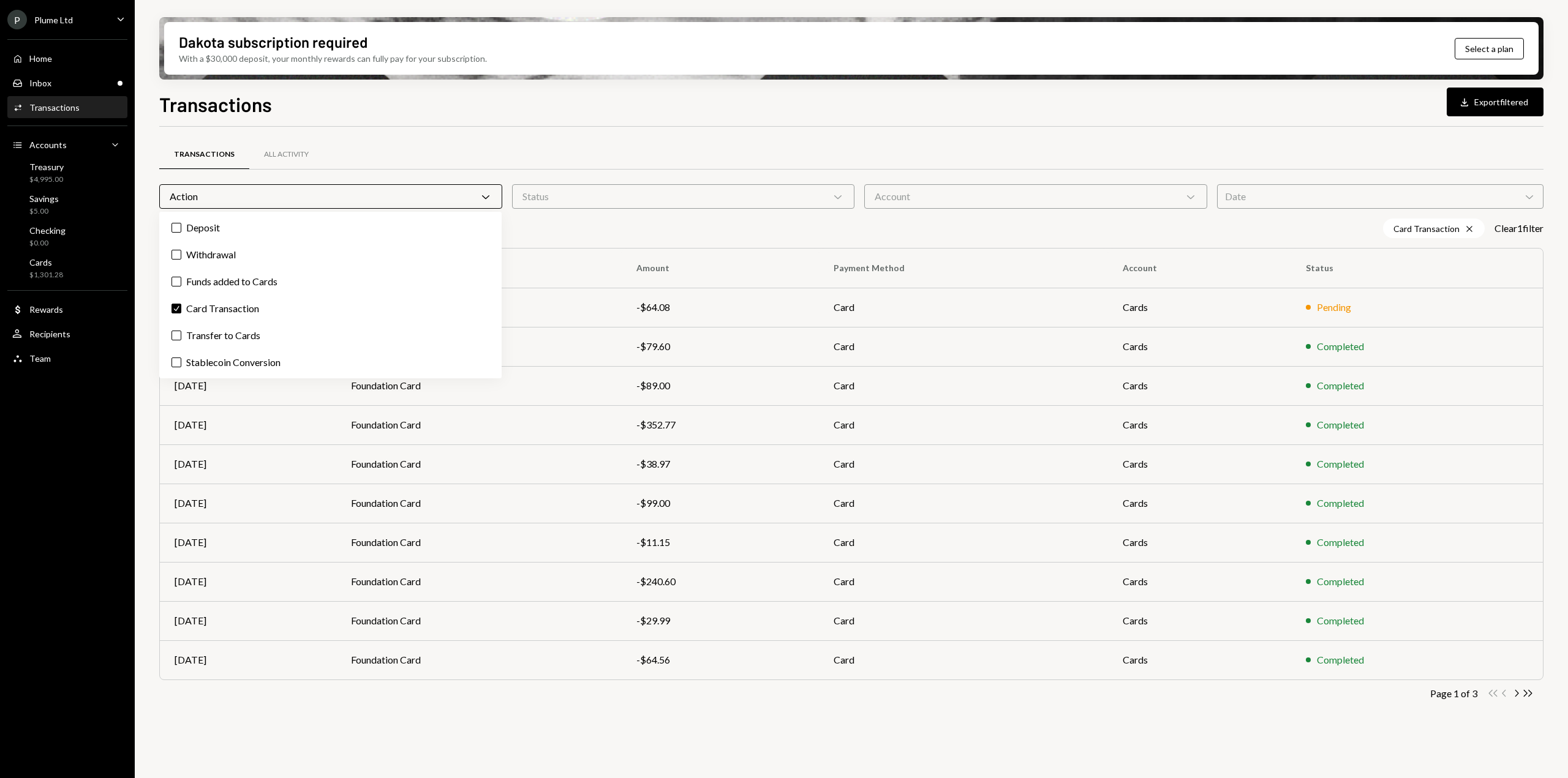
click at [282, 200] on div "Action Chevron Down" at bounding box center [331, 196] width 343 height 25
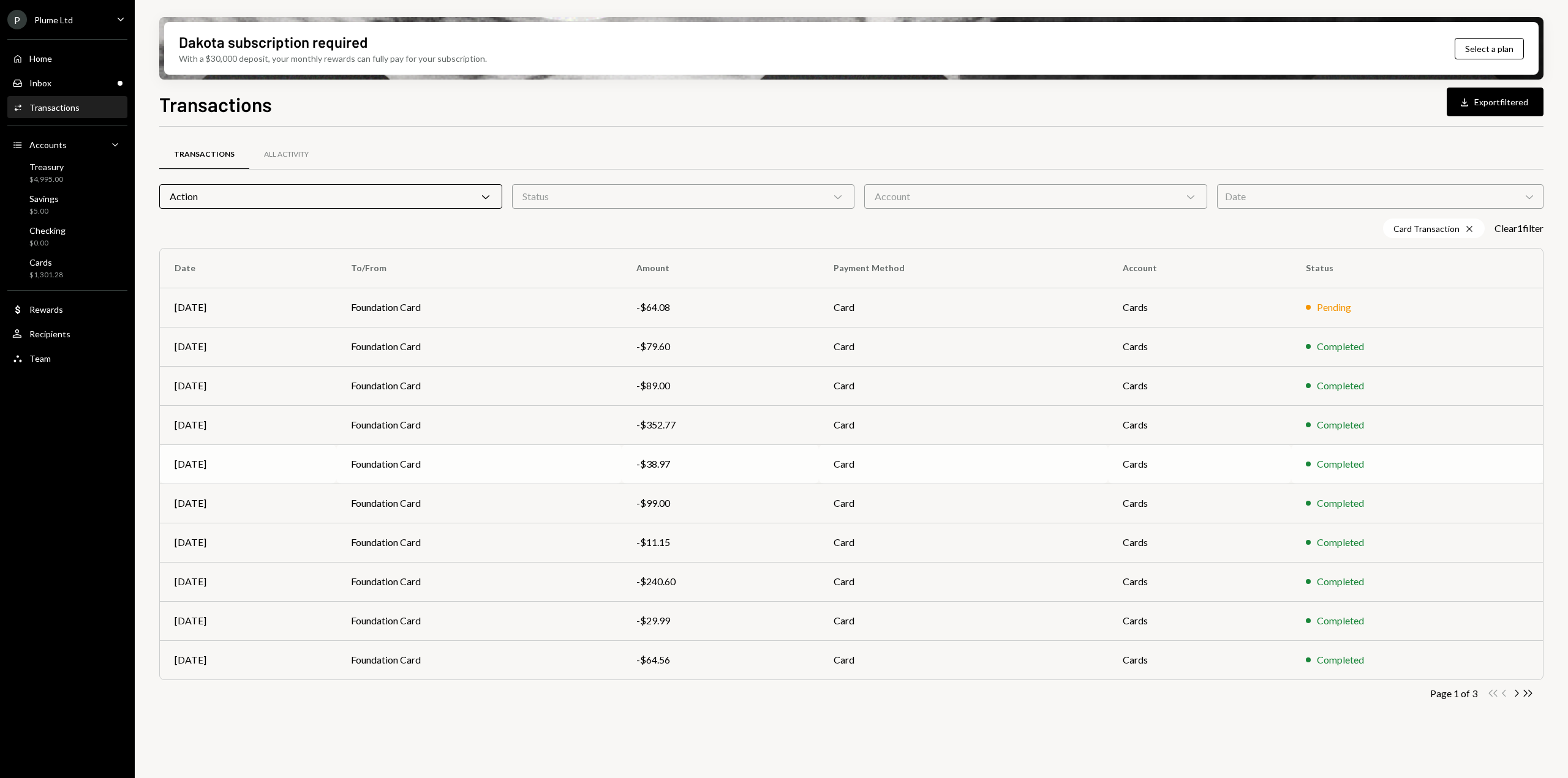
click at [450, 464] on td "Foundation Card" at bounding box center [479, 464] width 286 height 39
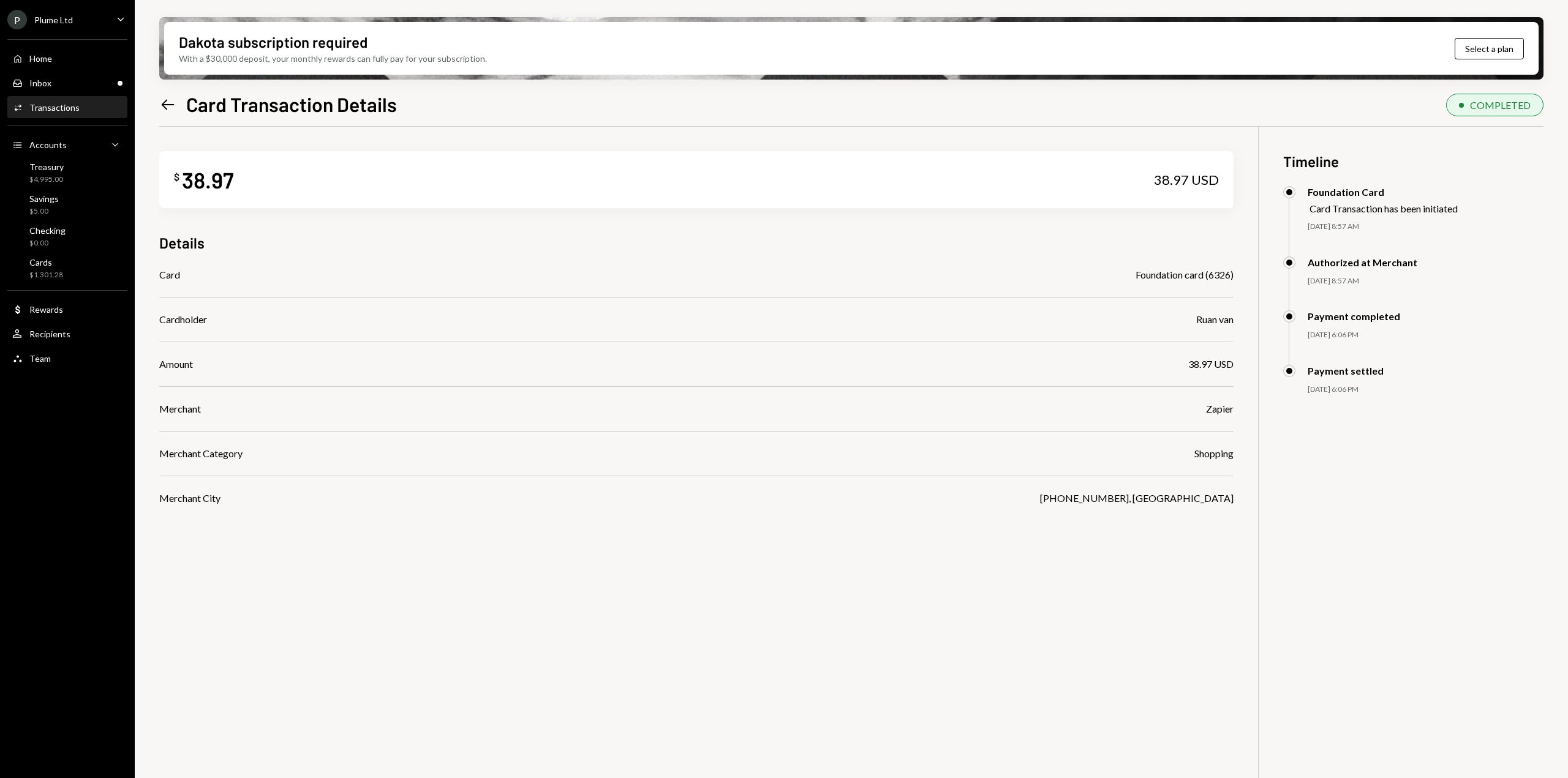
click at [168, 106] on icon "Left Arrow" at bounding box center [167, 104] width 17 height 17
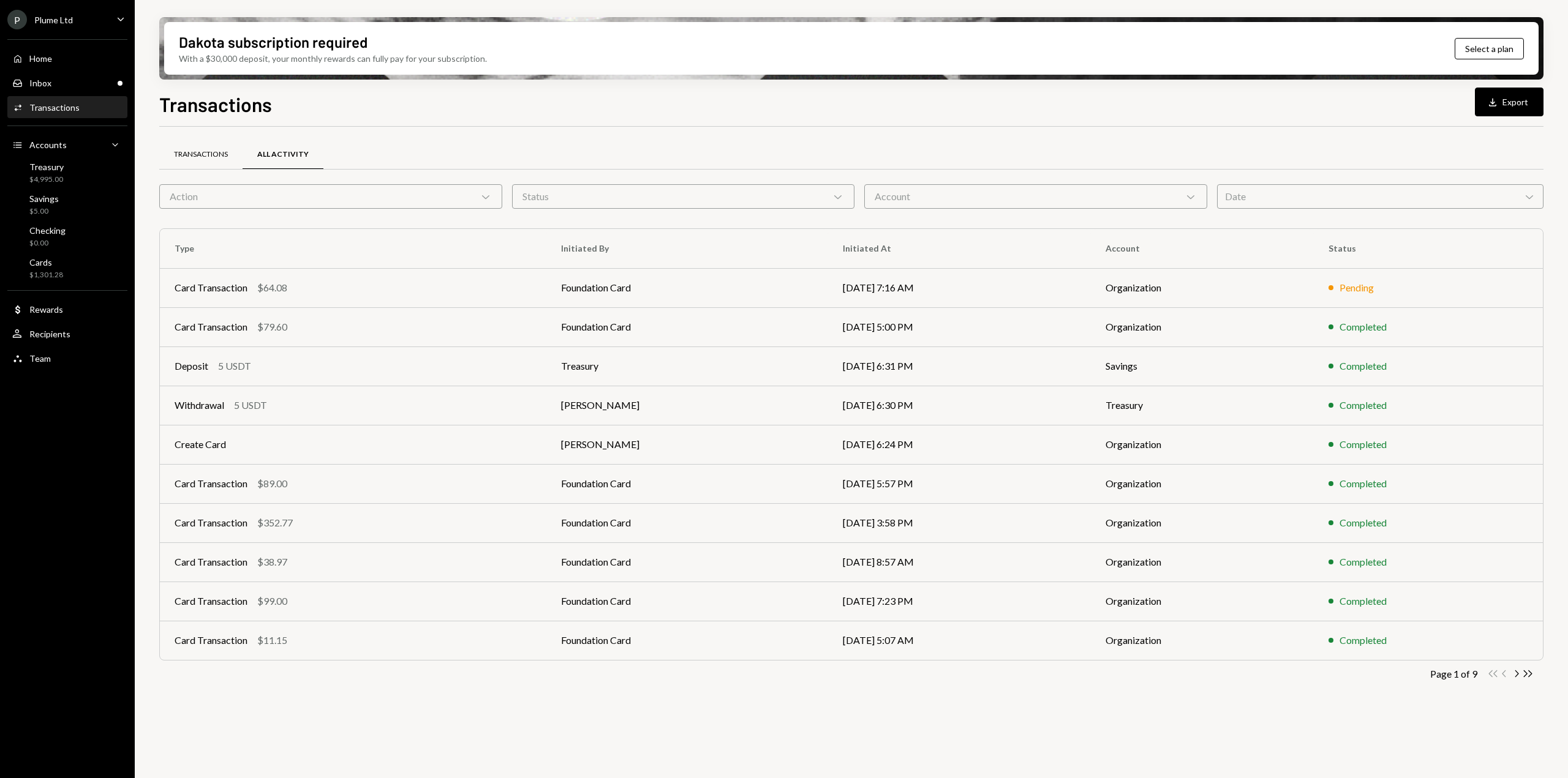
click at [207, 146] on div "Transactions" at bounding box center [201, 155] width 83 height 30
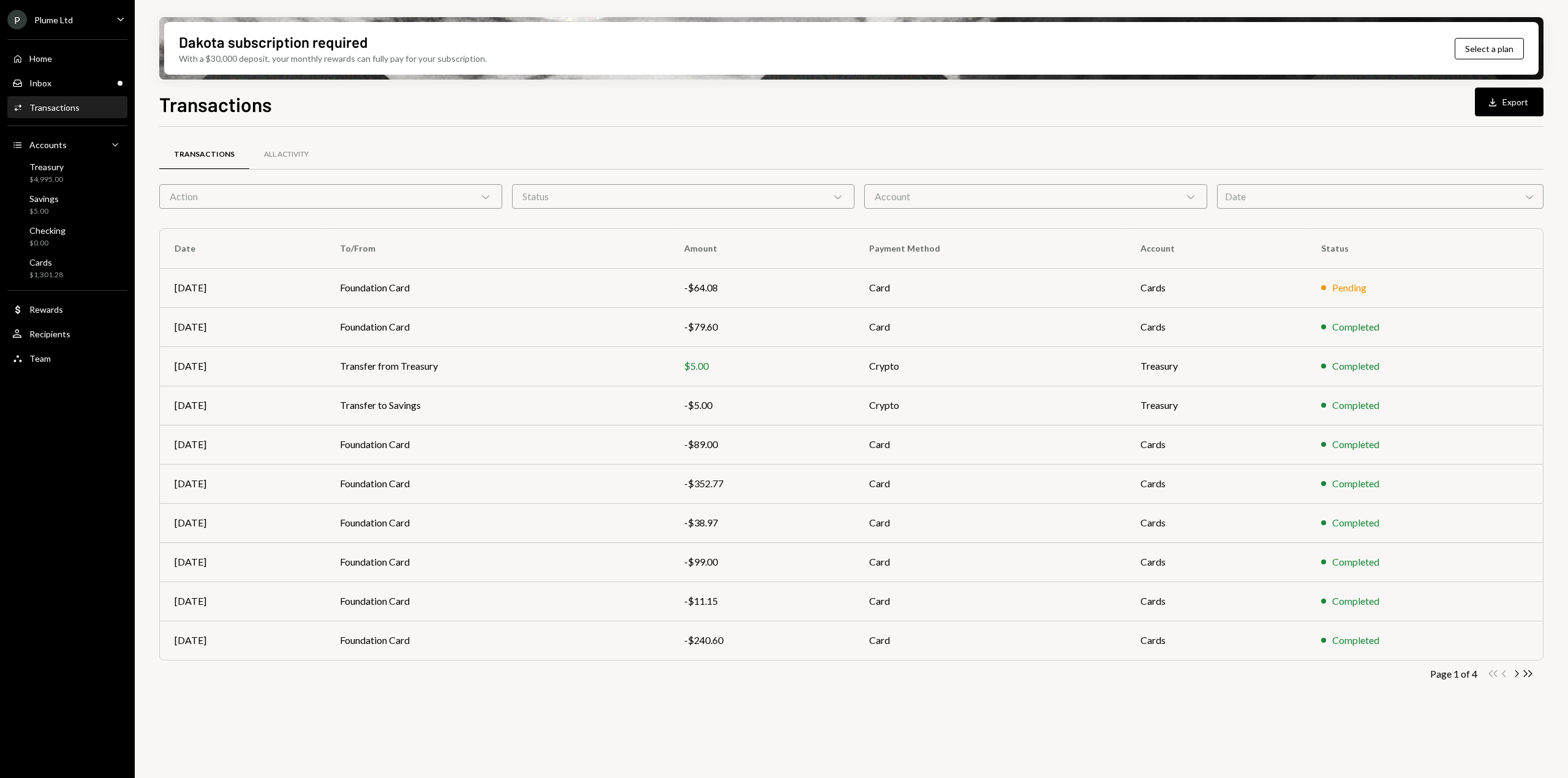
click at [218, 198] on div "Action Chevron Down" at bounding box center [331, 196] width 343 height 25
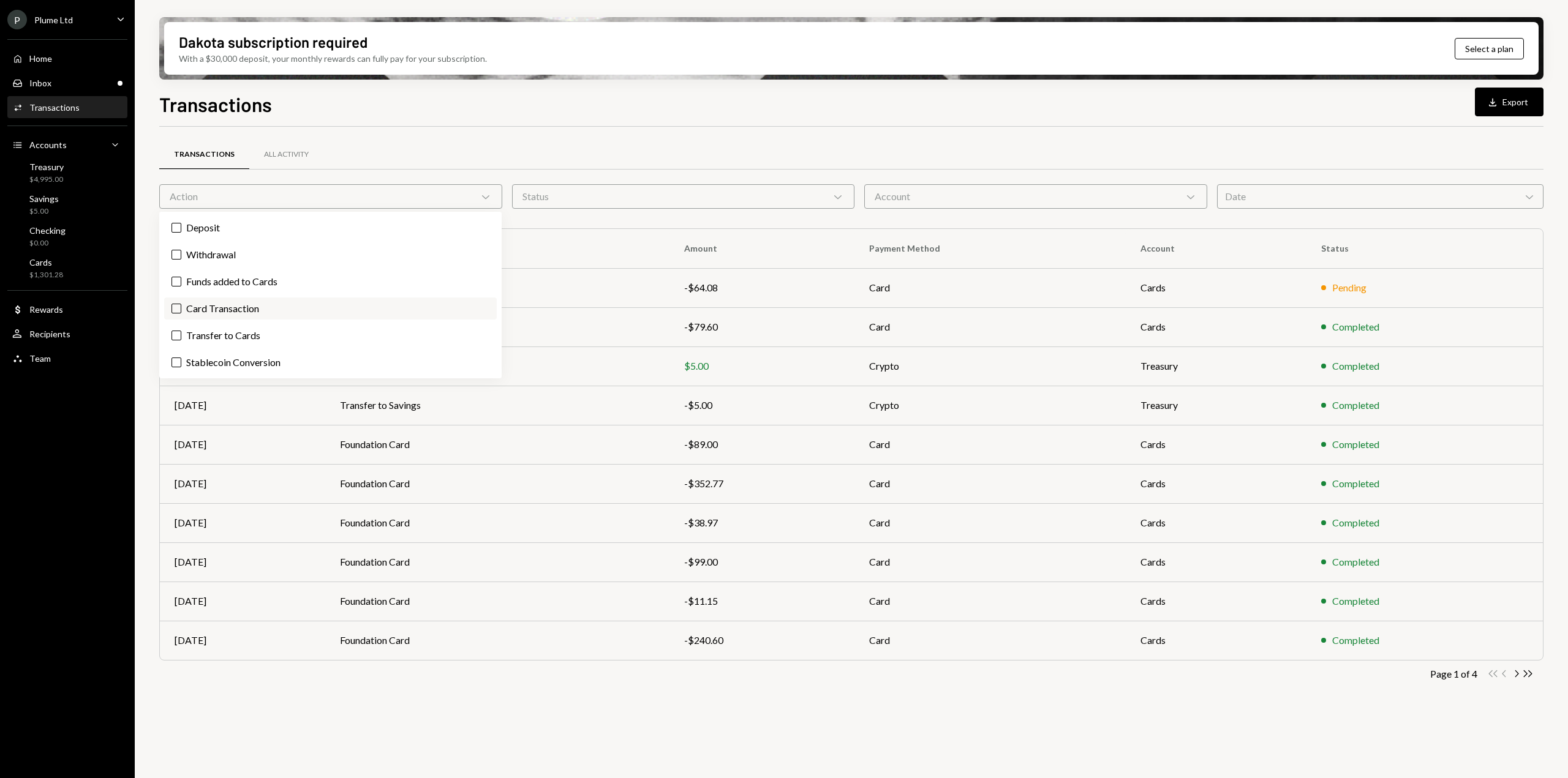
click at [237, 308] on label "Card Transaction" at bounding box center [330, 308] width 332 height 22
click at [181, 308] on button "Card Transaction" at bounding box center [177, 309] width 10 height 10
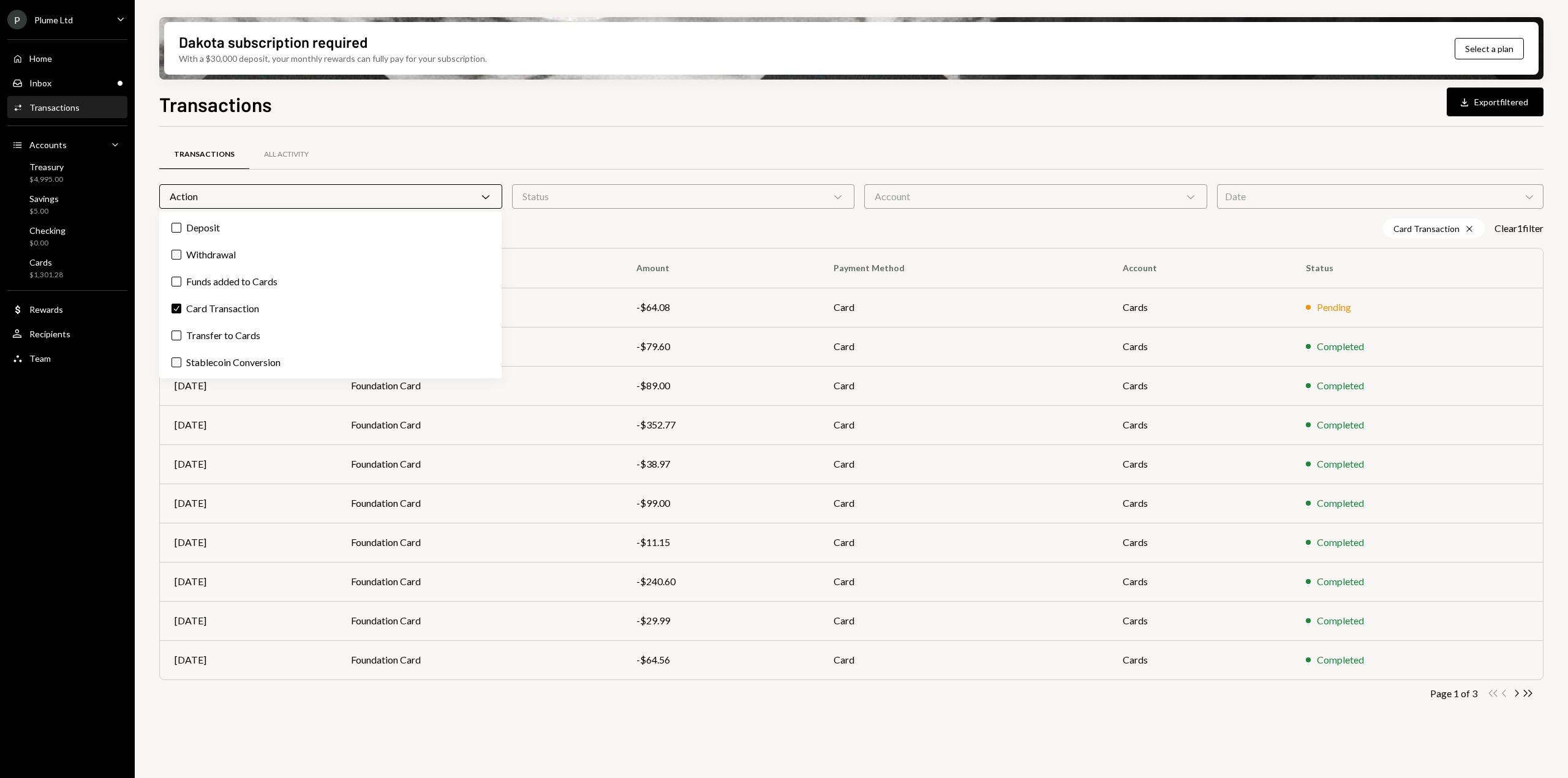
click at [246, 193] on div "Action Chevron Down" at bounding box center [331, 196] width 343 height 25
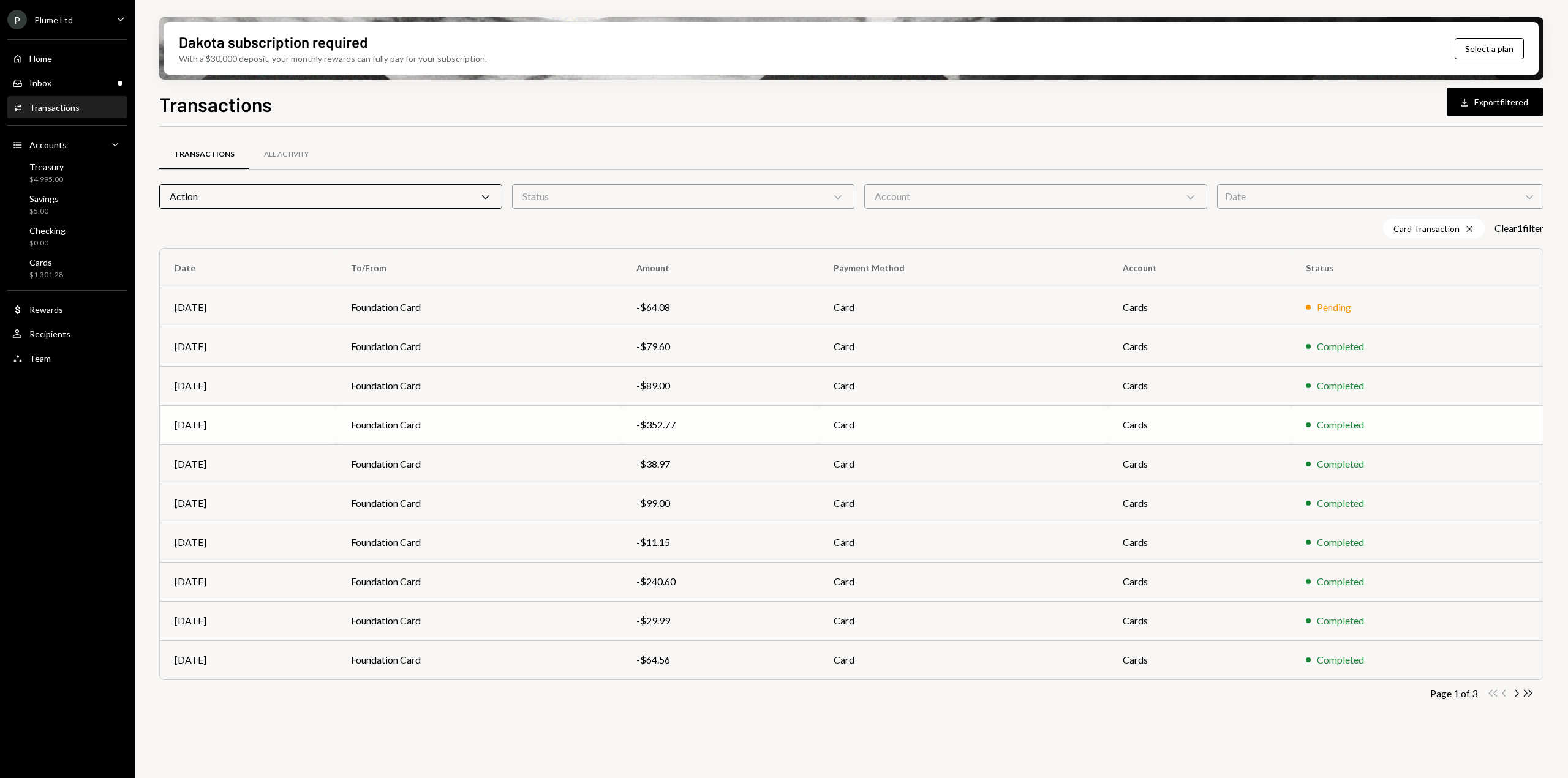
click at [530, 431] on td "Foundation Card" at bounding box center [479, 425] width 286 height 39
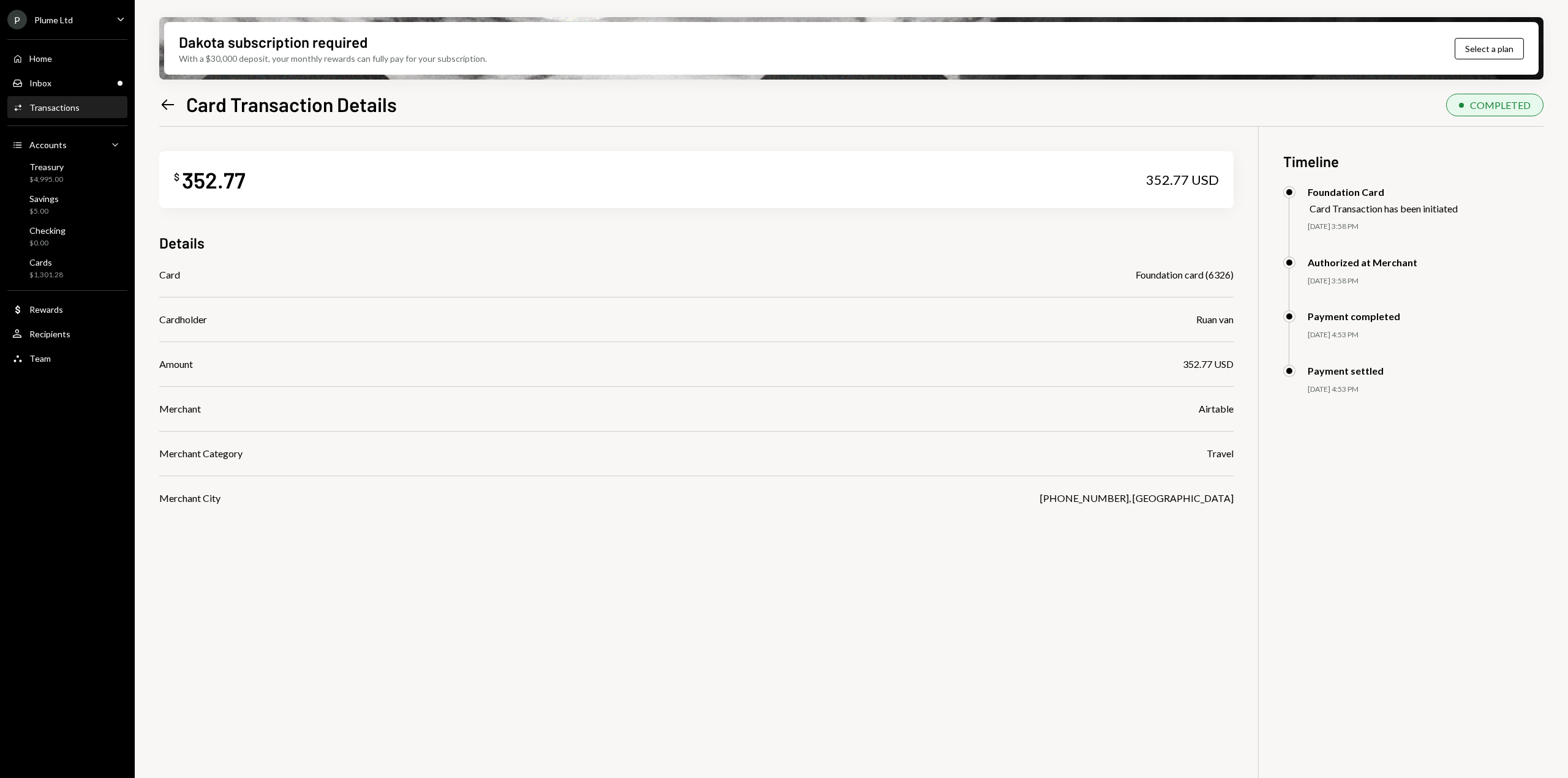
click at [162, 101] on icon "Left Arrow" at bounding box center [167, 104] width 17 height 17
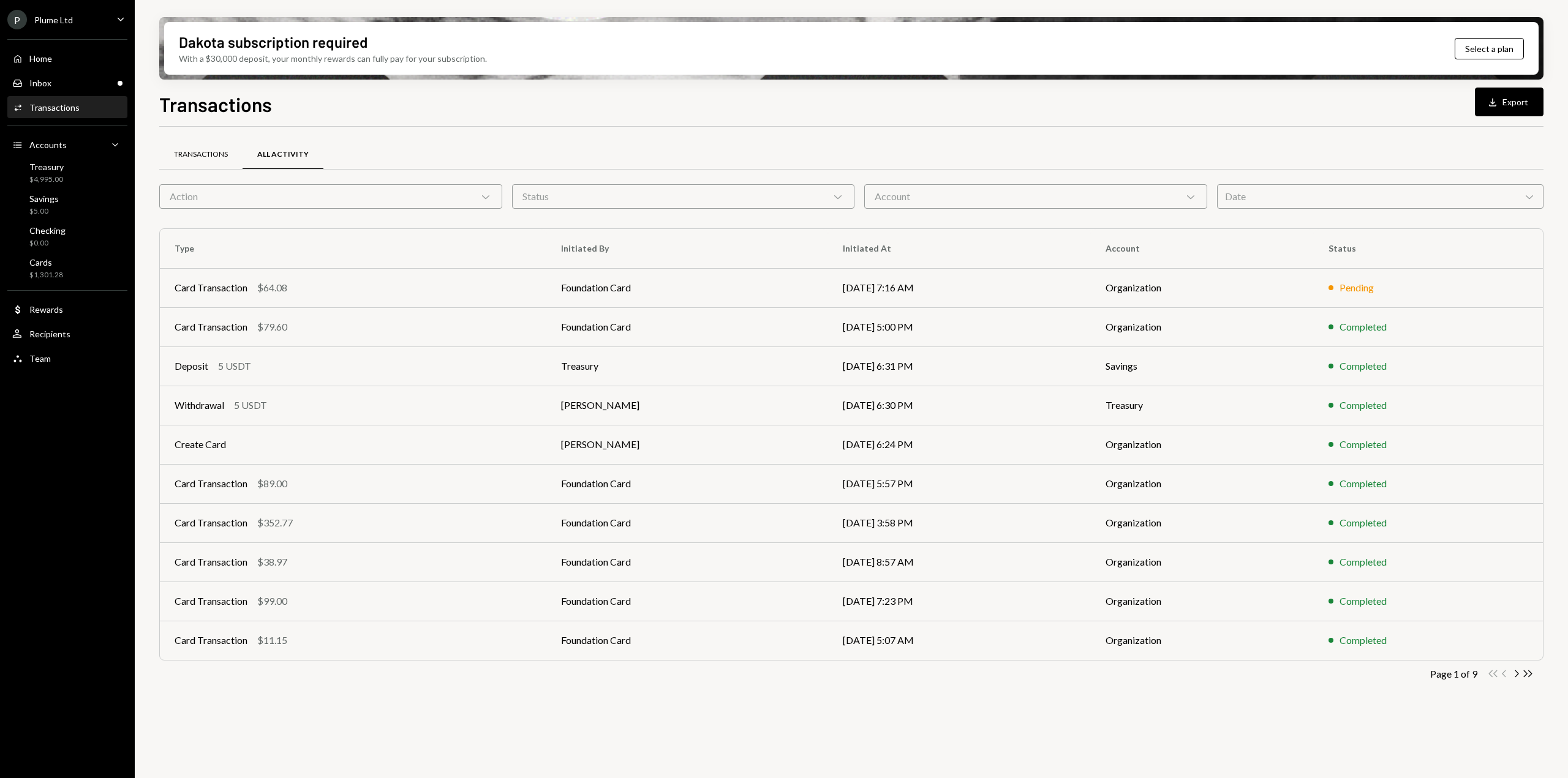
click at [207, 150] on div "Transactions" at bounding box center [201, 155] width 54 height 10
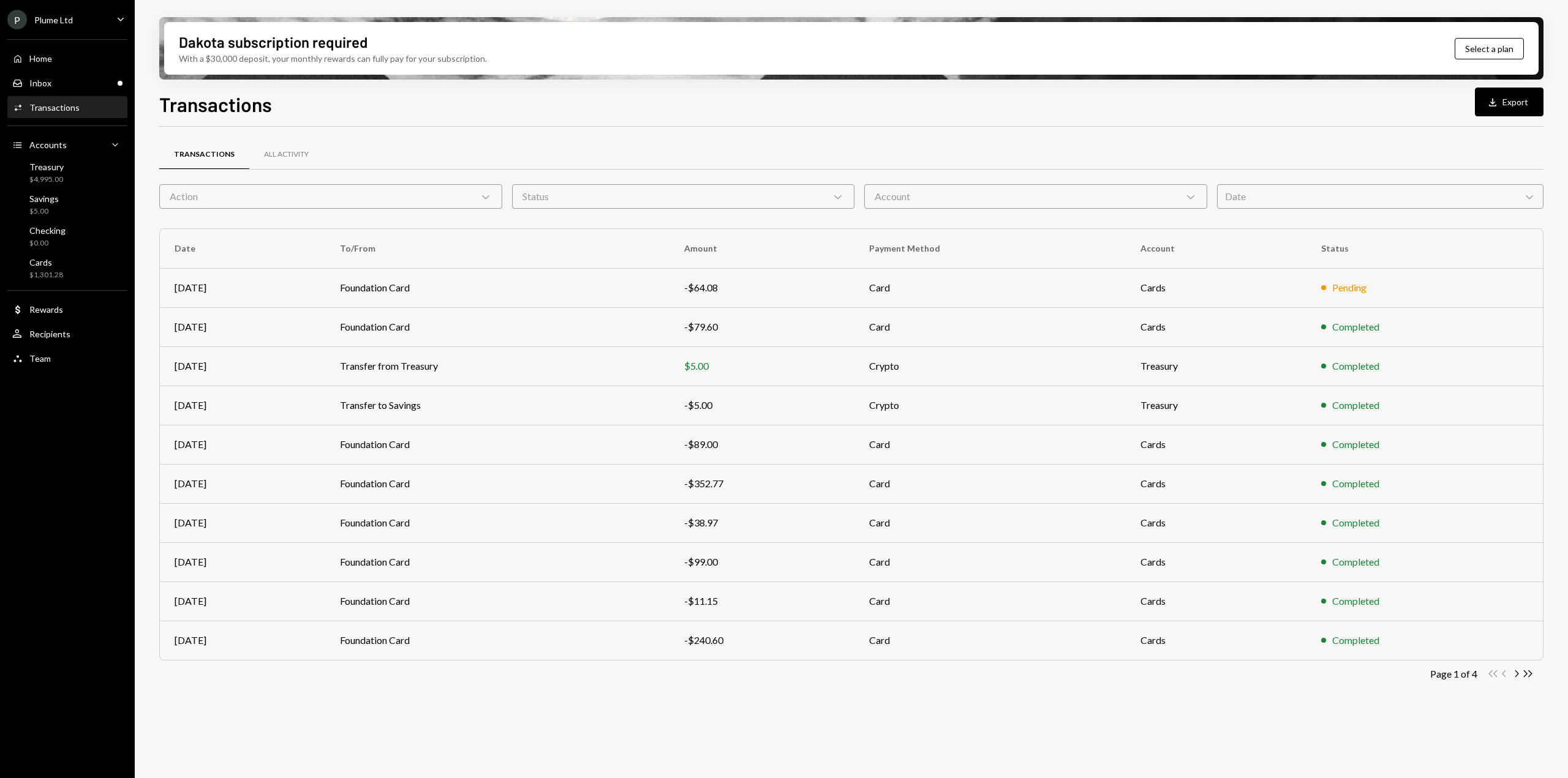
click at [275, 203] on div "Action Chevron Down" at bounding box center [331, 196] width 343 height 25
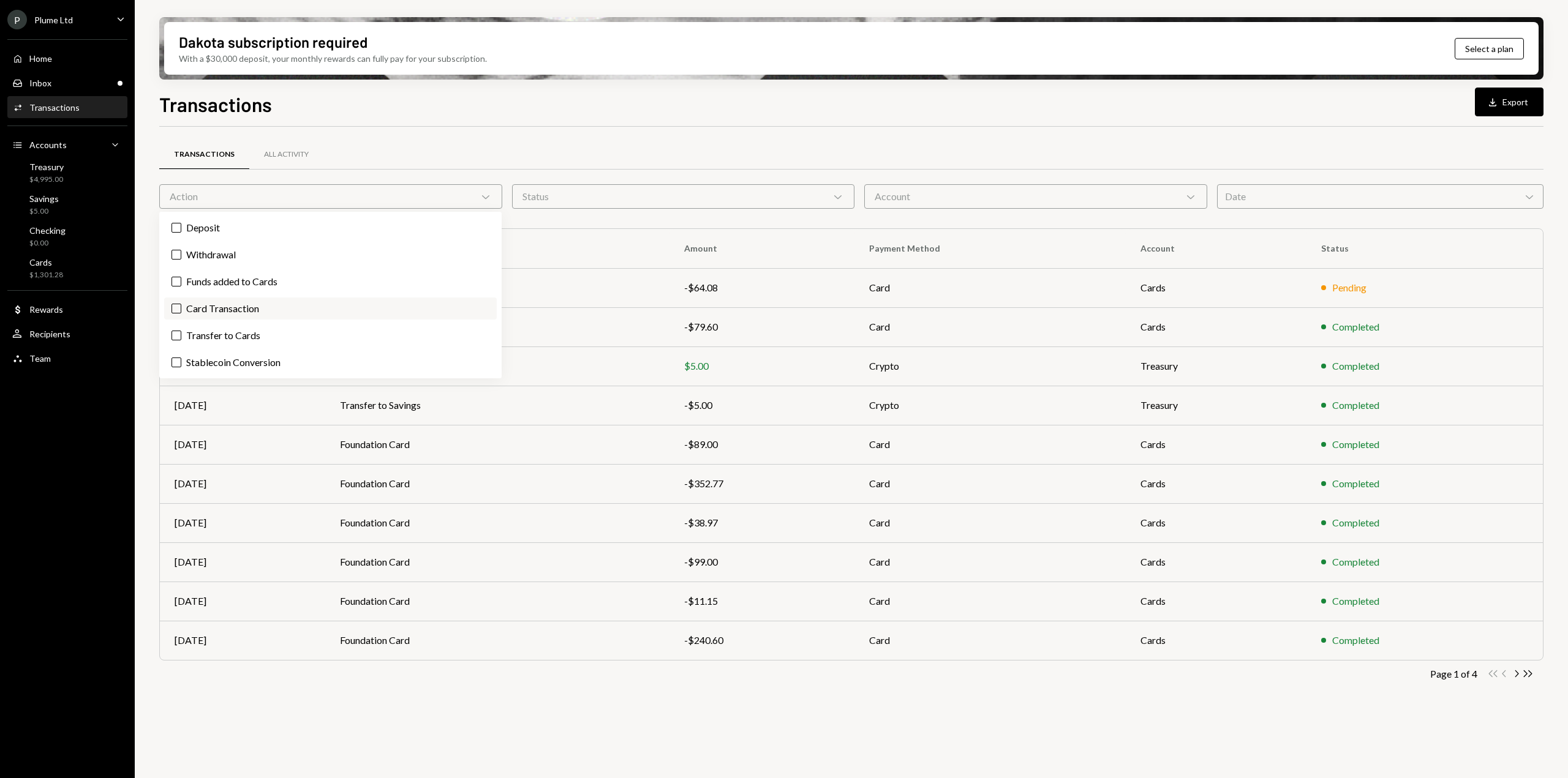
click at [300, 309] on label "Card Transaction" at bounding box center [330, 308] width 332 height 22
click at [181, 309] on button "Card Transaction" at bounding box center [177, 309] width 10 height 10
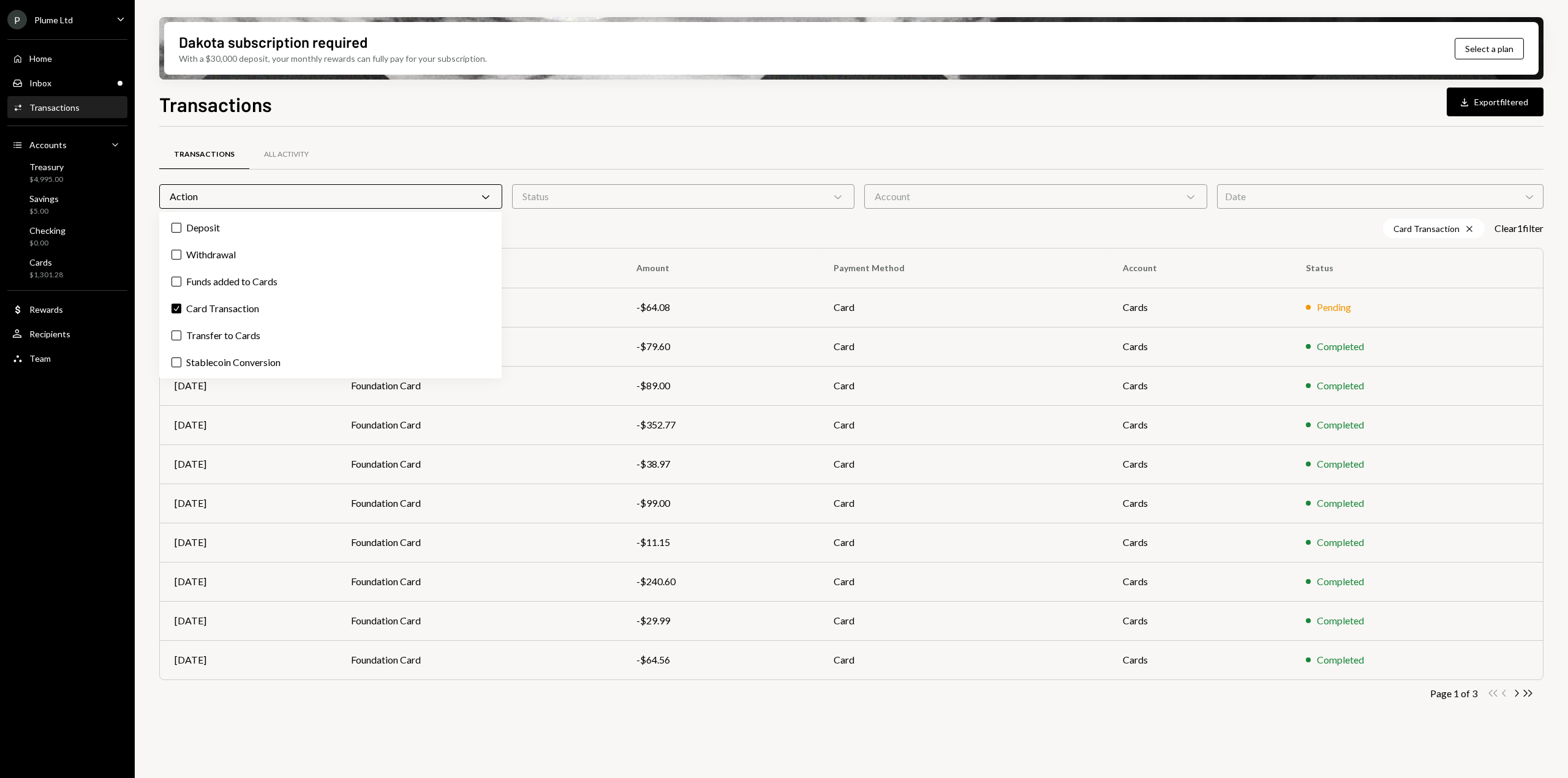
click at [309, 193] on div "Action Chevron Down" at bounding box center [331, 196] width 343 height 25
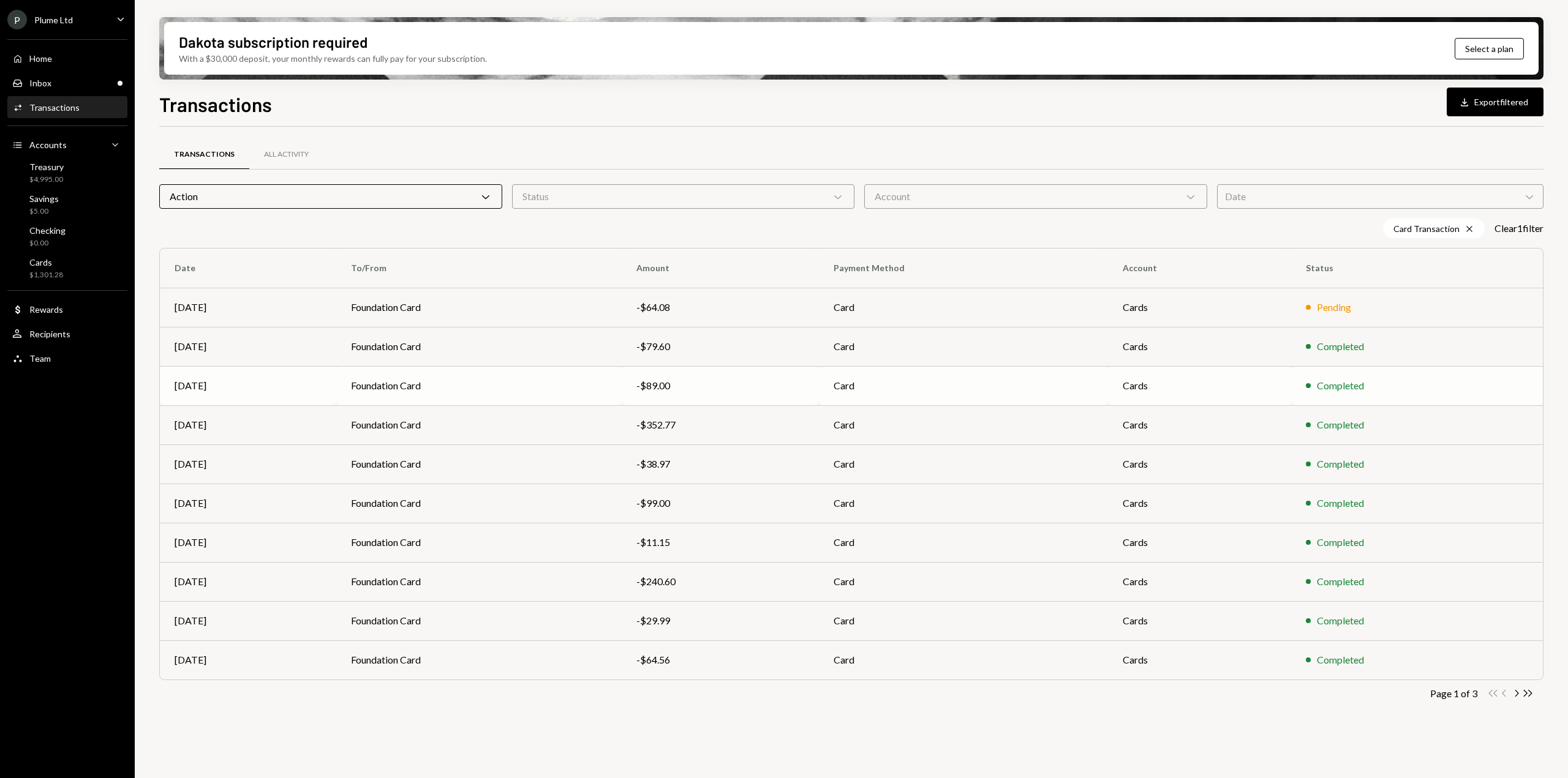
click at [518, 382] on td "Foundation Card" at bounding box center [479, 386] width 286 height 39
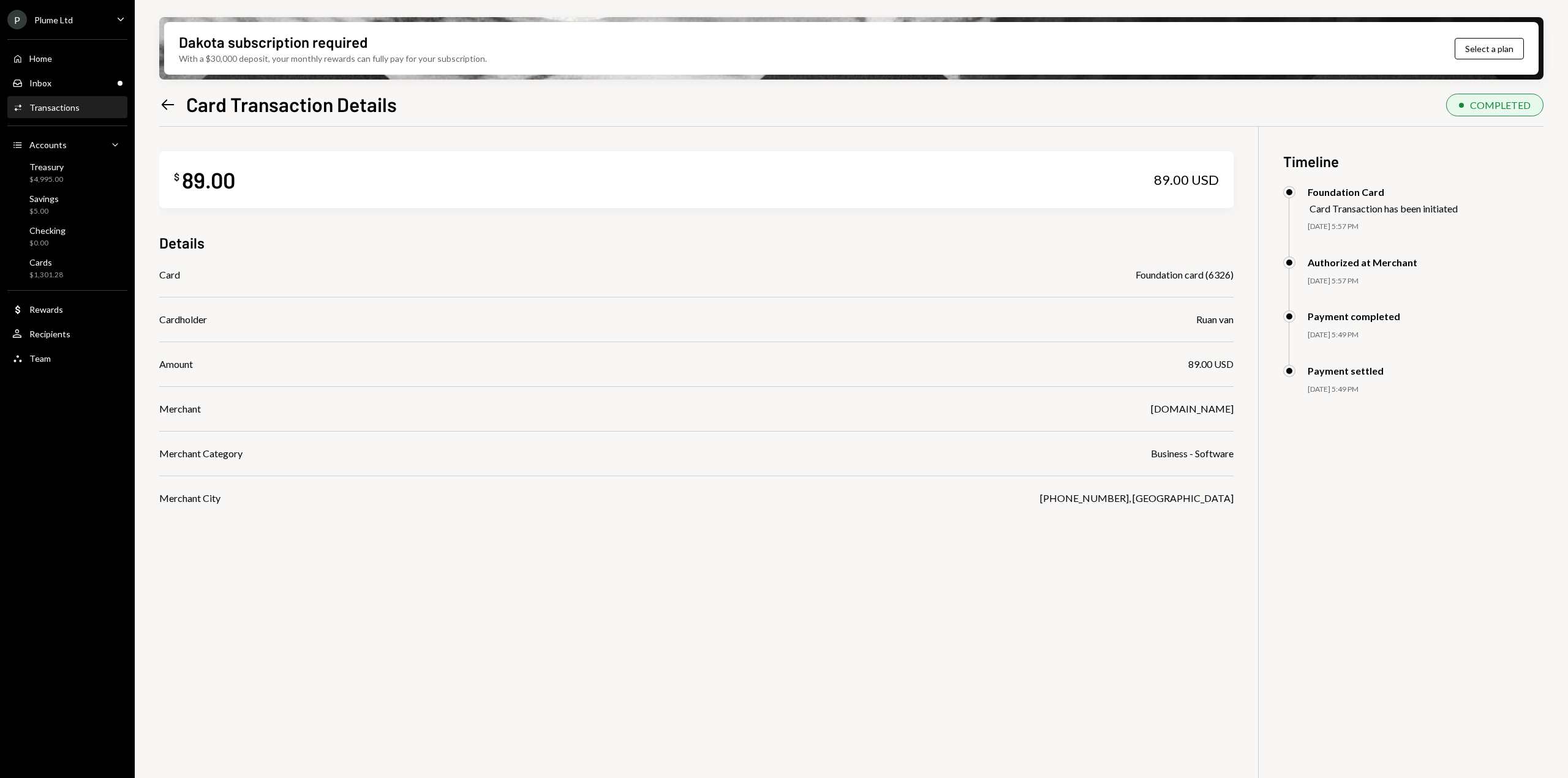
click at [166, 106] on icon "Left Arrow" at bounding box center [167, 104] width 17 height 17
